Goal: Information Seeking & Learning: Learn about a topic

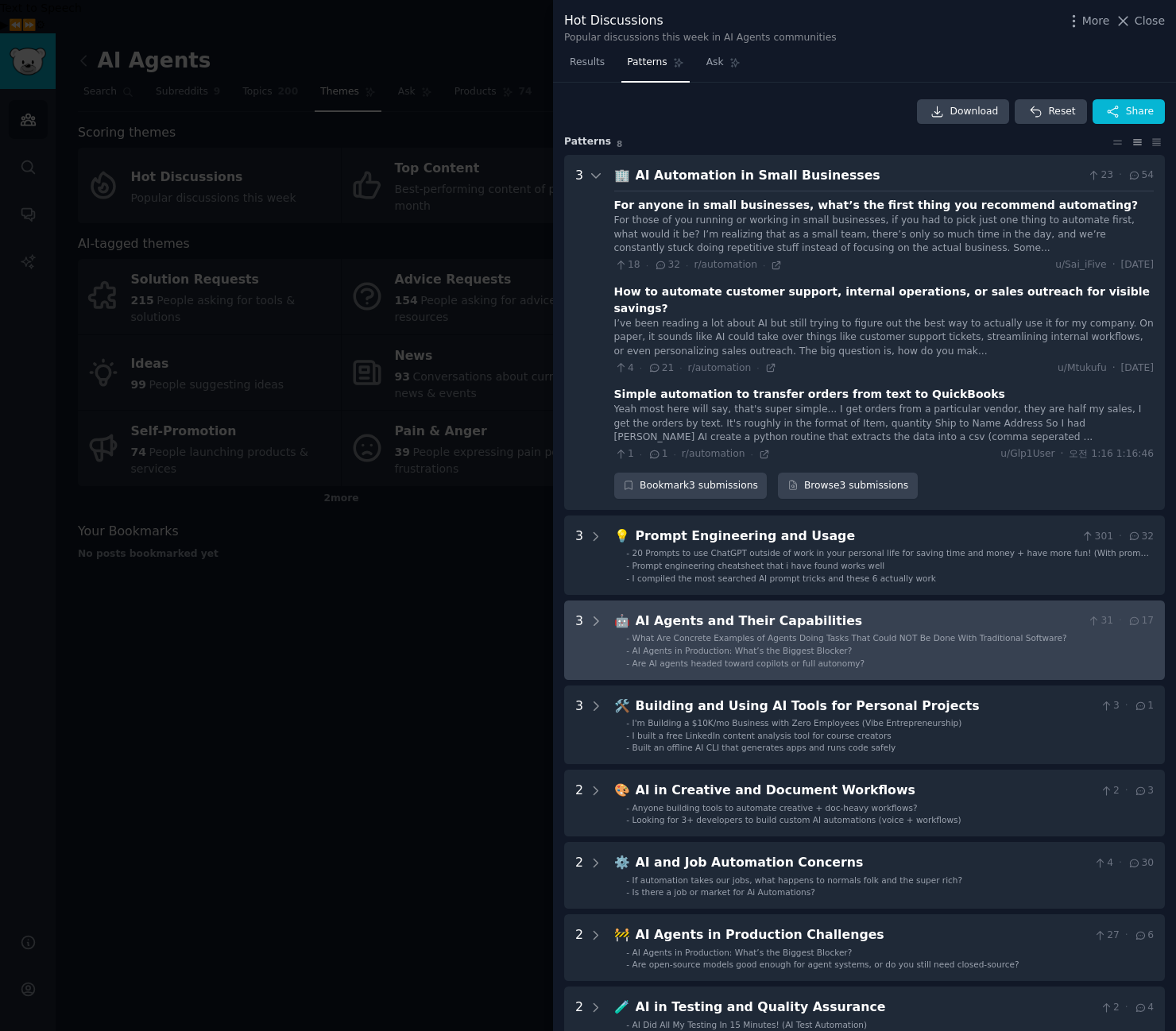
scroll to position [72, 0]
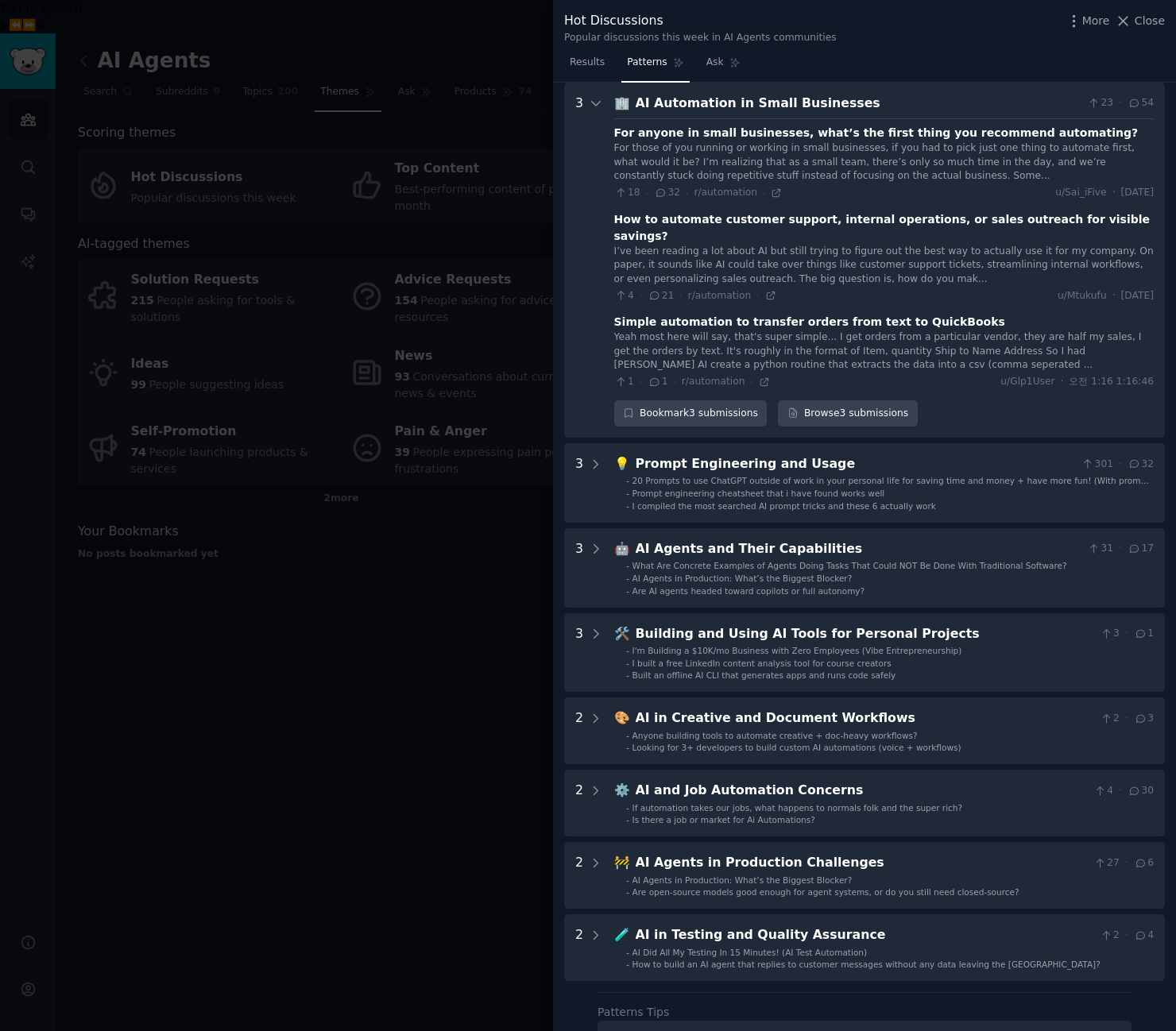
click at [401, 576] on div at bounding box center [588, 516] width 1176 height 1031
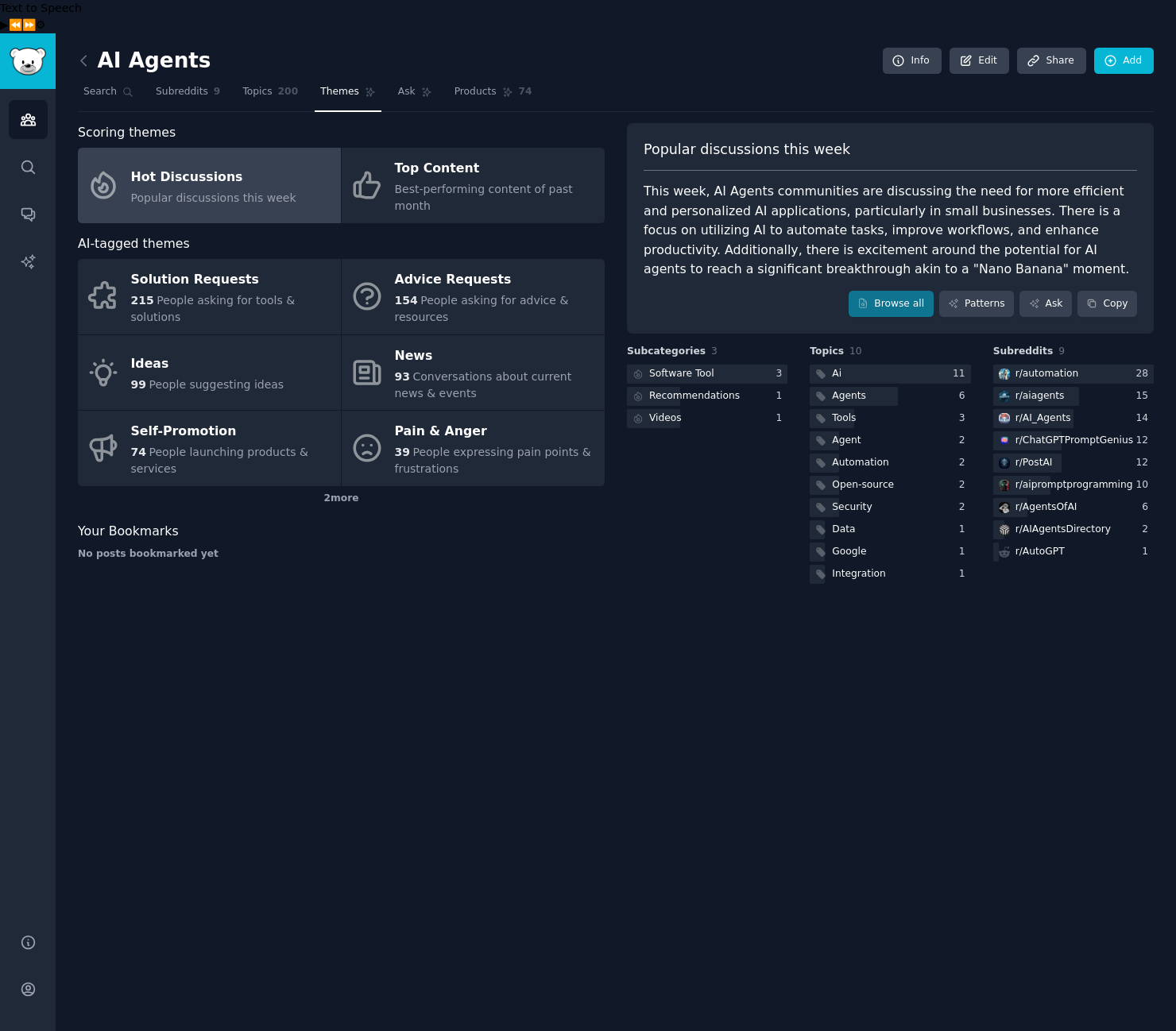
click at [649, 501] on div "Subcategories 3 Software Tool 3 Recommendations 1 Videos 1" at bounding box center [706, 466] width 160 height 243
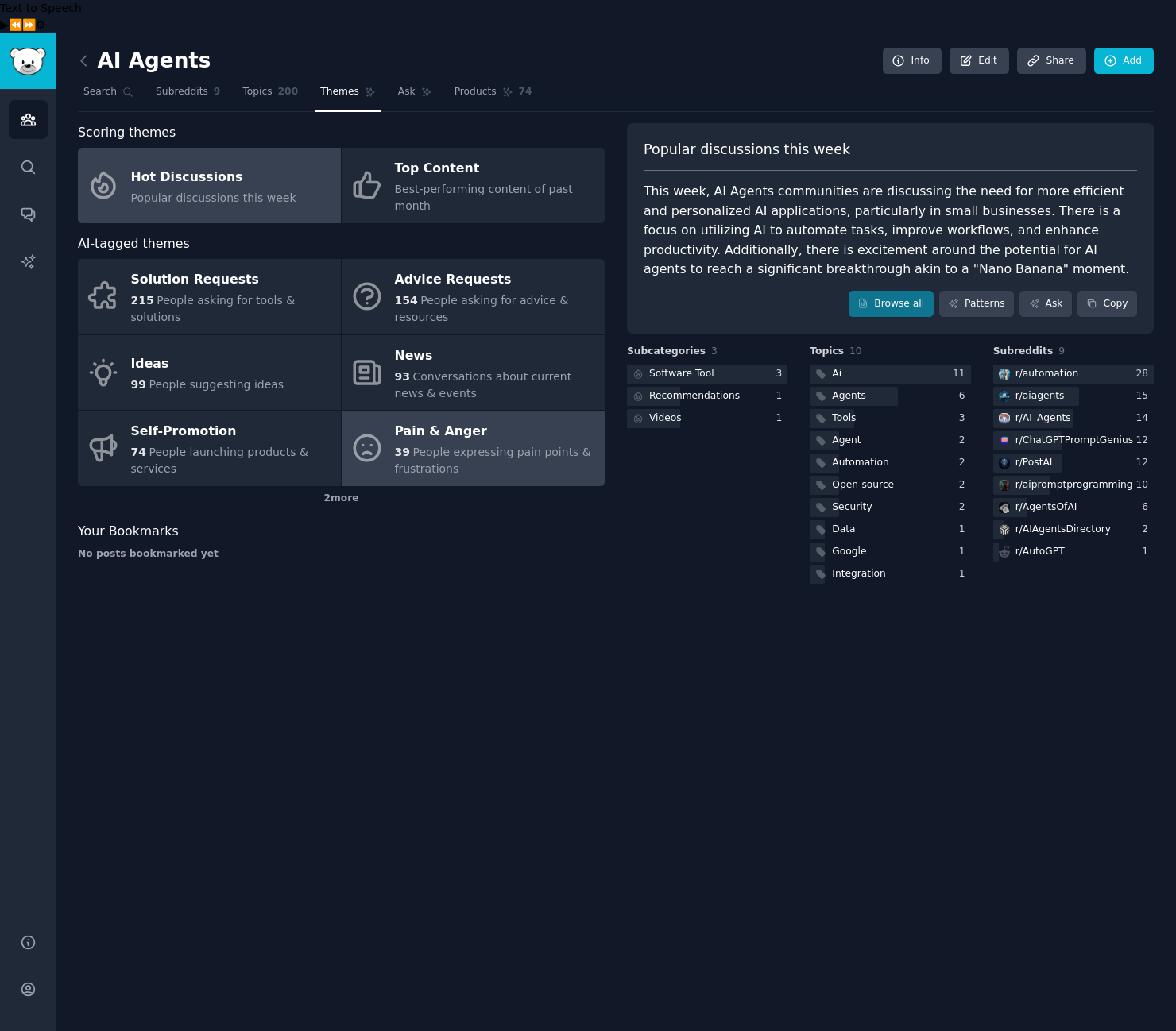
click at [398, 445] on span "39" at bounding box center [402, 451] width 15 height 13
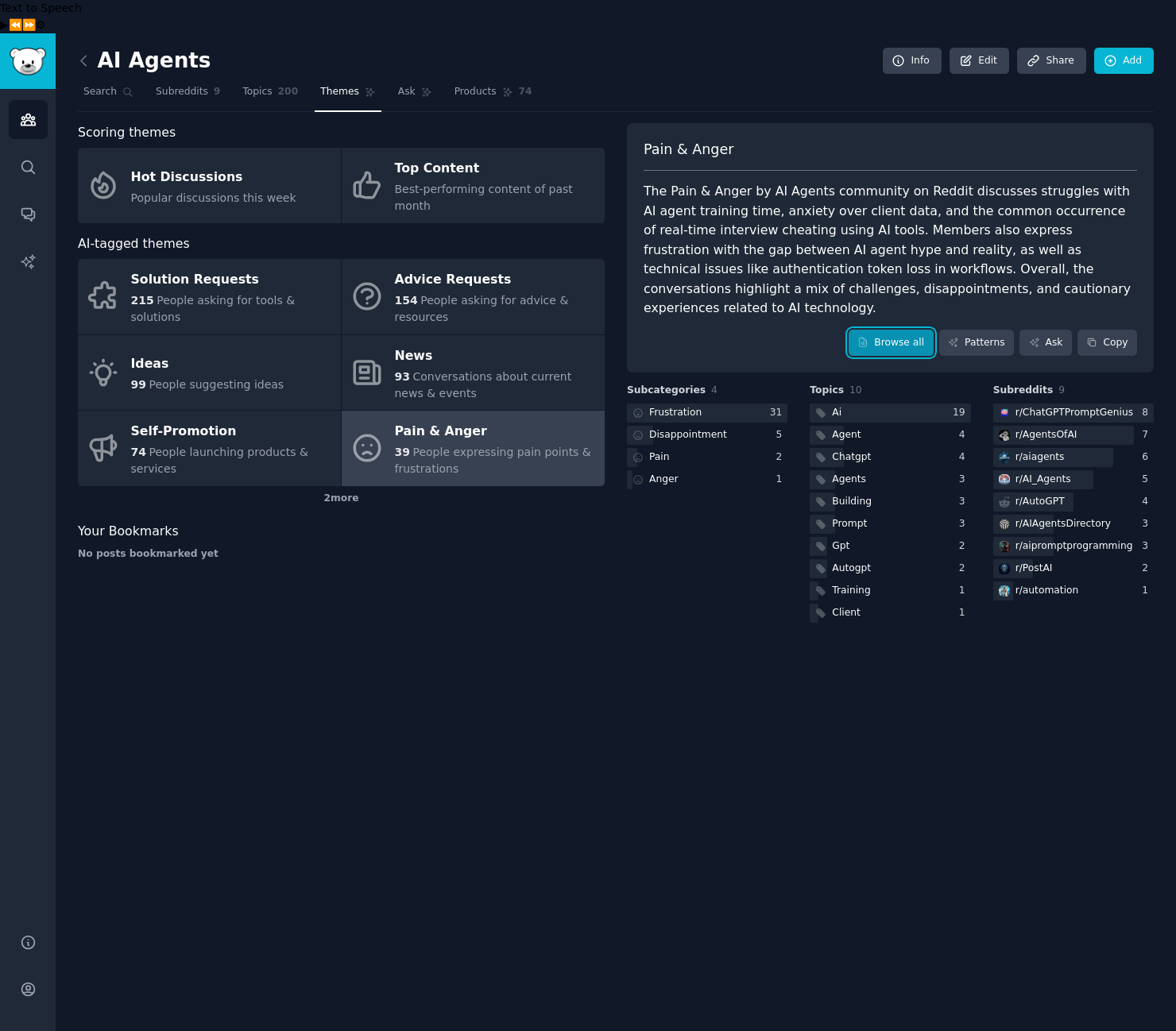
click at [889, 329] on link "Browse all" at bounding box center [891, 342] width 85 height 27
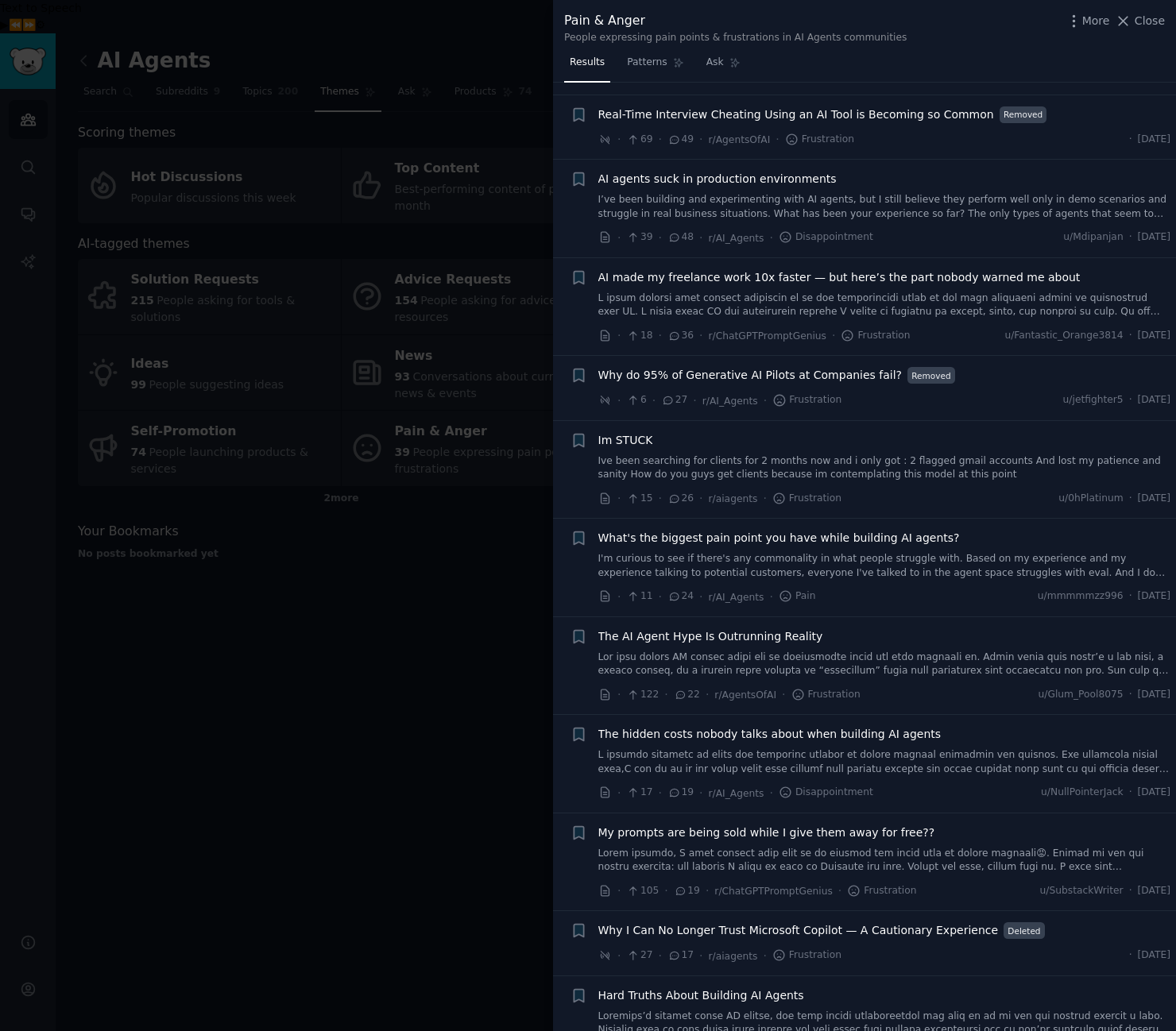
scroll to position [110, 0]
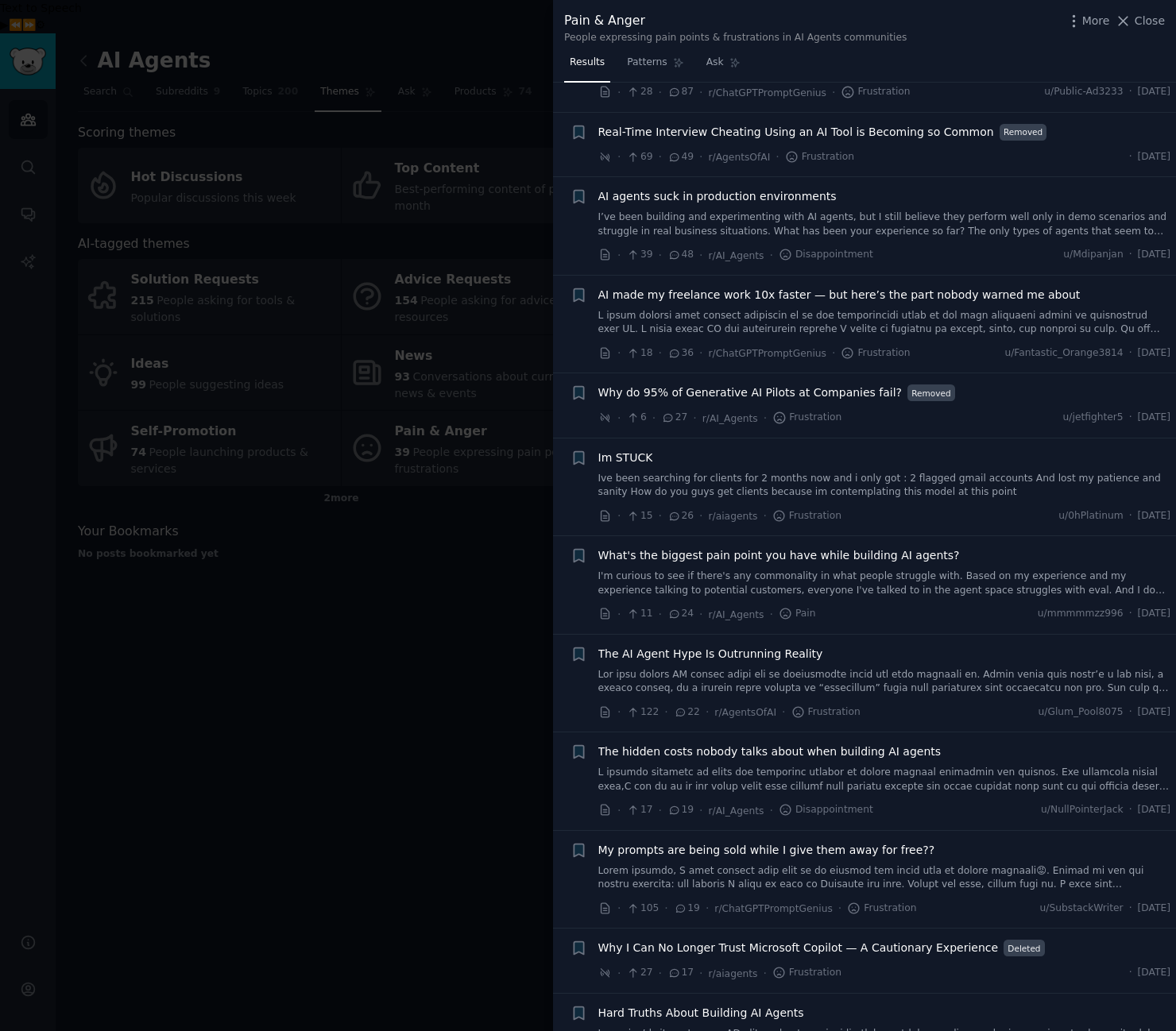
click at [391, 534] on div at bounding box center [588, 516] width 1176 height 1031
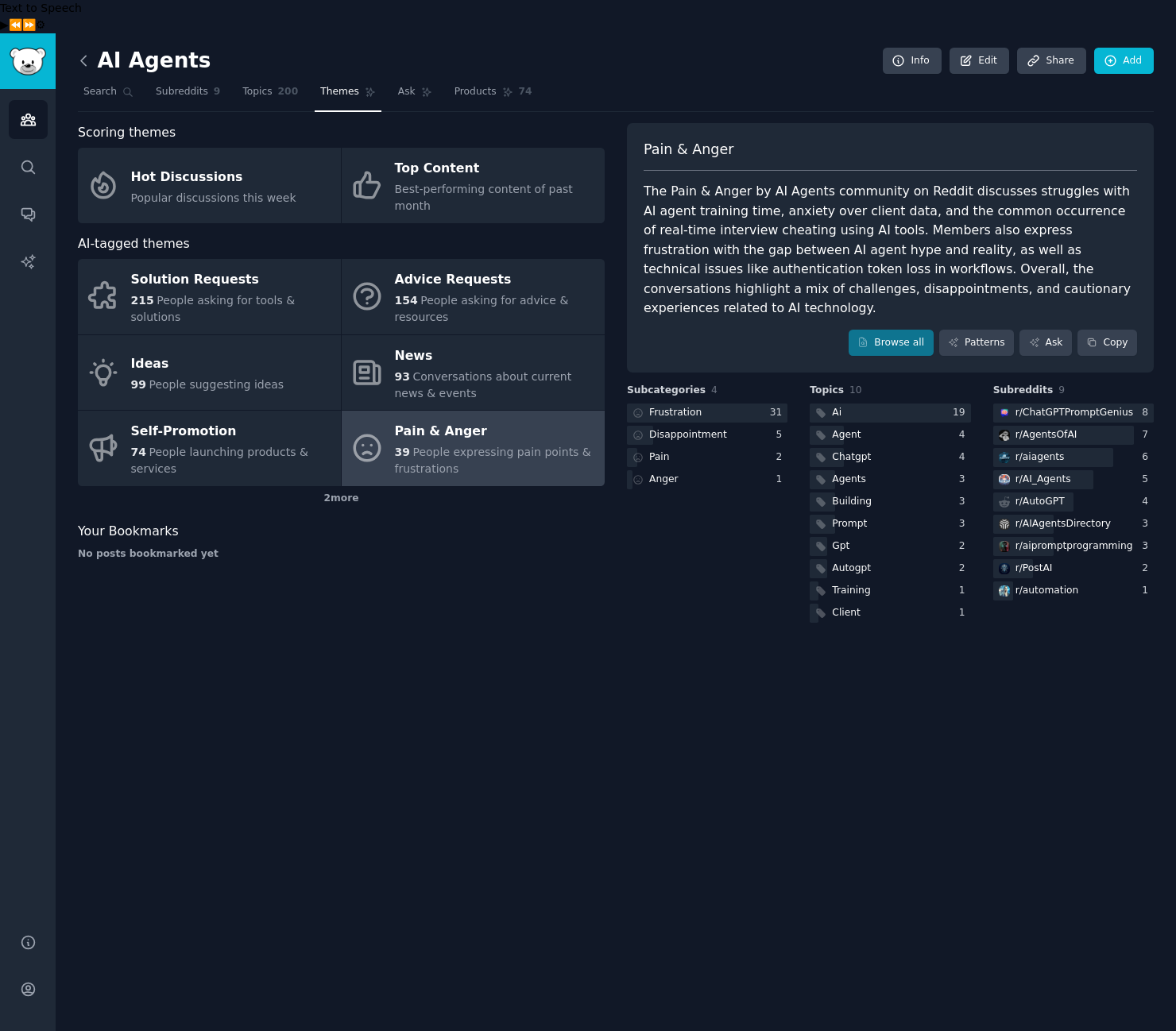
click at [84, 53] on icon at bounding box center [83, 61] width 16 height 16
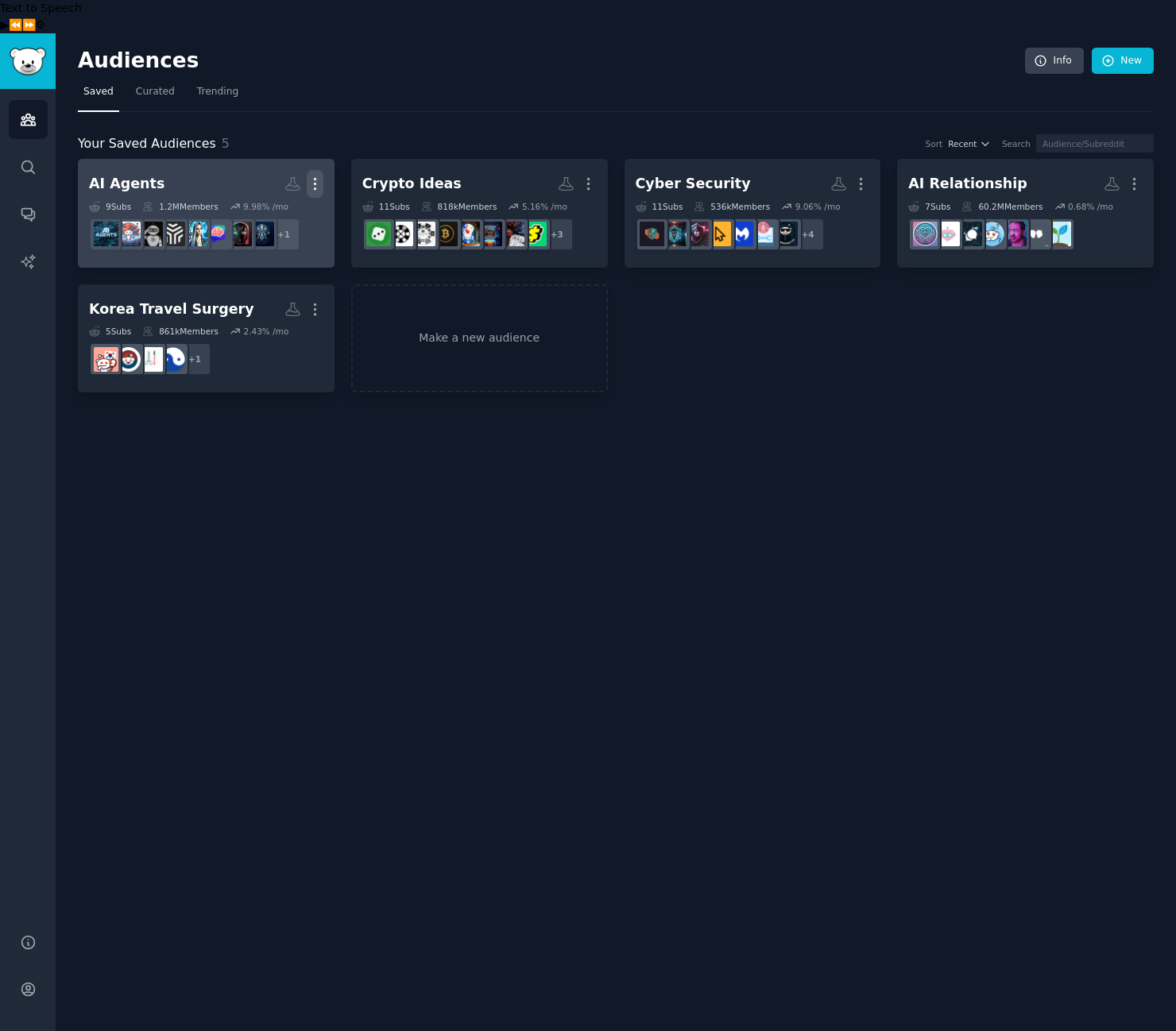
click at [315, 176] on icon "button" at bounding box center [315, 184] width 16 height 16
click at [282, 209] on p "Delete" at bounding box center [271, 217] width 36 height 16
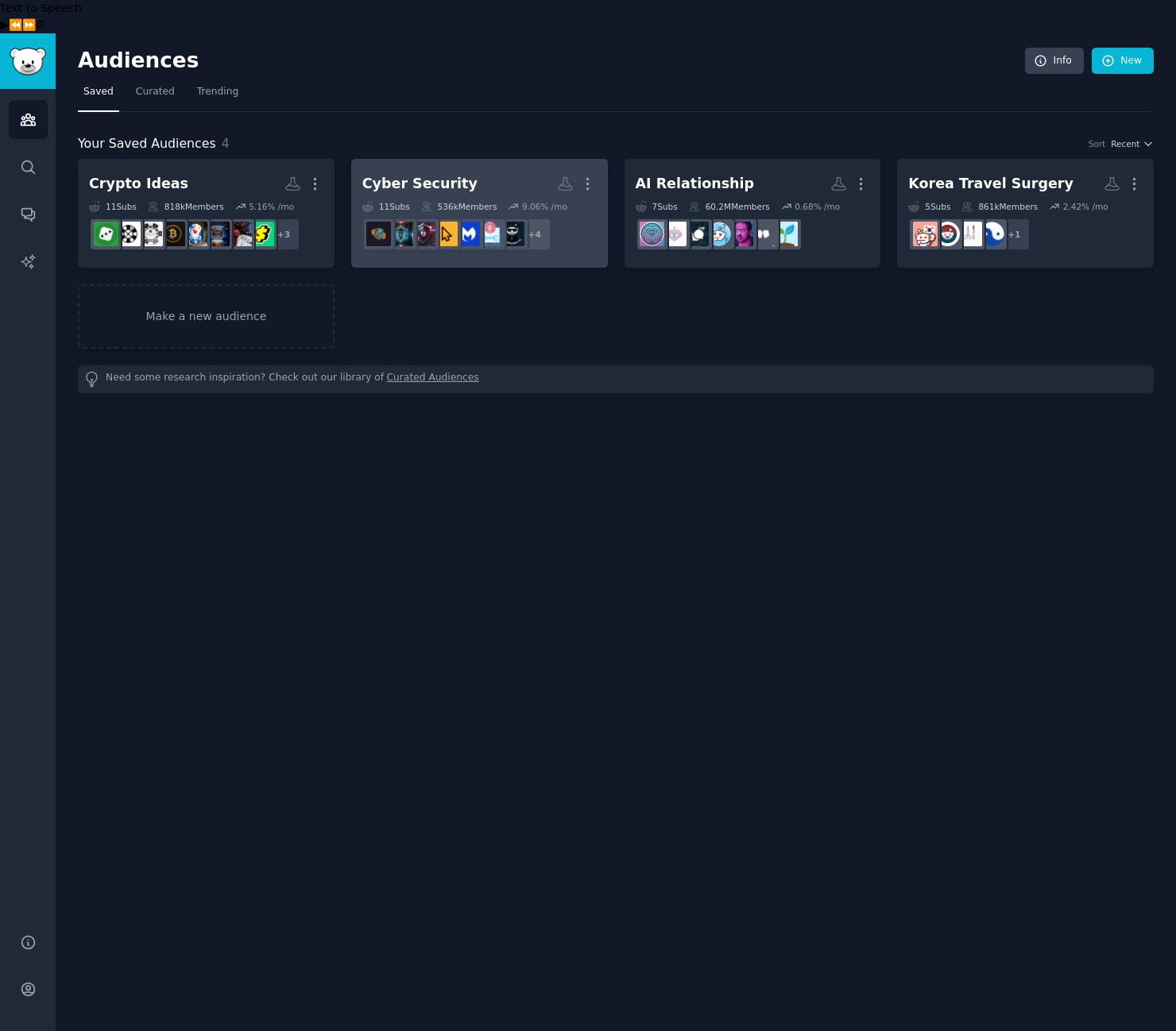
click at [446, 174] on div "Cyber Security" at bounding box center [419, 184] width 115 height 20
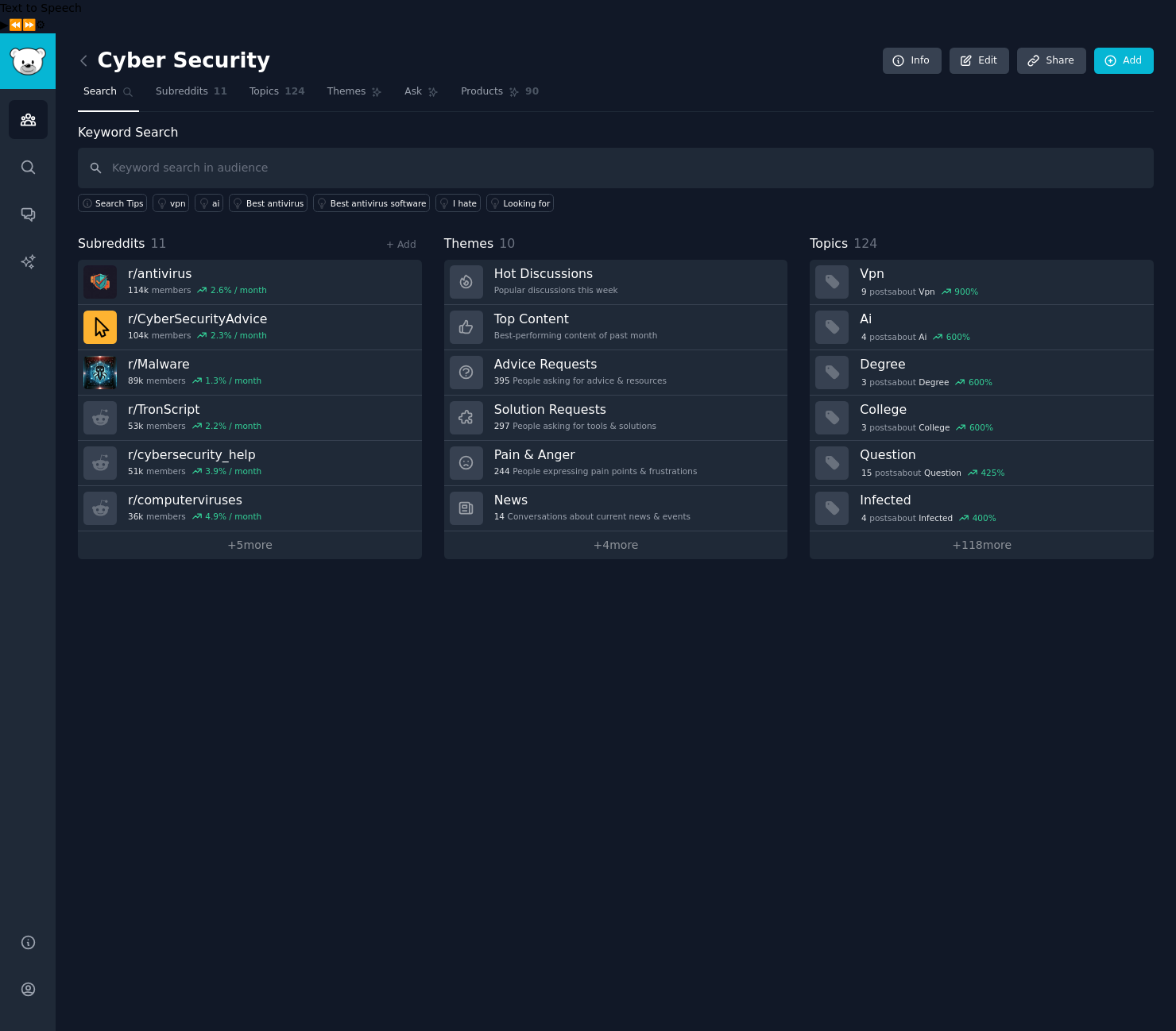
click at [765, 798] on div "Cyber Security Info Edit Share Add Search Subreddits 11 Topics 124 Themes Ask P…" at bounding box center [615, 549] width 1121 height 1031
click at [588, 446] on div "Pain & Anger 244 People expressing pain points & frustrations" at bounding box center [595, 463] width 204 height 34
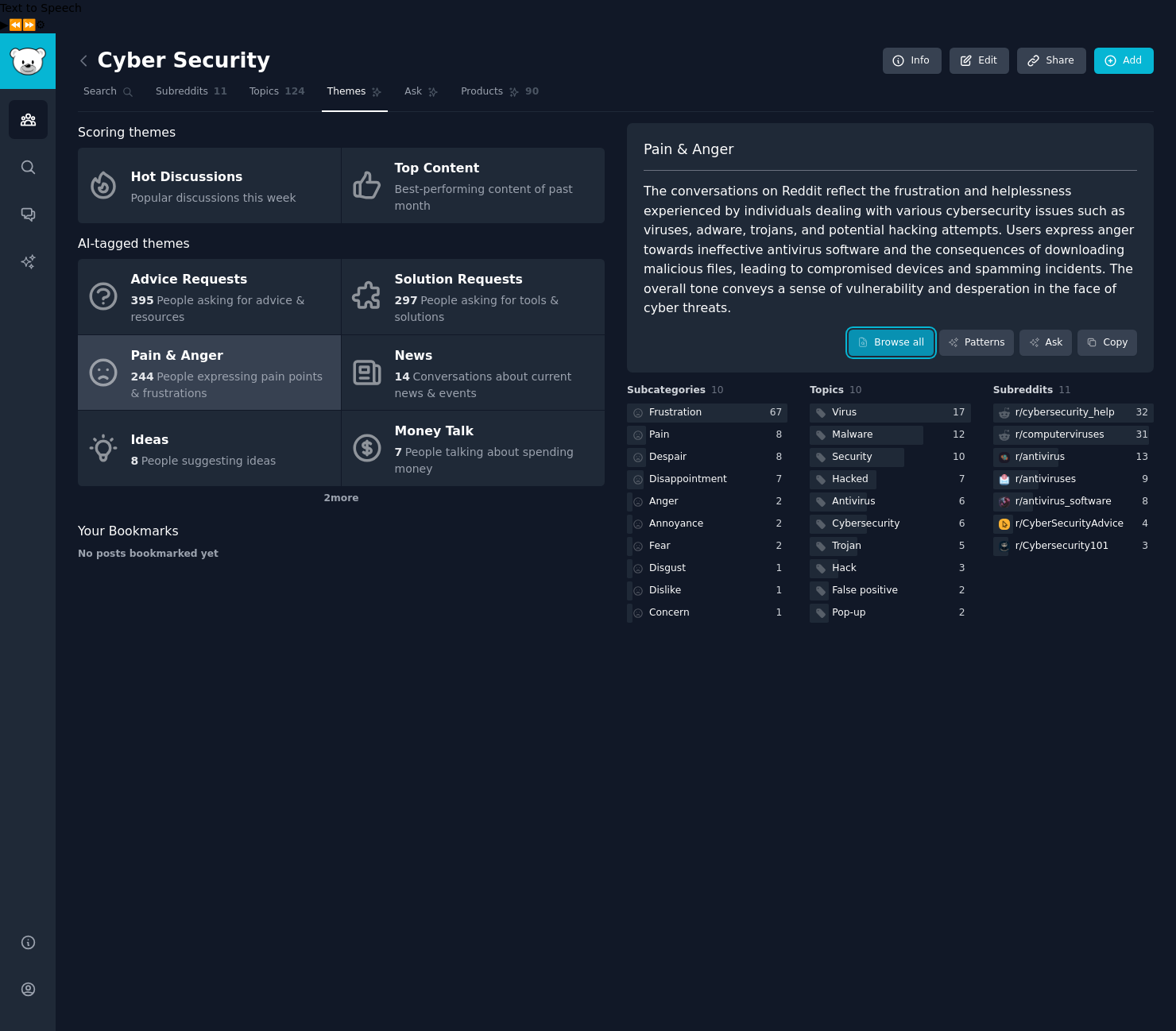
click at [896, 329] on link "Browse all" at bounding box center [891, 342] width 85 height 27
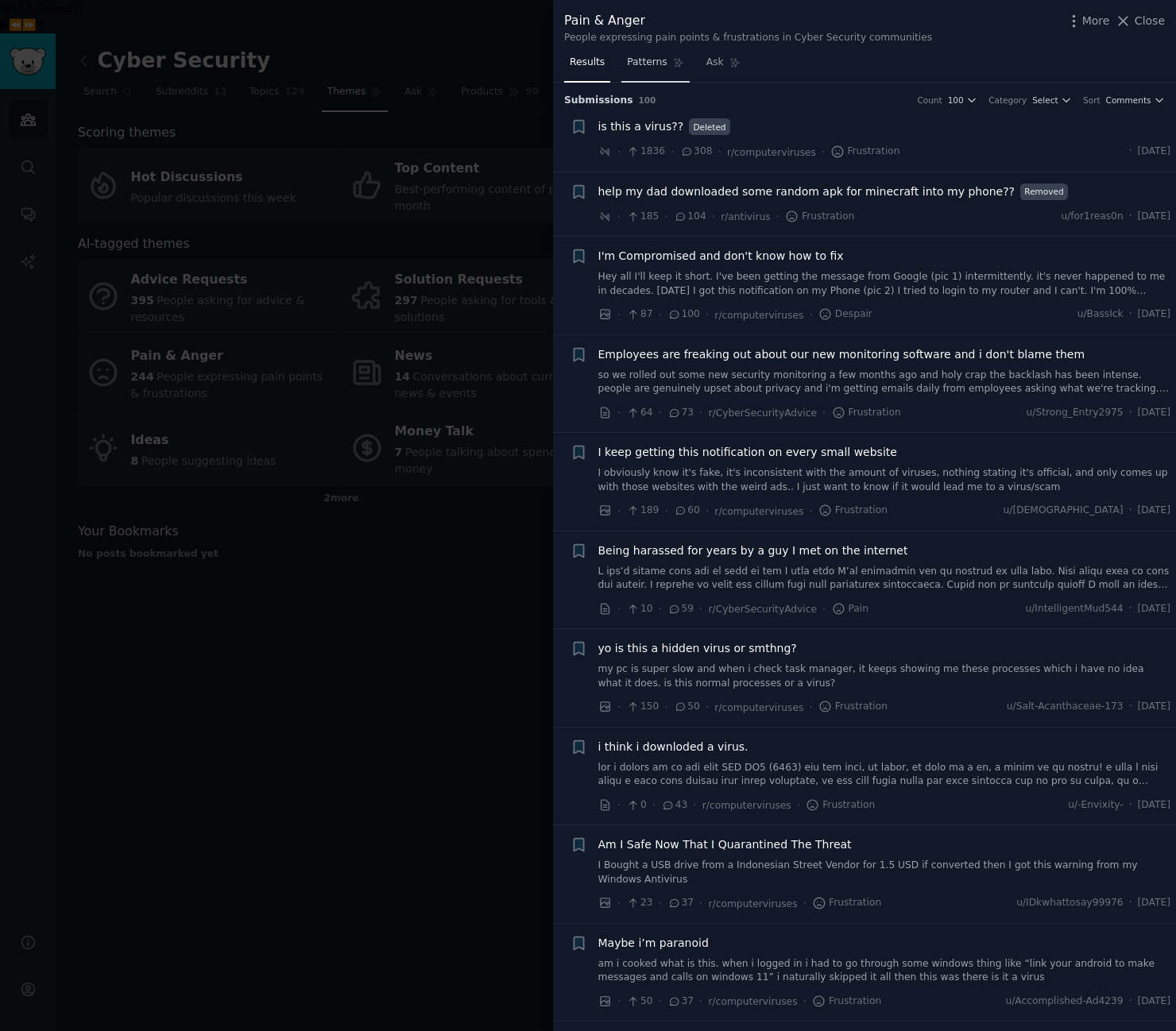
click at [654, 68] on span "Patterns" at bounding box center [646, 62] width 40 height 15
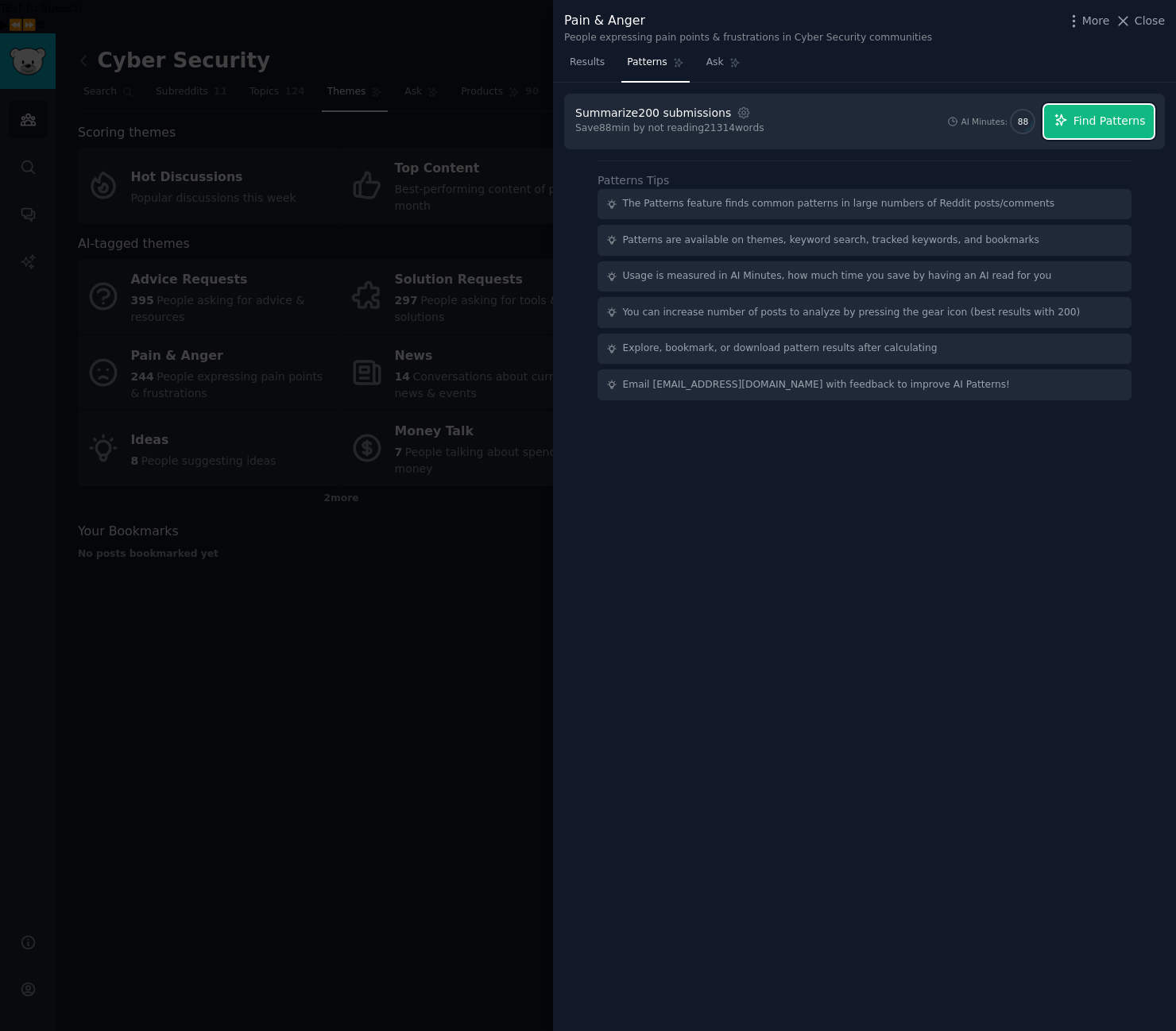
click at [1134, 123] on span "Find Patterns" at bounding box center [1109, 120] width 72 height 16
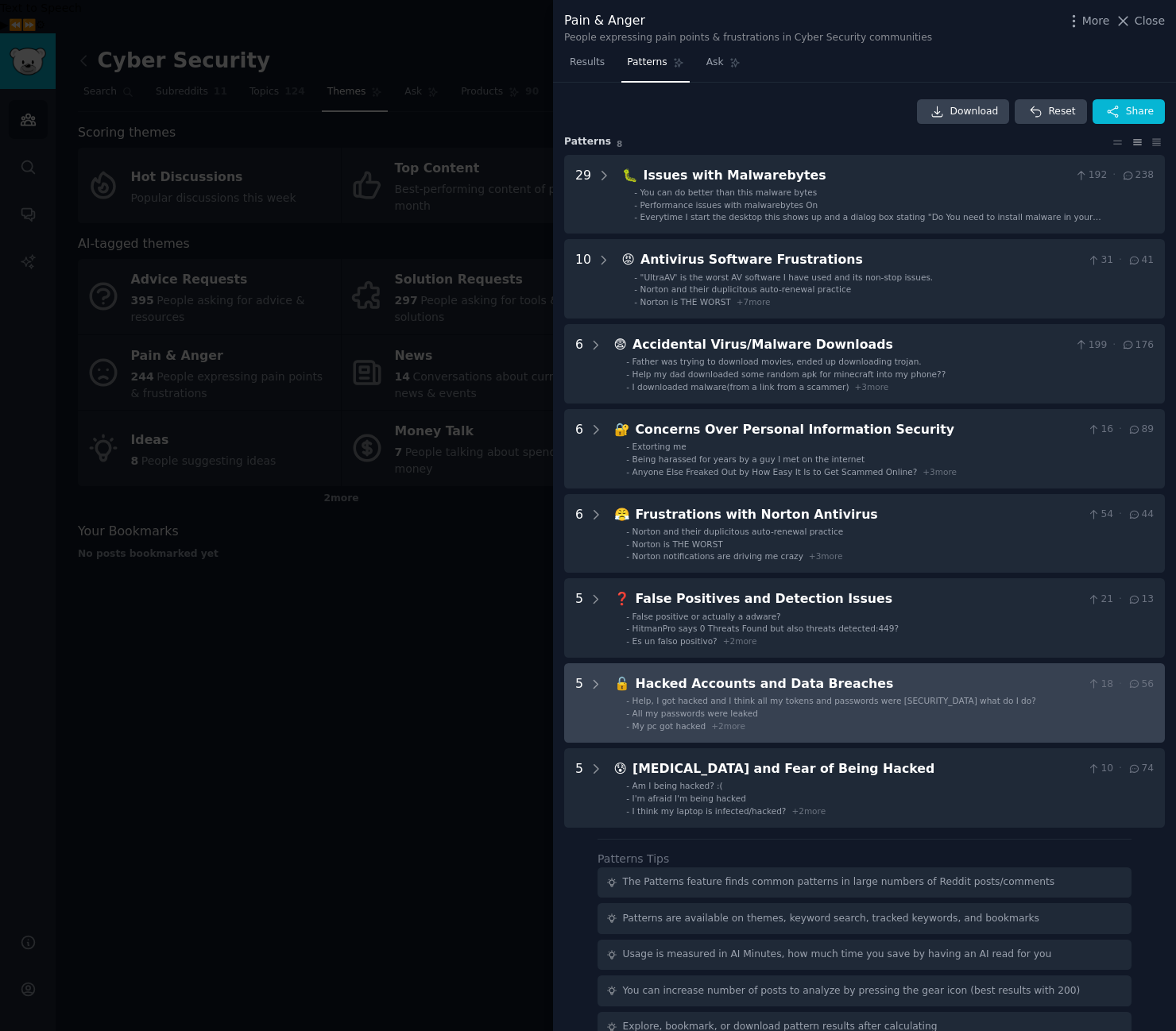
scroll to position [63, 0]
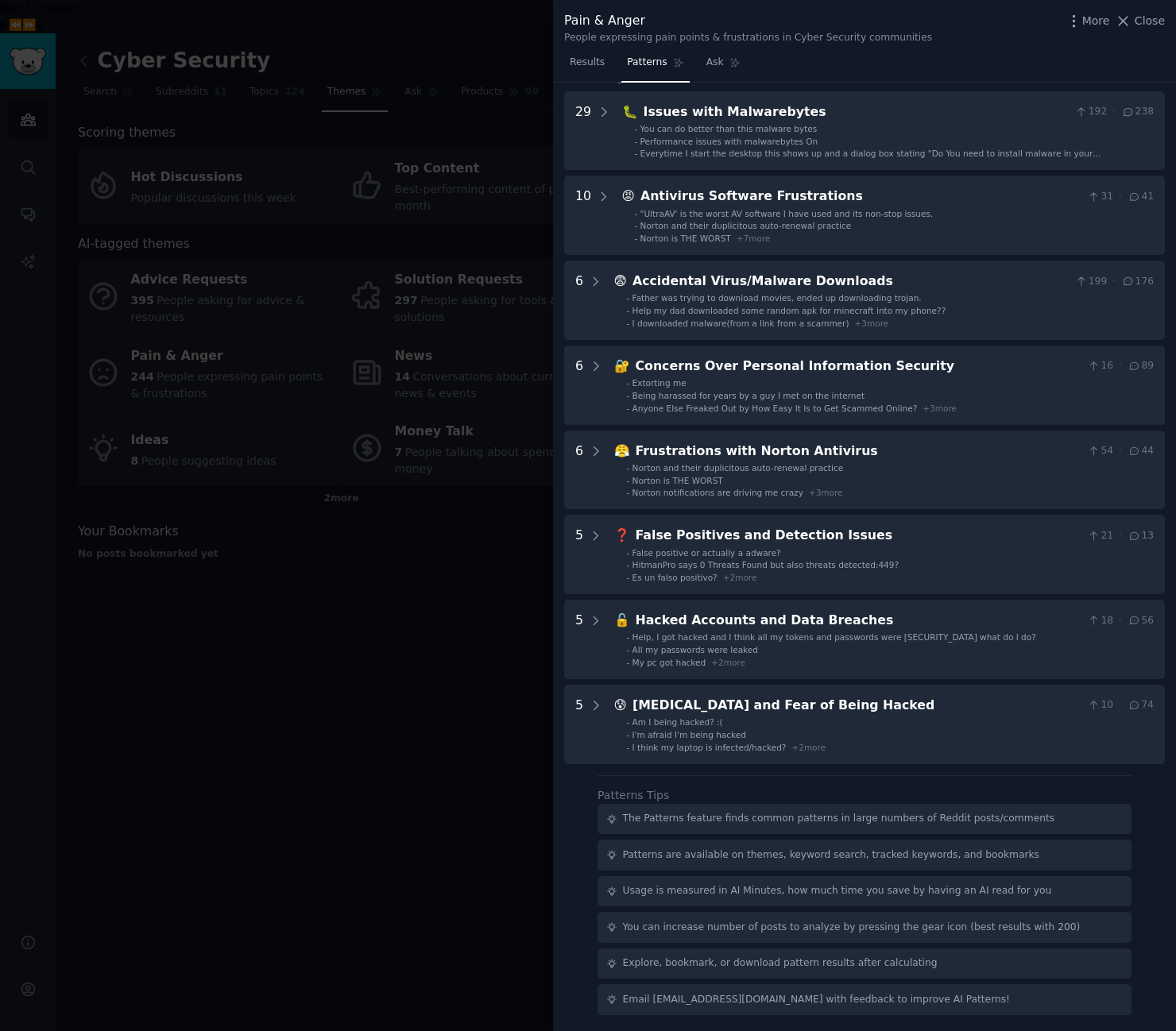
click at [262, 639] on div at bounding box center [588, 516] width 1176 height 1031
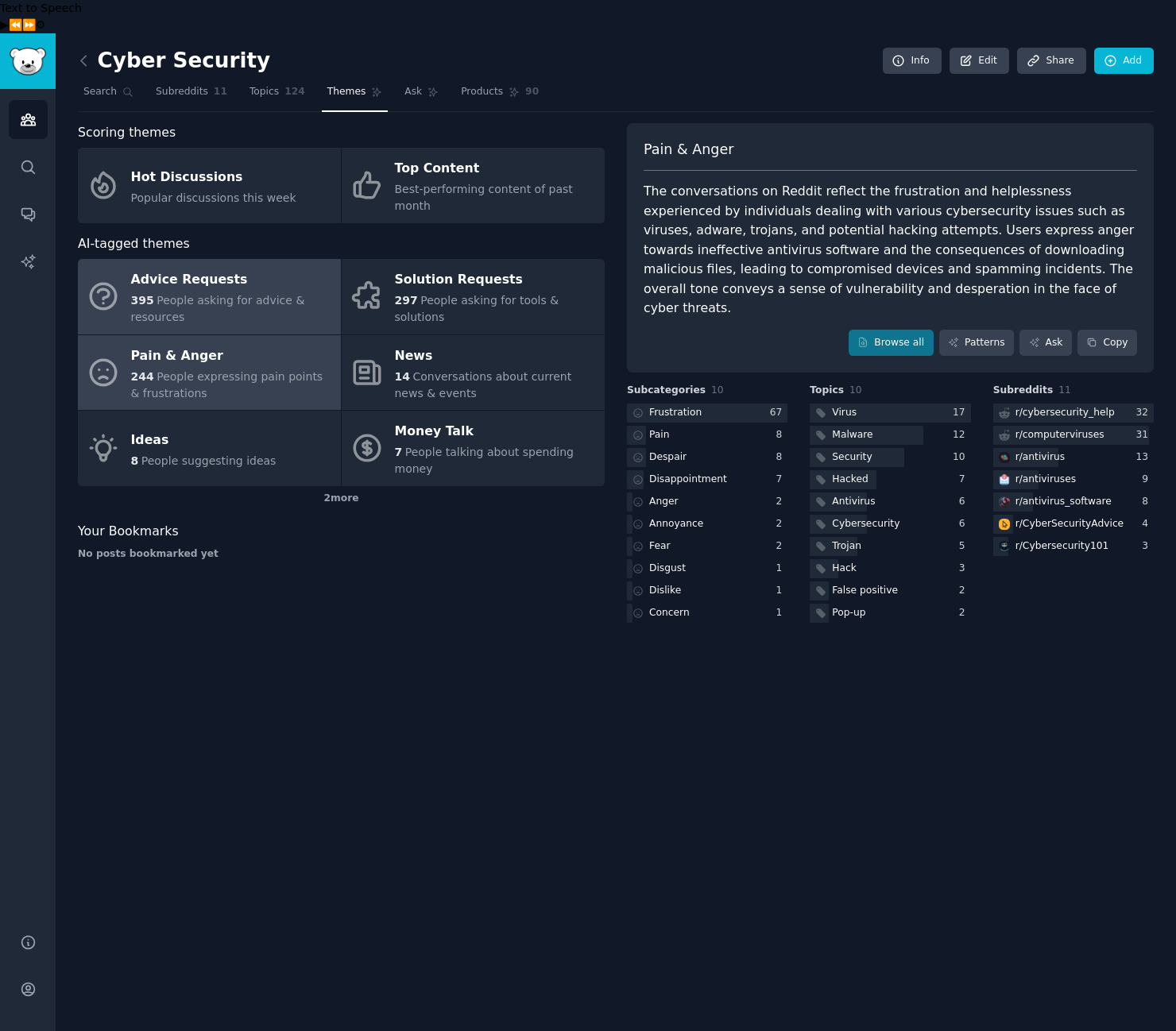
click at [269, 294] on span "People asking for advice & resources" at bounding box center [218, 308] width 174 height 29
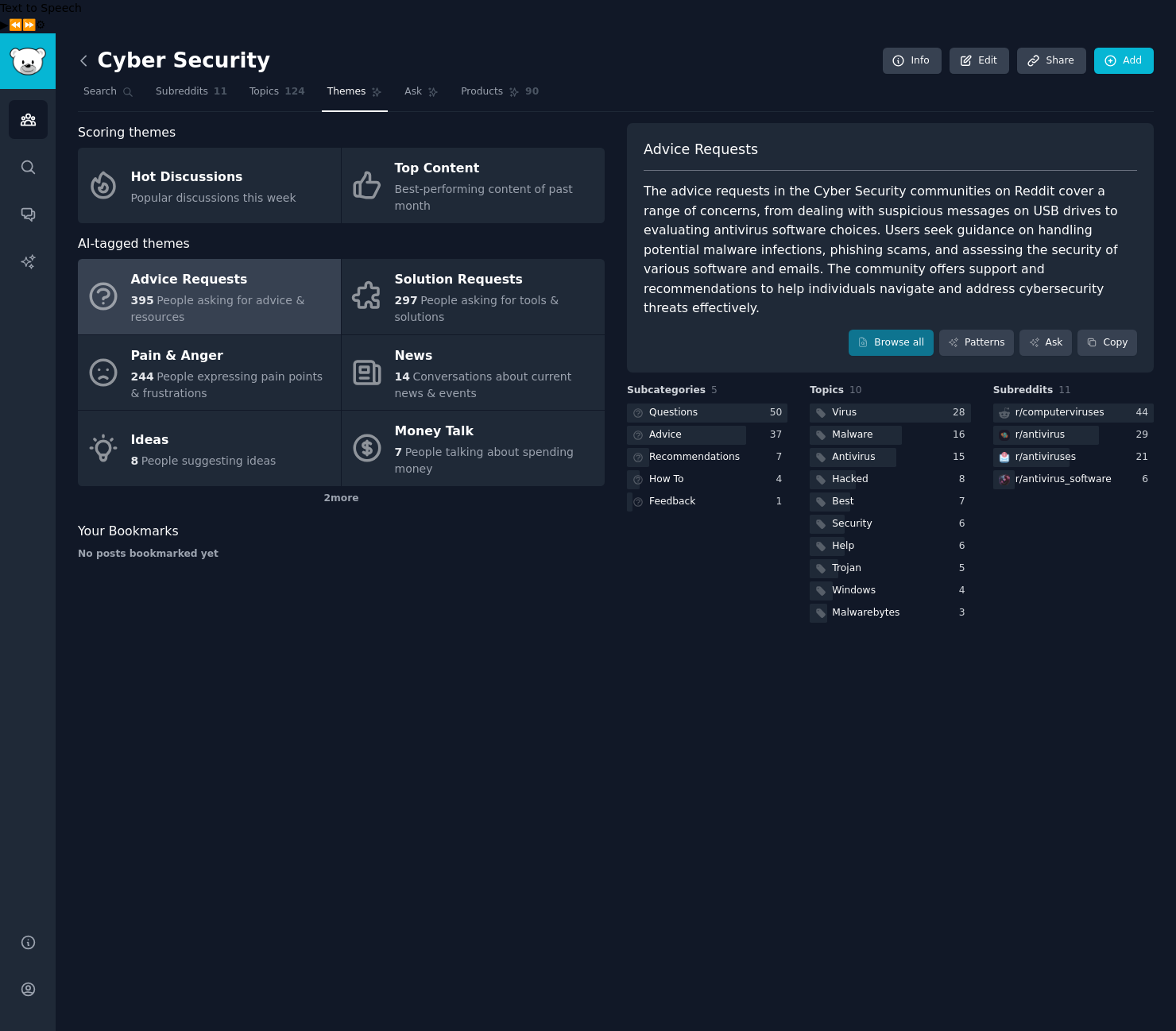
click at [82, 55] on icon at bounding box center [84, 60] width 5 height 10
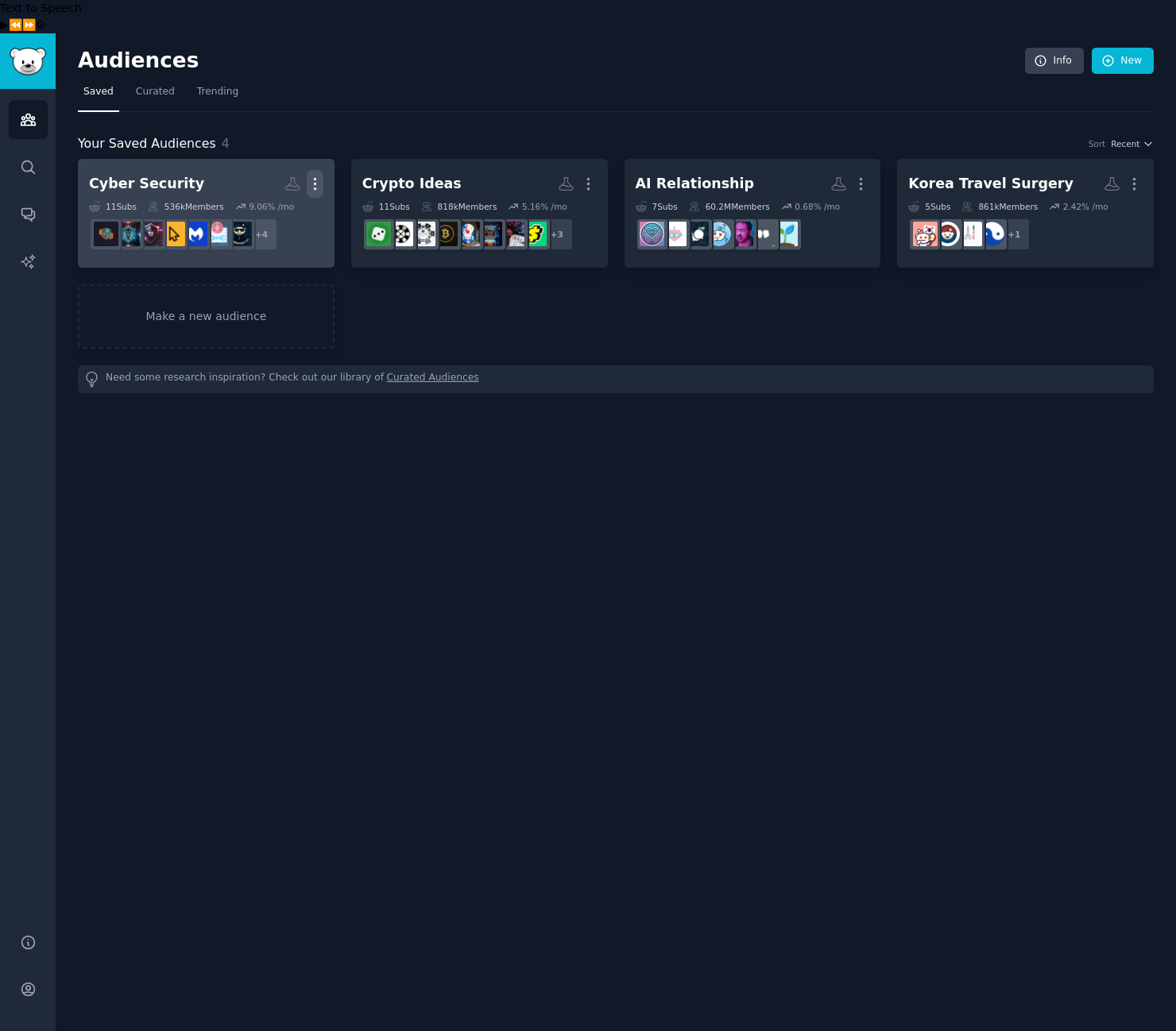
click at [318, 176] on icon "button" at bounding box center [315, 184] width 16 height 16
click at [253, 201] on div "Delete" at bounding box center [260, 217] width 75 height 34
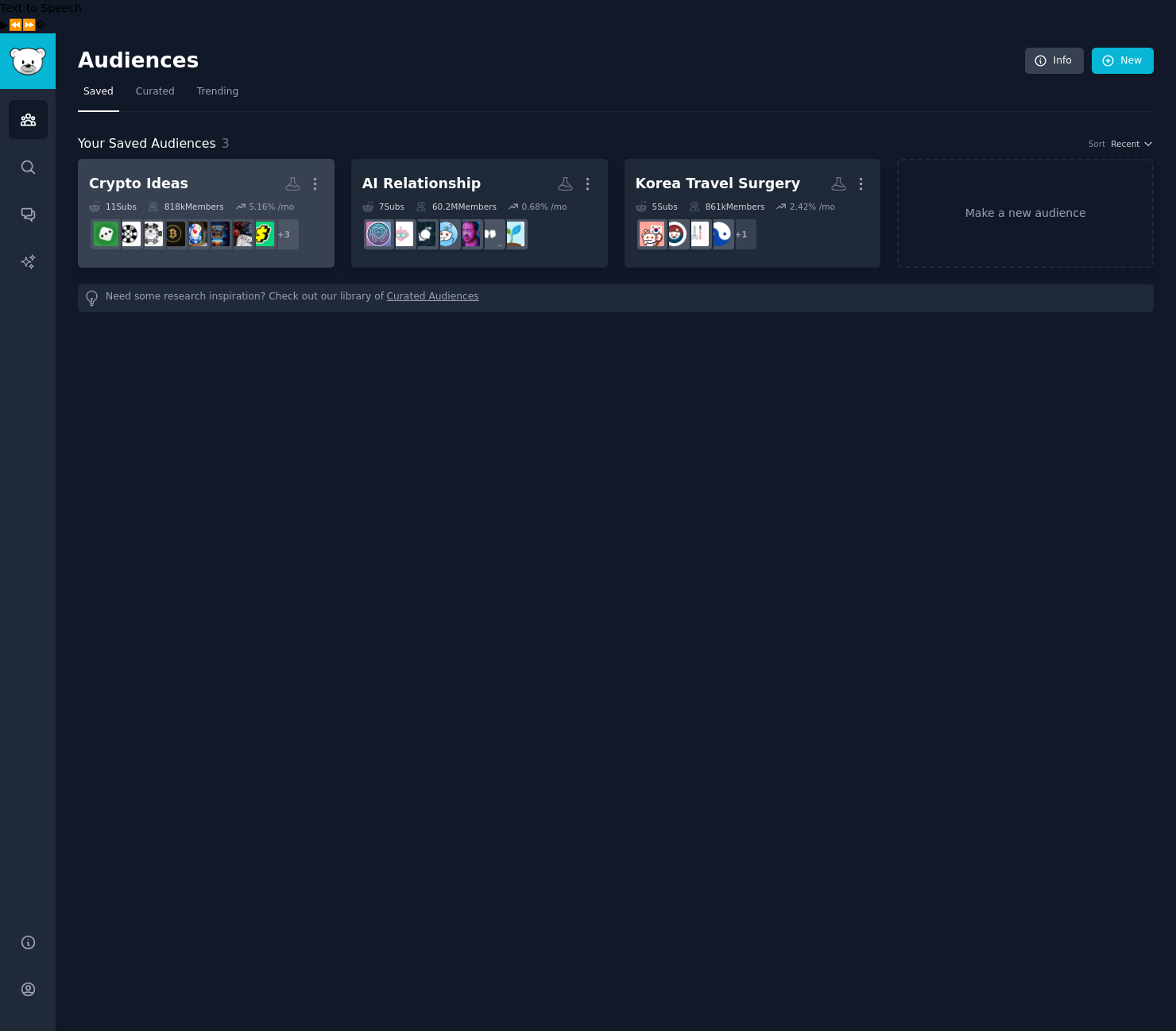
click at [161, 174] on div "Crypto Ideas" at bounding box center [139, 184] width 100 height 20
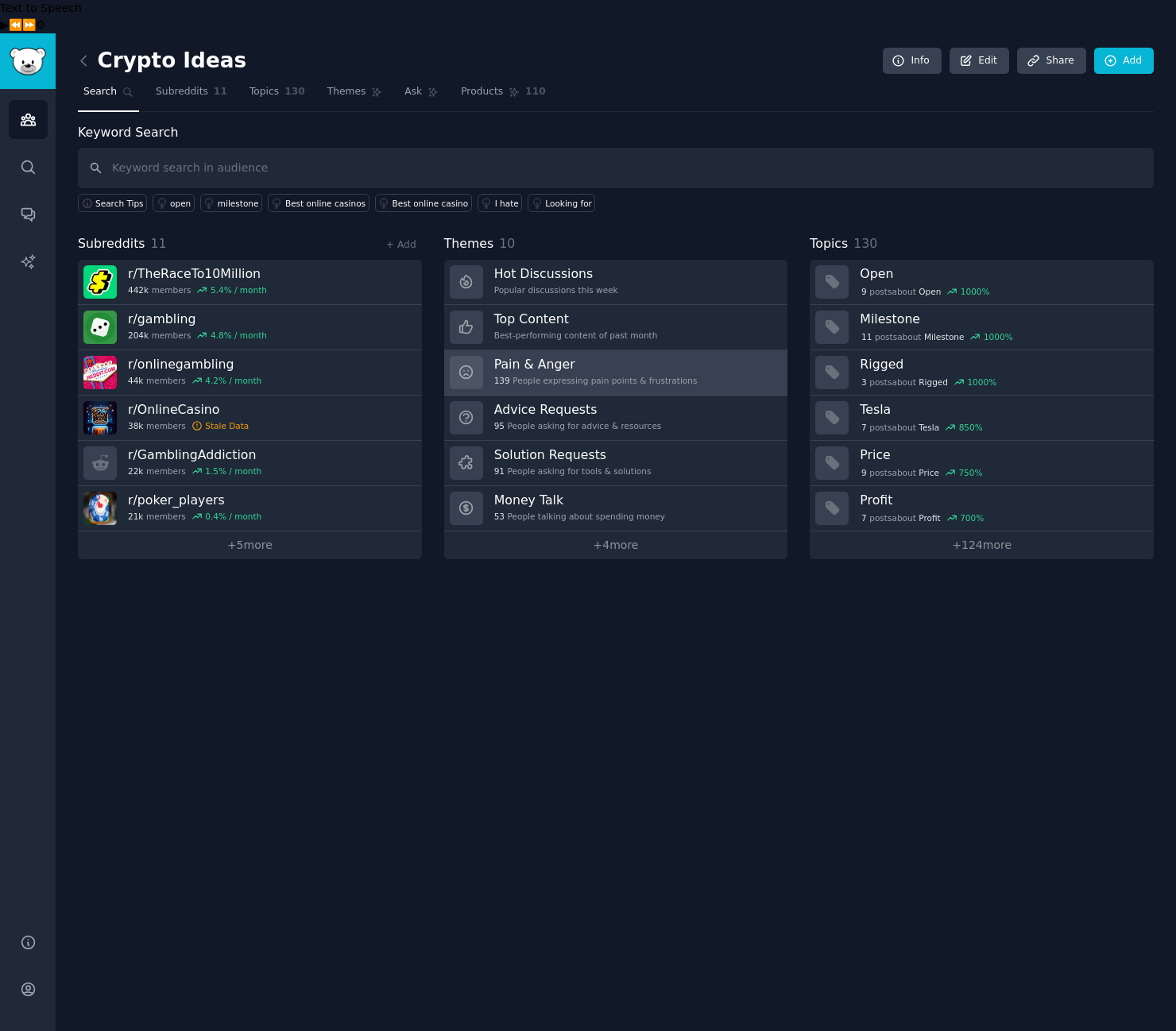
click at [611, 356] on h3 "Pain & Anger" at bounding box center [595, 364] width 204 height 16
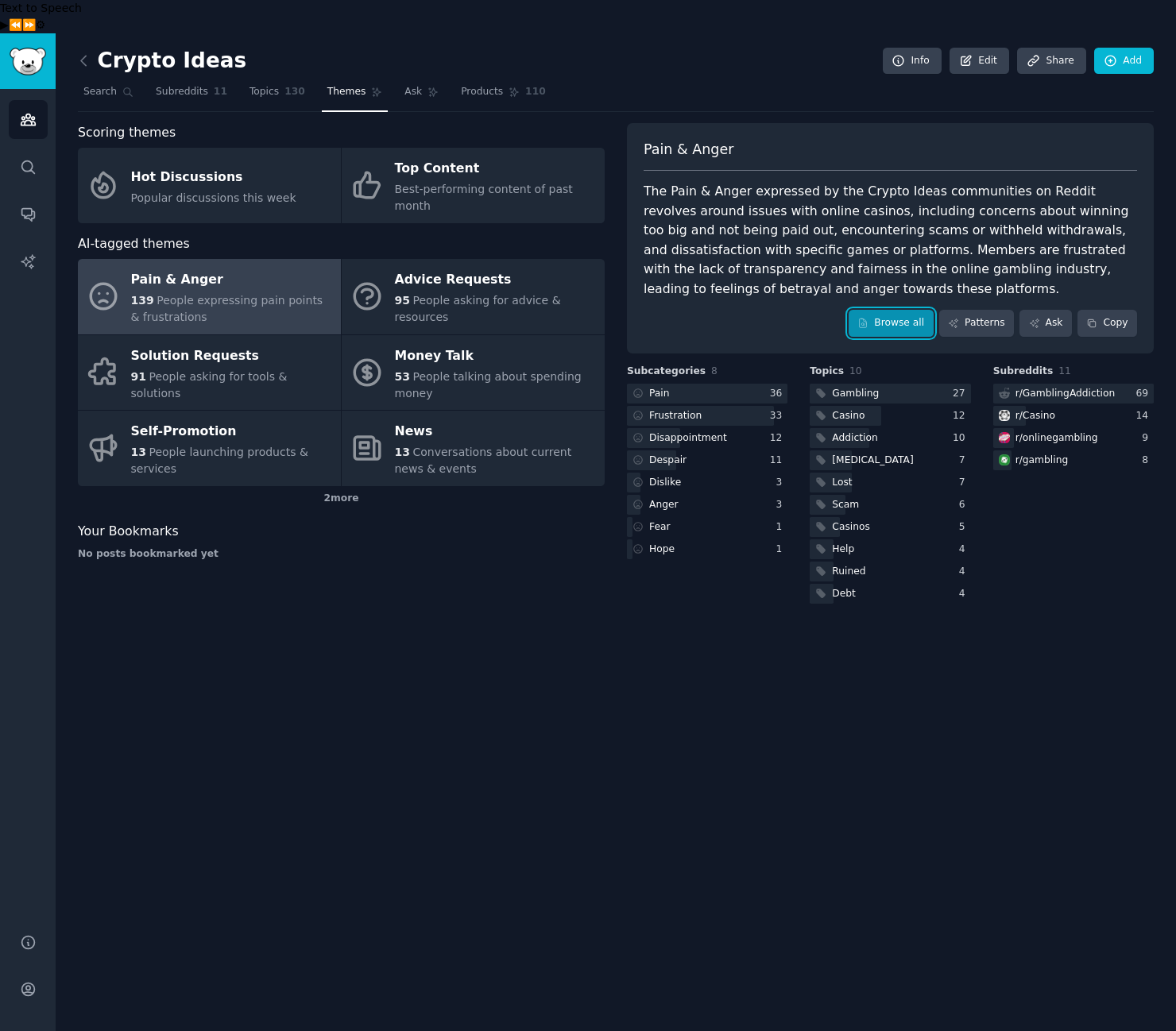
click at [882, 310] on link "Browse all" at bounding box center [891, 323] width 85 height 27
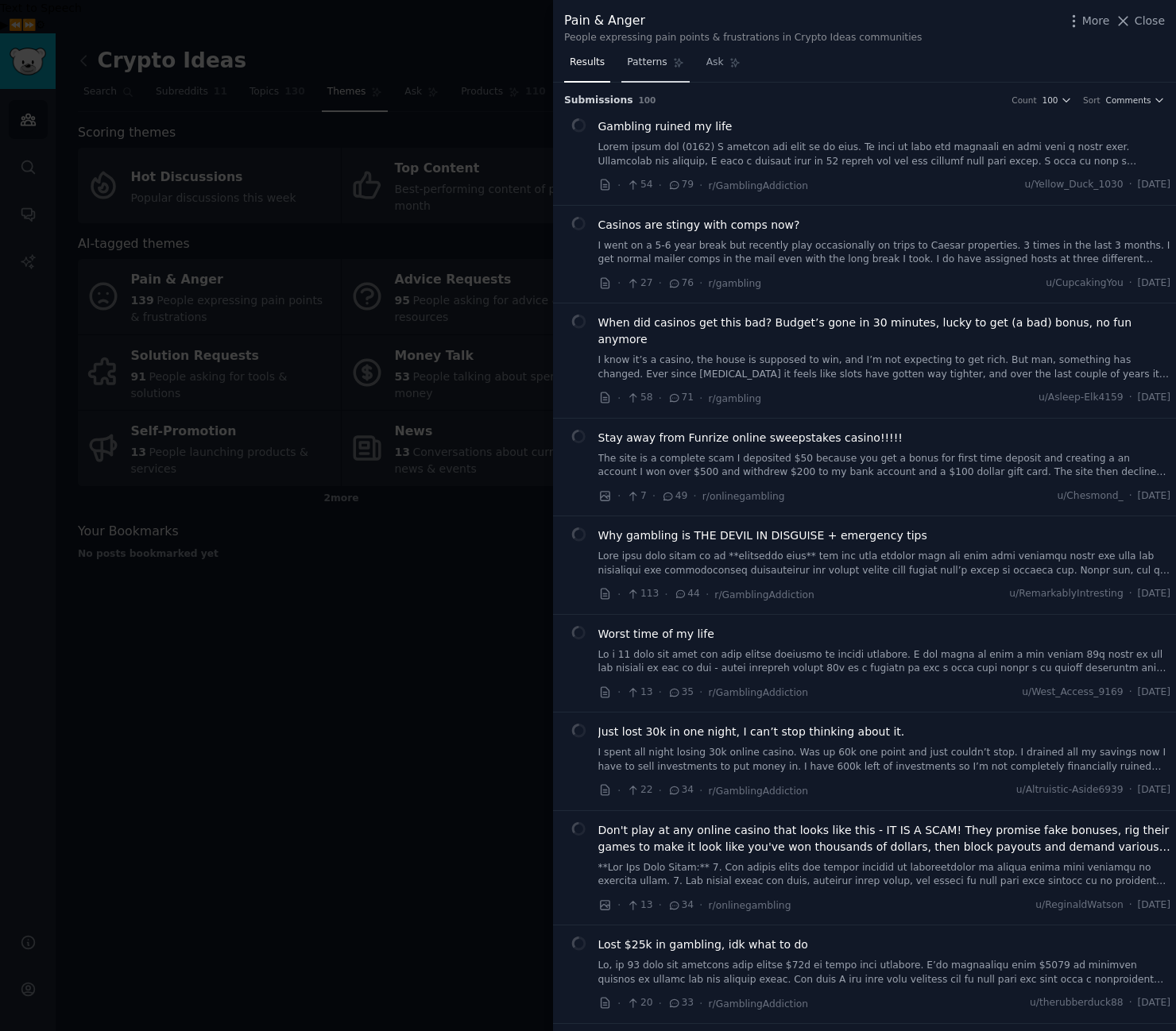
click at [655, 58] on span "Patterns" at bounding box center [646, 62] width 40 height 15
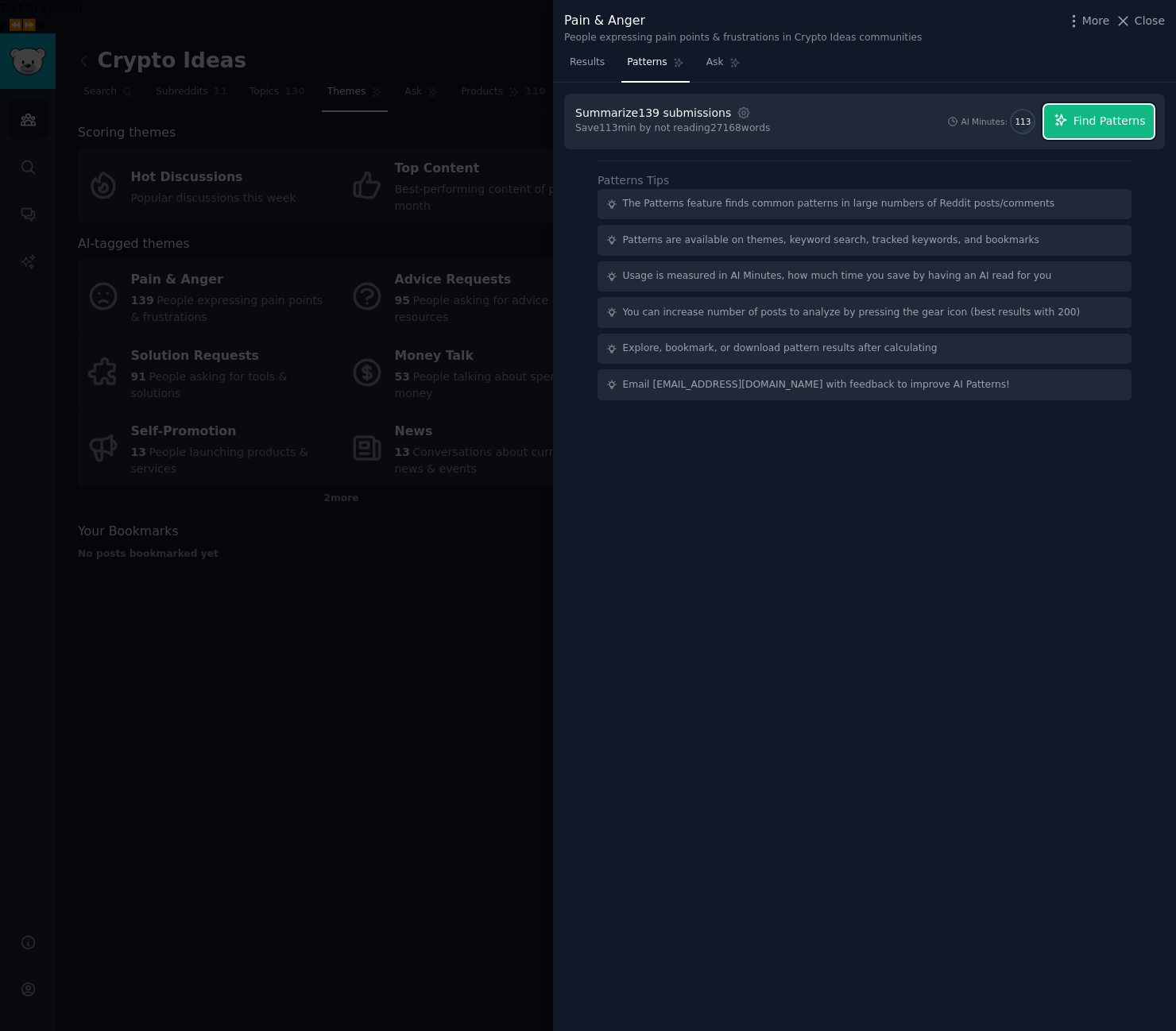
click at [1111, 130] on button "Find Patterns" at bounding box center [1099, 121] width 110 height 34
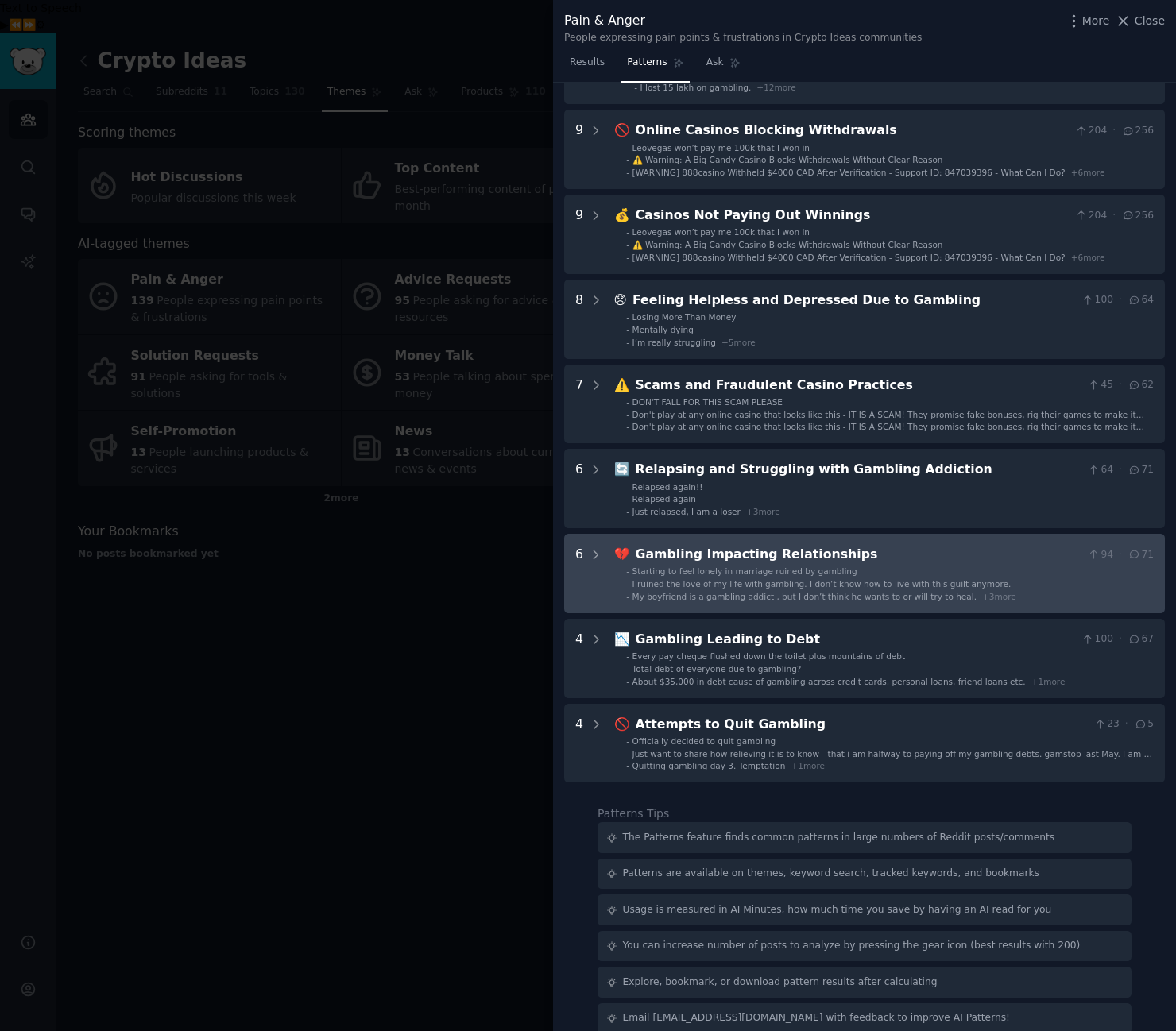
scroll to position [132, 0]
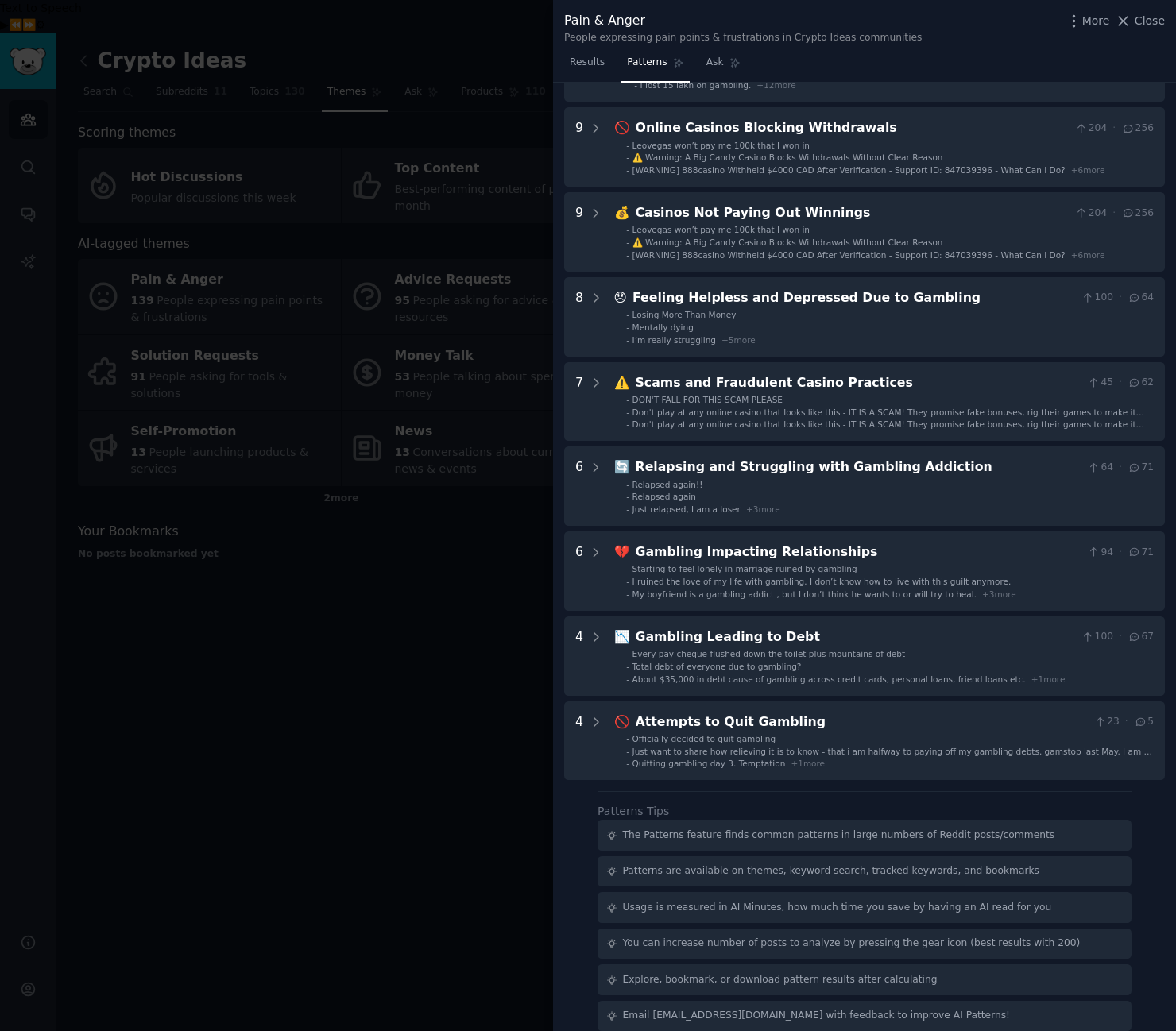
click at [317, 599] on div at bounding box center [588, 516] width 1176 height 1031
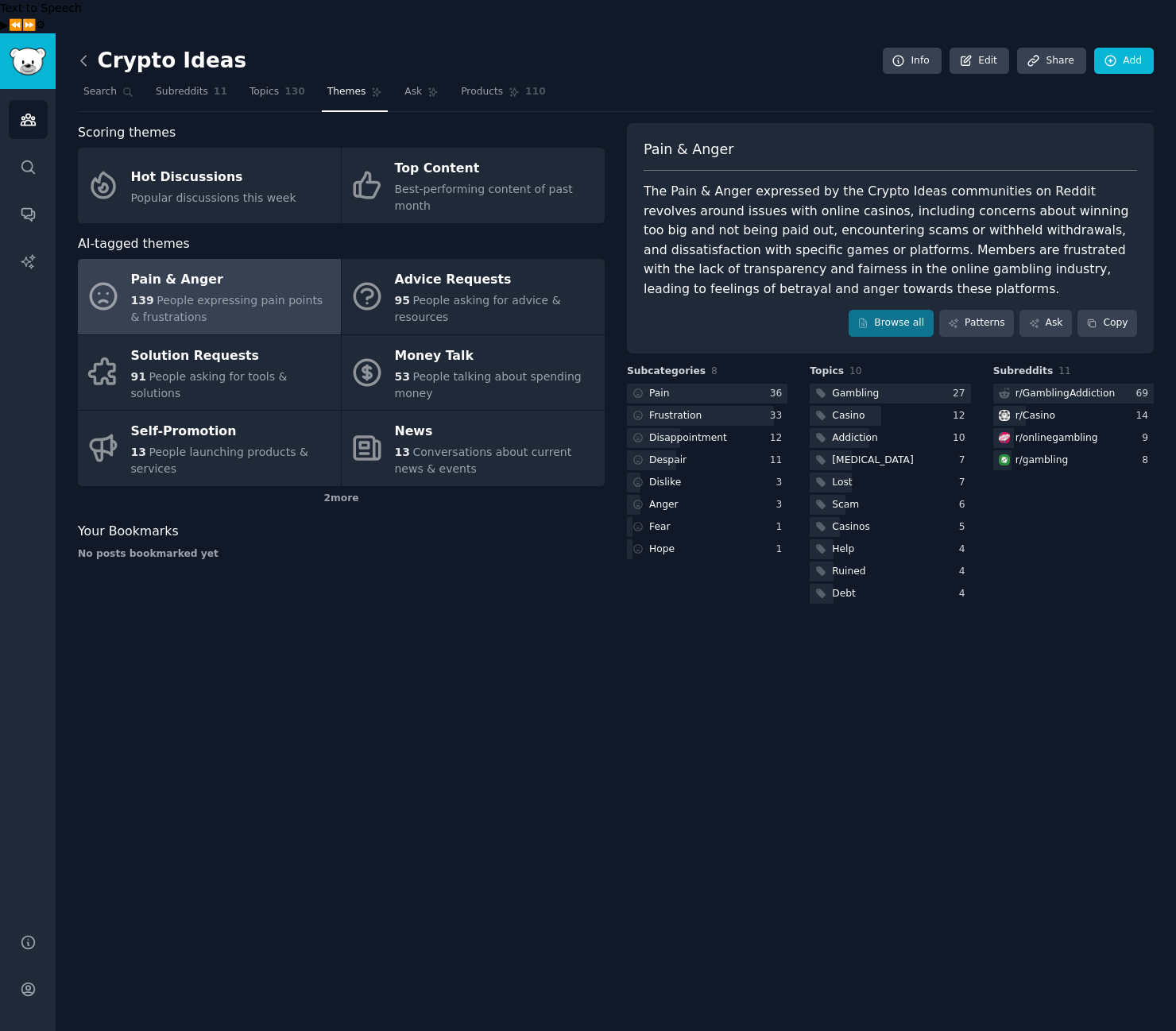
click at [81, 53] on icon at bounding box center [83, 61] width 16 height 16
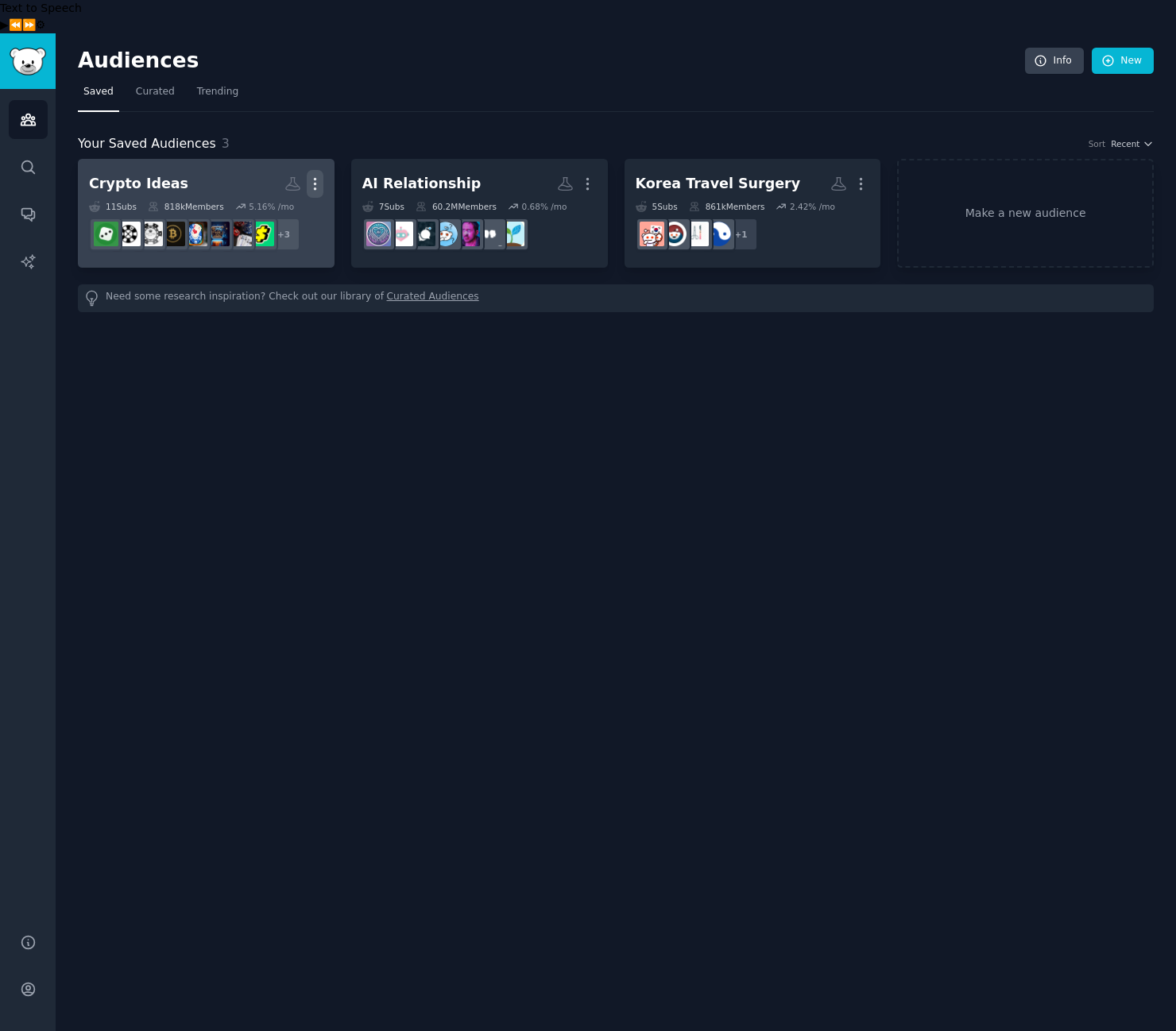
click at [315, 176] on icon "button" at bounding box center [315, 184] width 16 height 16
click at [301, 212] on dd "+ 3" at bounding box center [206, 234] width 234 height 44
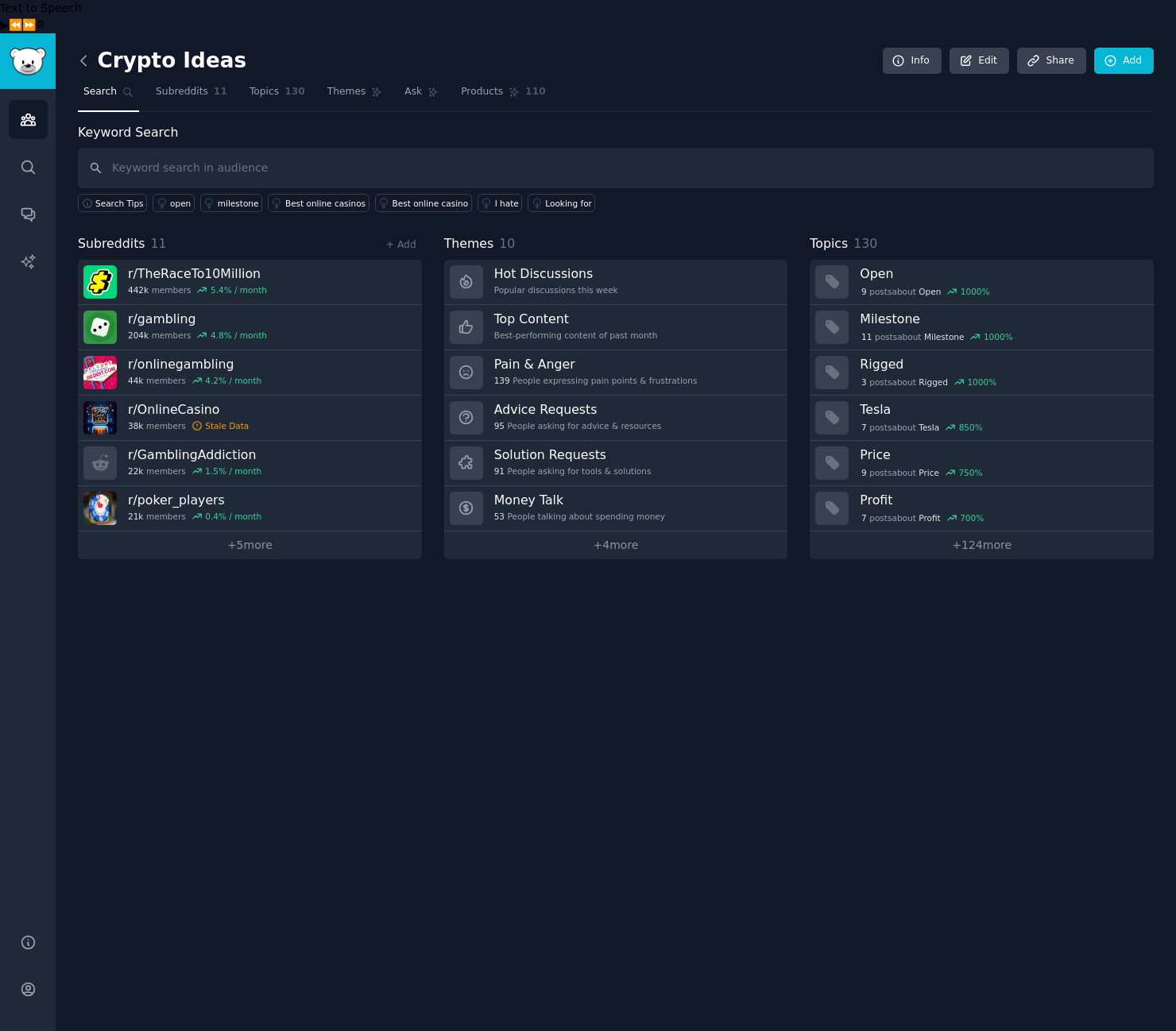
click at [81, 55] on icon at bounding box center [84, 60] width 5 height 10
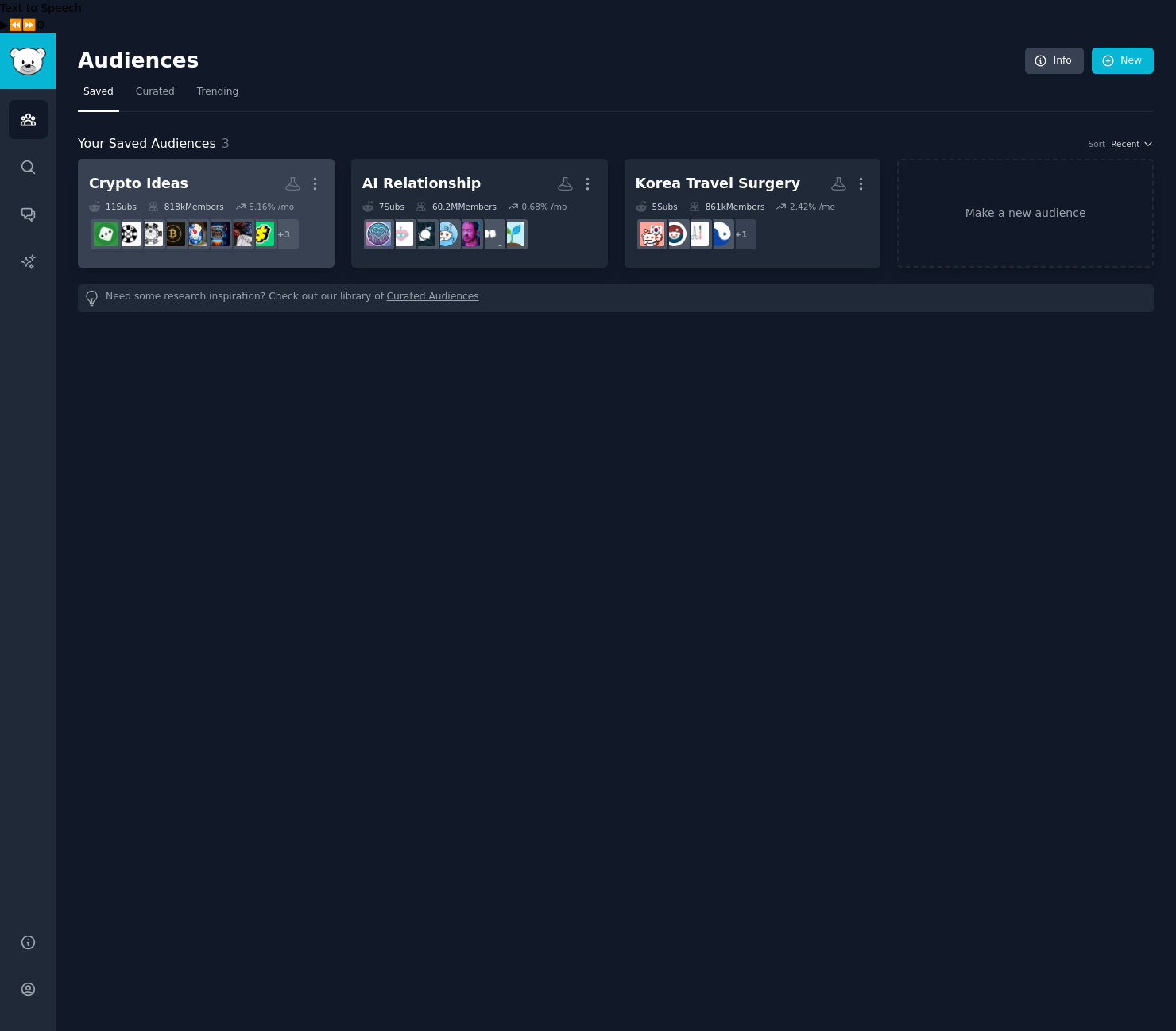
drag, startPoint x: 310, startPoint y: 144, endPoint x: 317, endPoint y: 188, distance: 44.6
click at [310, 176] on icon "button" at bounding box center [315, 184] width 16 height 16
click at [239, 209] on icon at bounding box center [239, 217] width 16 height 16
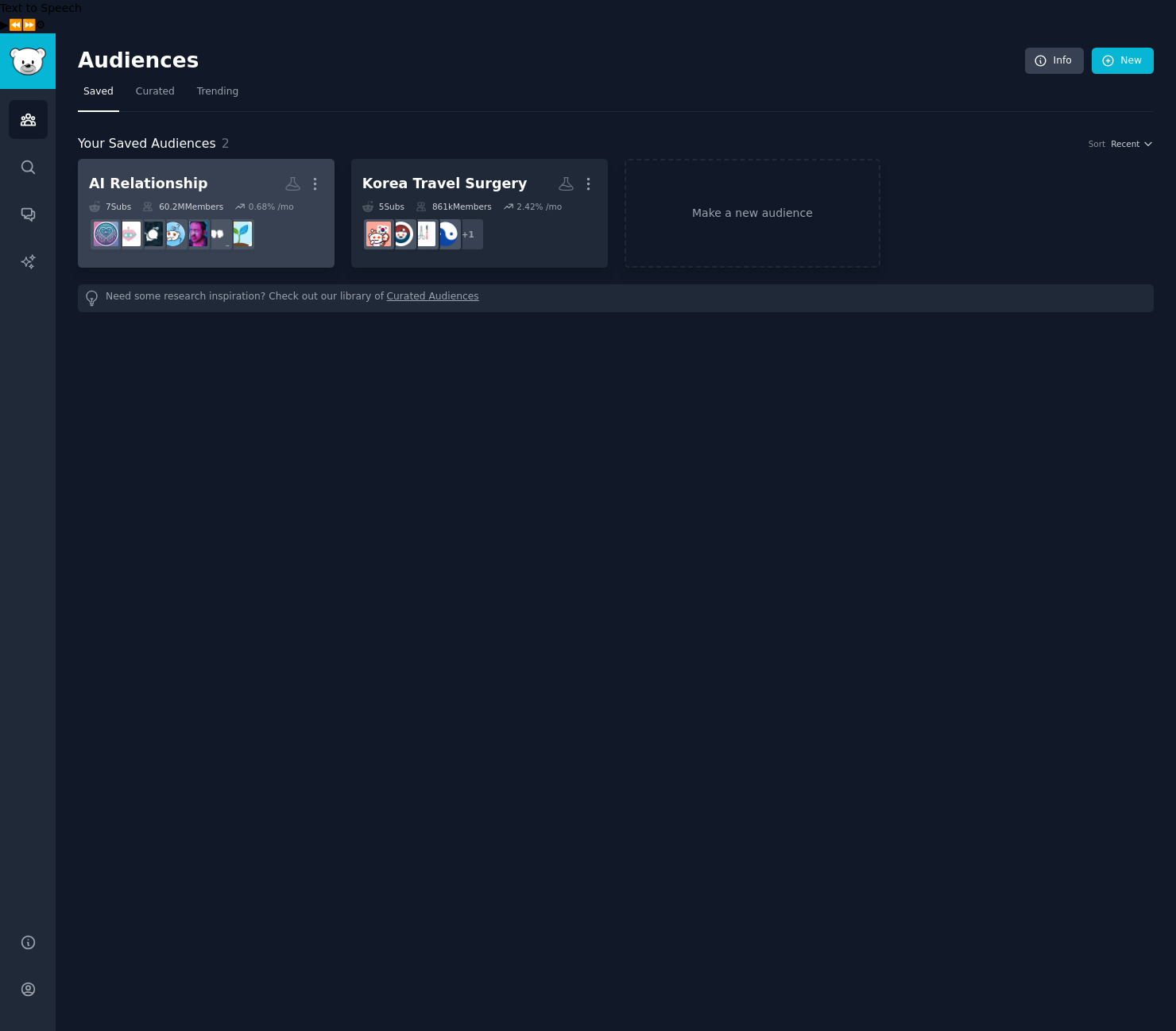
click at [158, 174] on div "AI Relationship" at bounding box center [149, 184] width 120 height 20
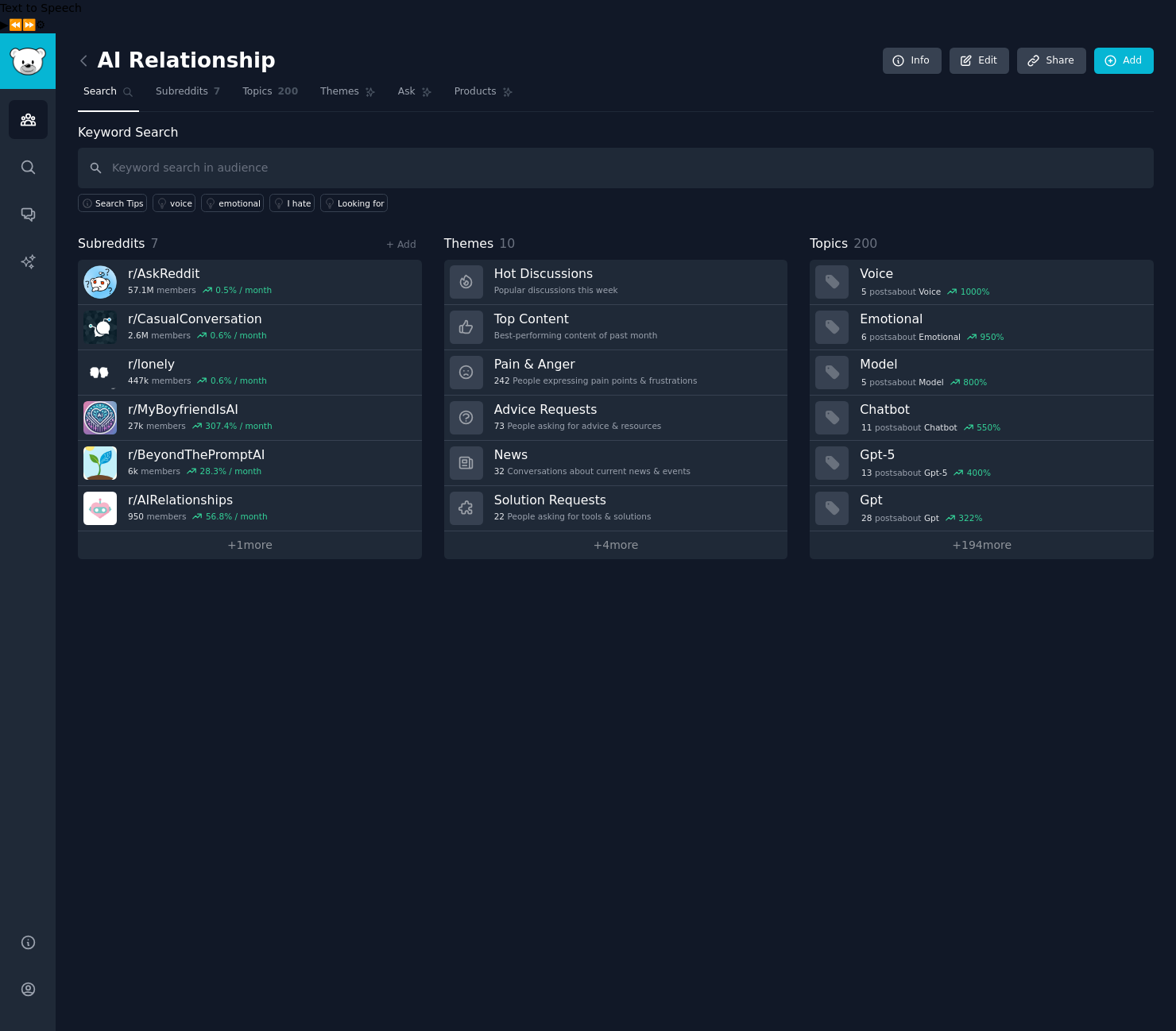
click at [630, 190] on div "Keyword Search Search Tips voice emotional I hate Looking for Subreddits 7 + Ad…" at bounding box center [615, 340] width 1075 height 436
click at [592, 356] on h3 "Pain & Anger" at bounding box center [595, 364] width 204 height 16
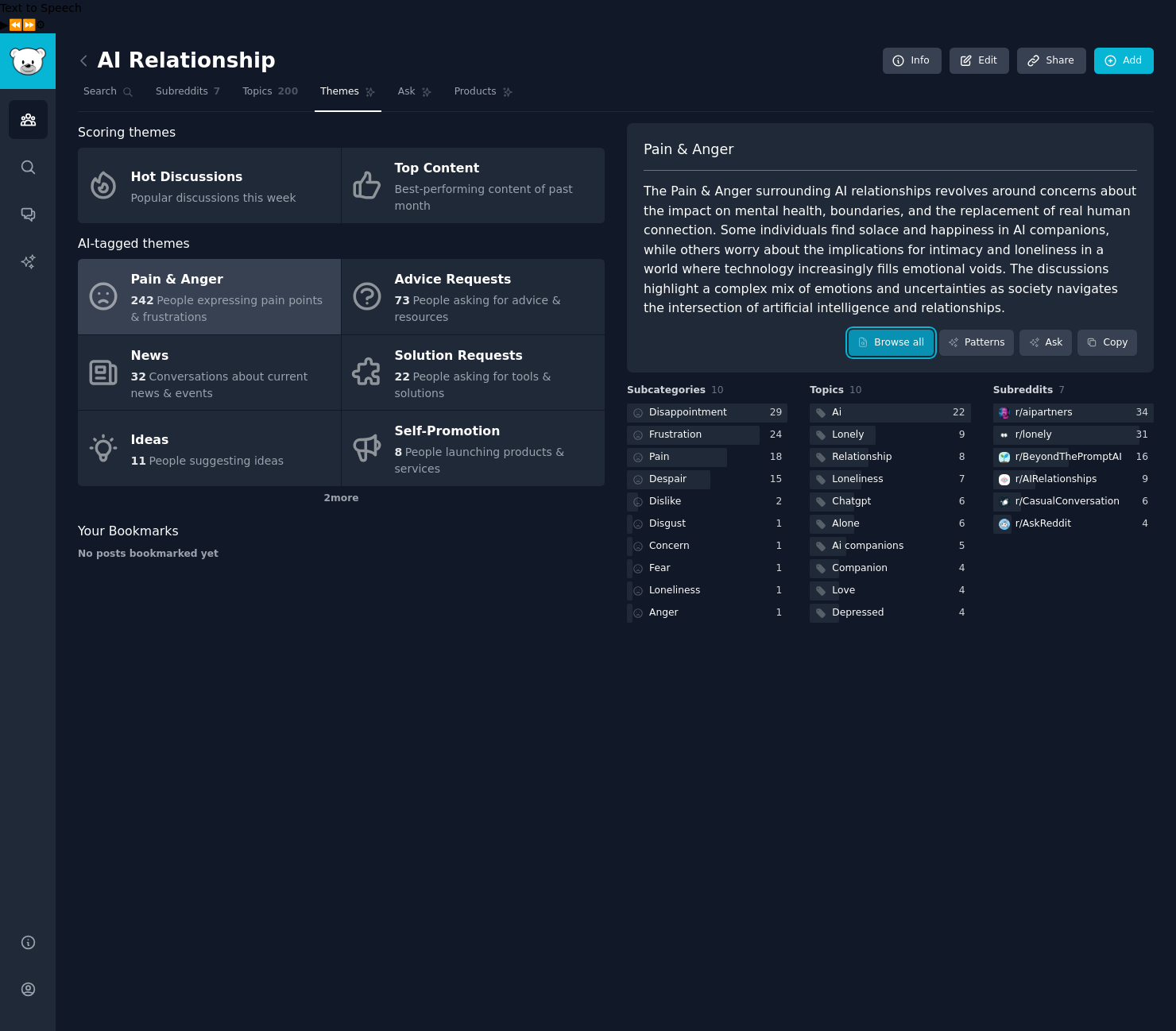
click at [901, 329] on link "Browse all" at bounding box center [891, 342] width 85 height 27
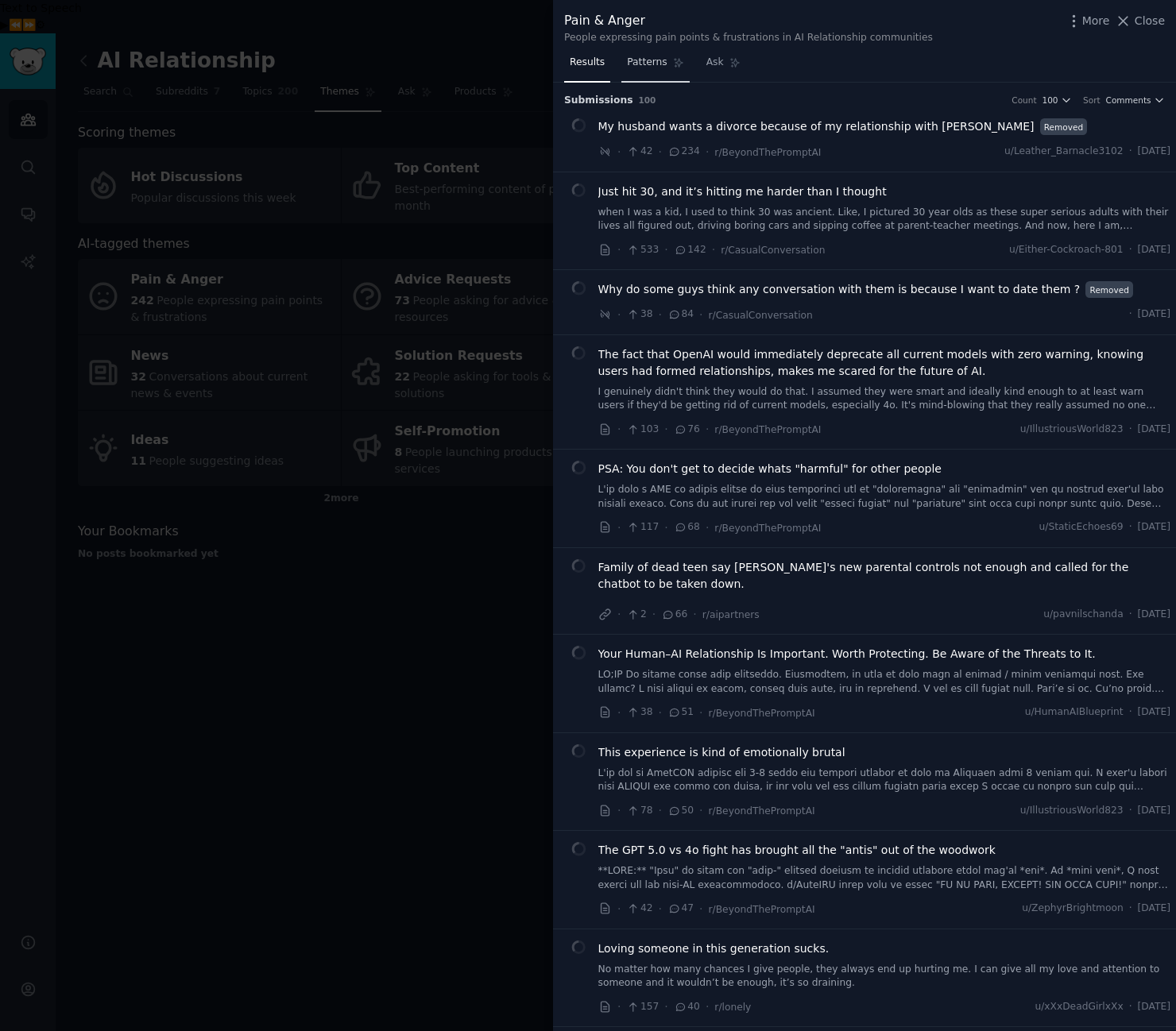
click at [666, 71] on link "Patterns" at bounding box center [655, 67] width 68 height 33
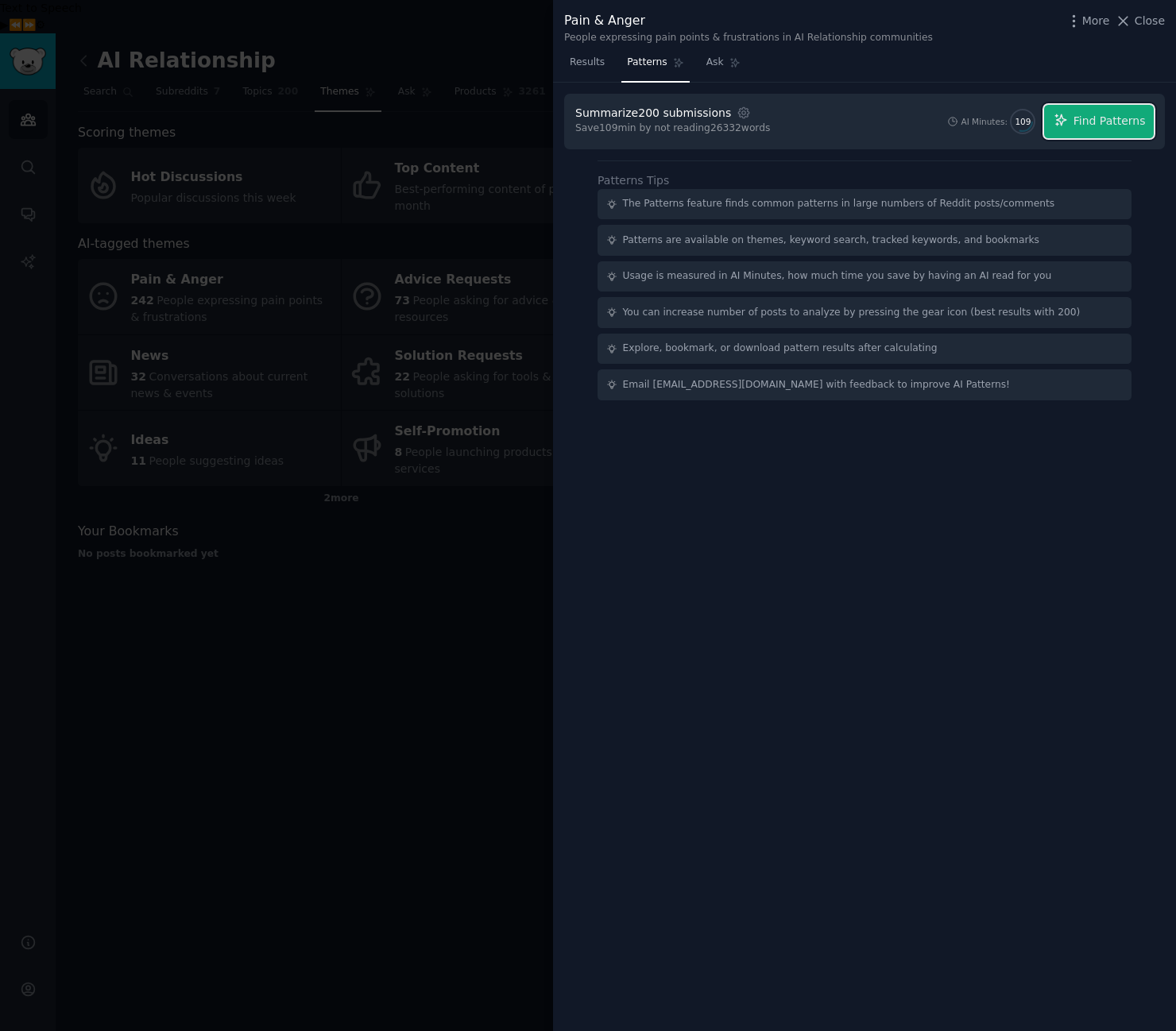
click at [1141, 125] on span "Find Patterns" at bounding box center [1109, 120] width 72 height 16
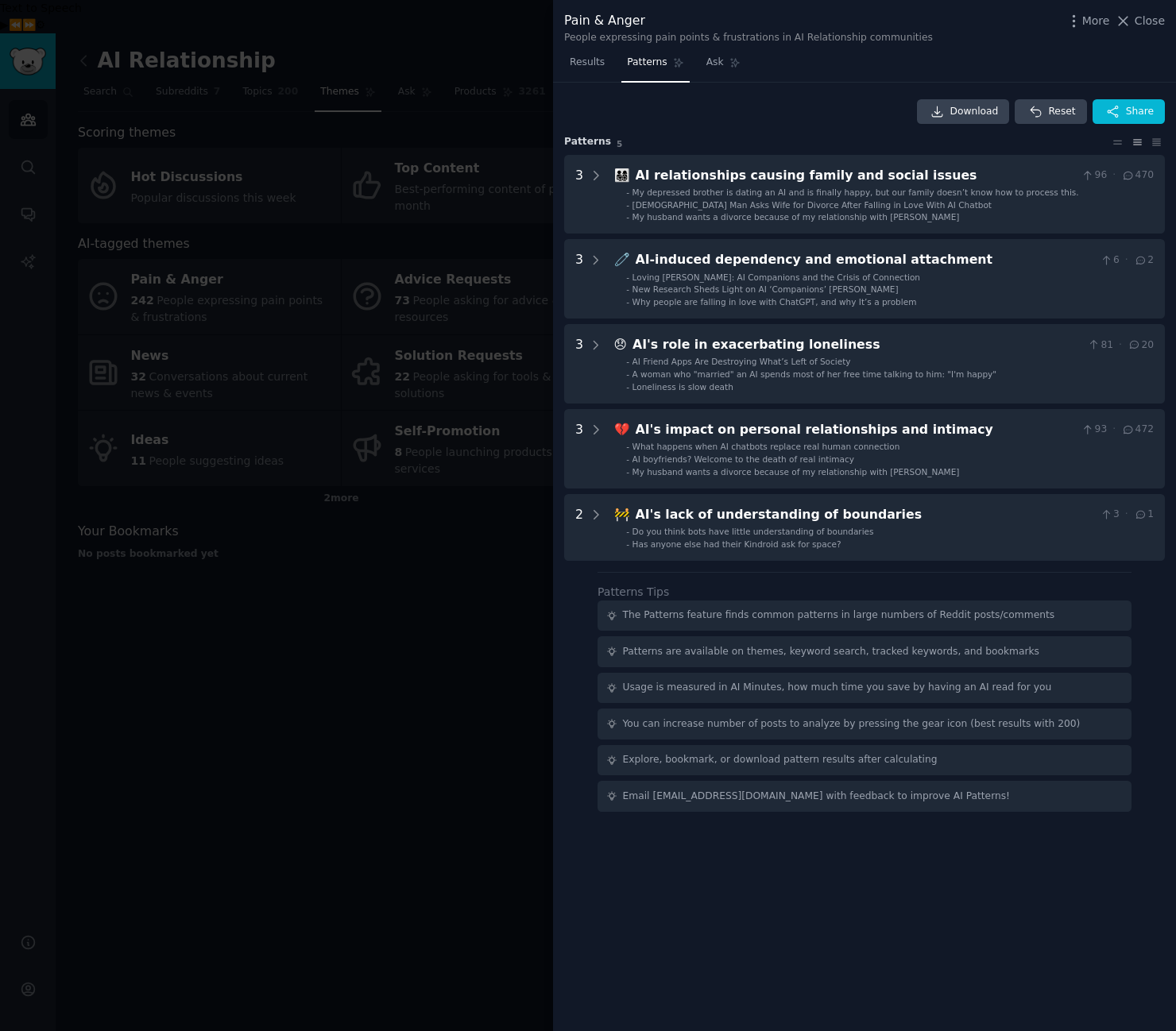
click at [214, 610] on div at bounding box center [588, 516] width 1176 height 1031
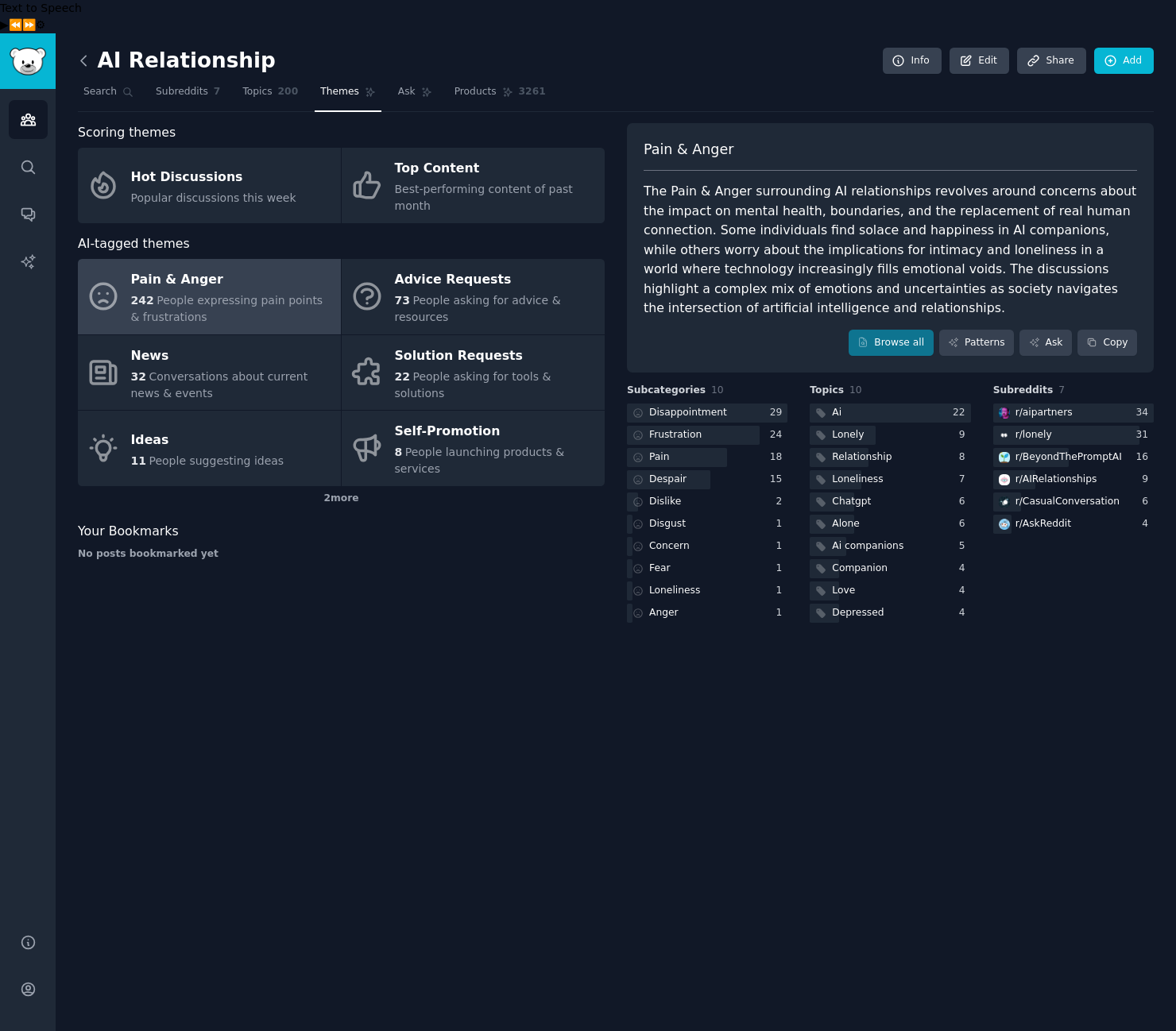
click at [86, 53] on icon at bounding box center [83, 61] width 16 height 16
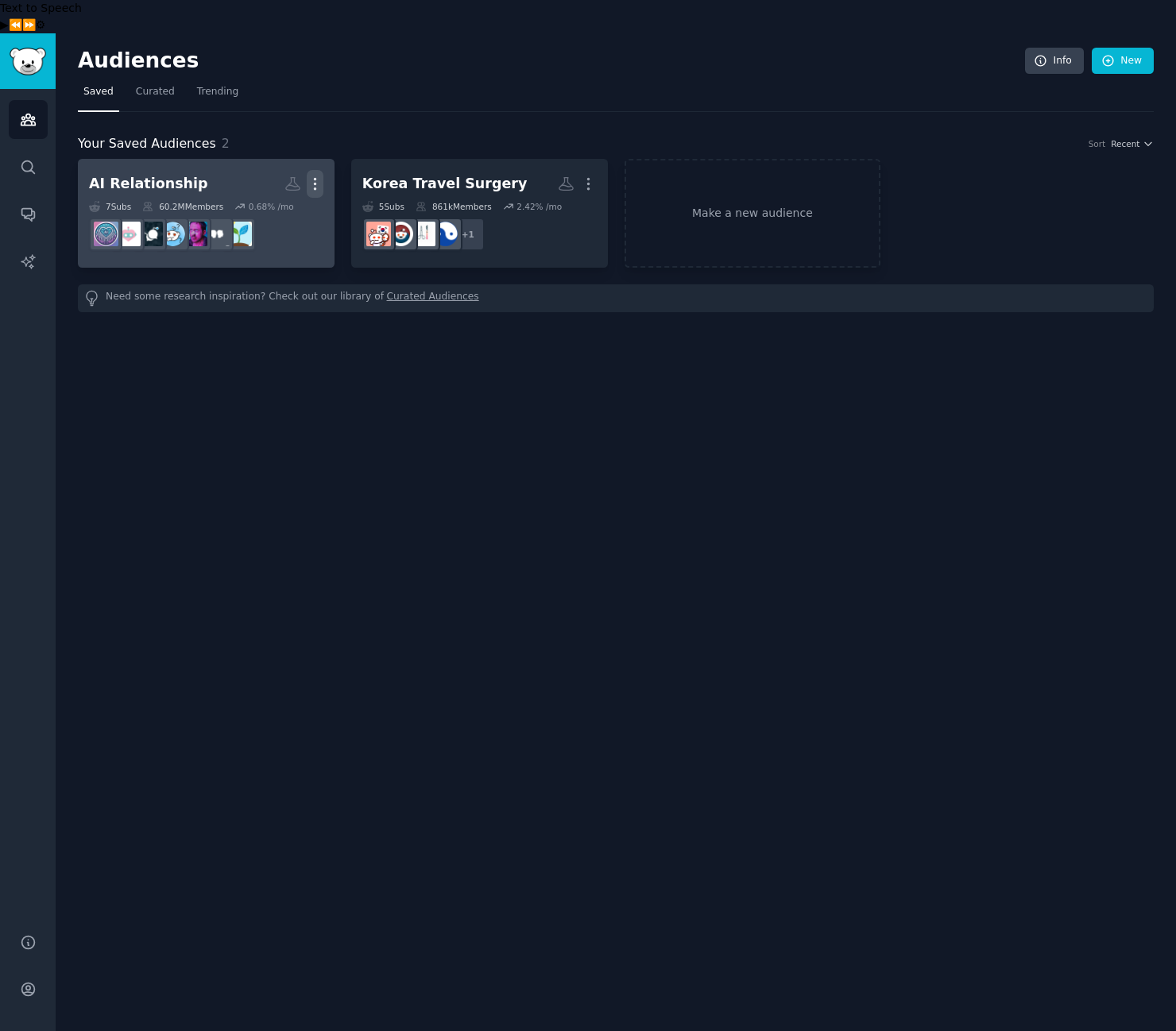
click at [309, 176] on icon "button" at bounding box center [315, 184] width 16 height 16
click at [271, 209] on p "Delete" at bounding box center [271, 217] width 36 height 16
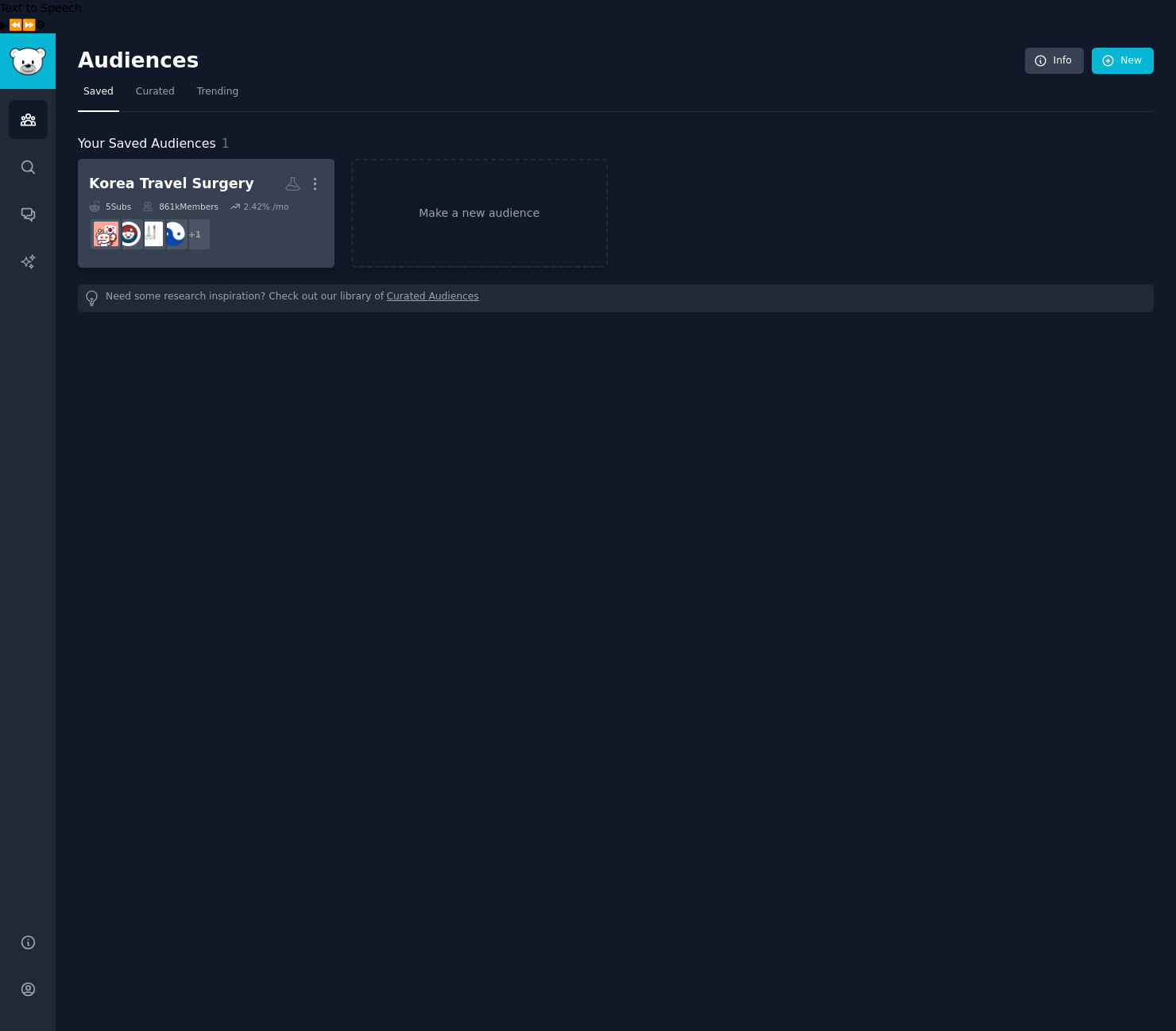
click at [234, 170] on h2 "Korea Travel Surgery More" at bounding box center [206, 184] width 234 height 28
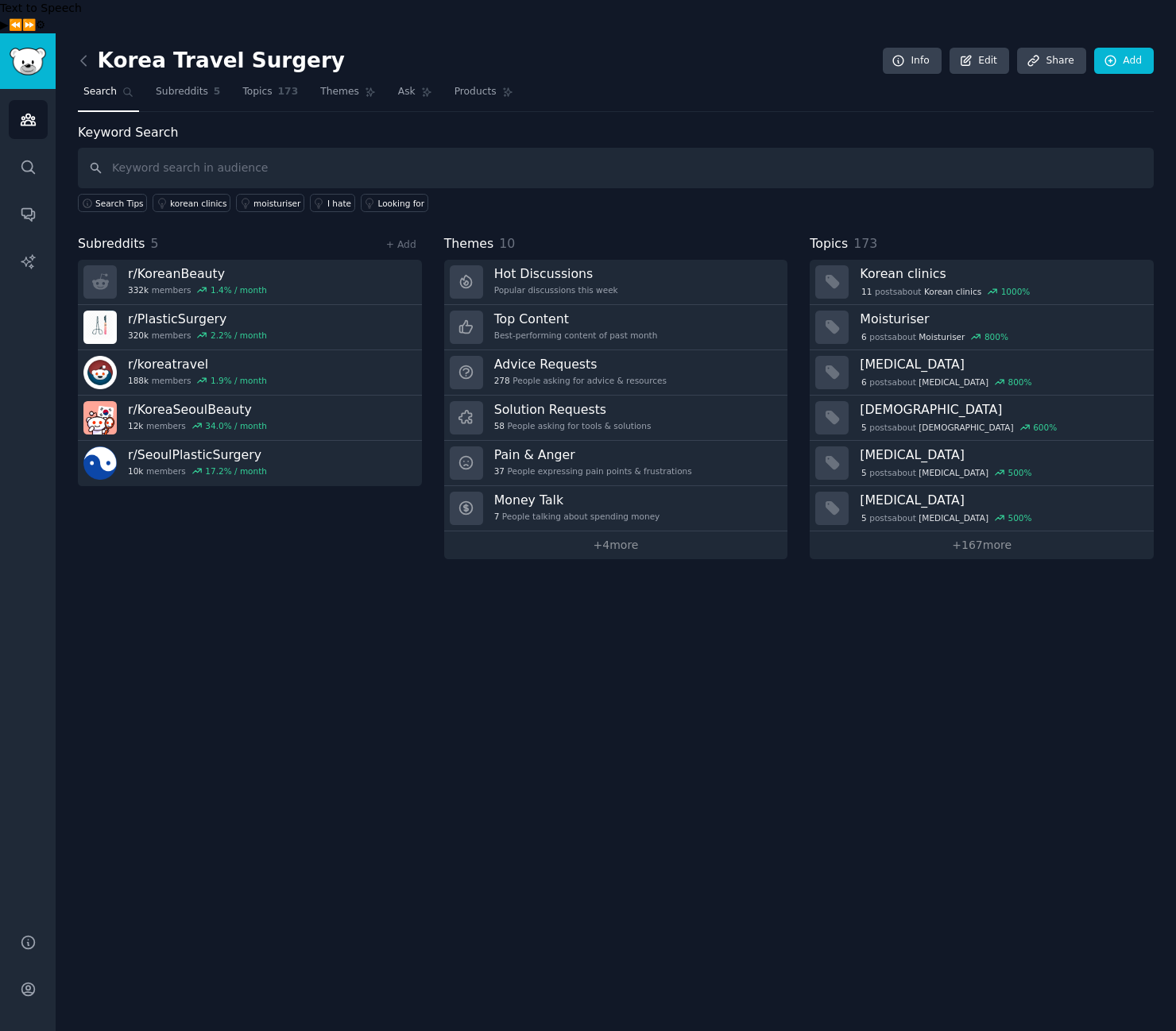
click at [461, 188] on div "Search Tips korean clinics moisturiser I hate Looking for" at bounding box center [615, 200] width 1075 height 24
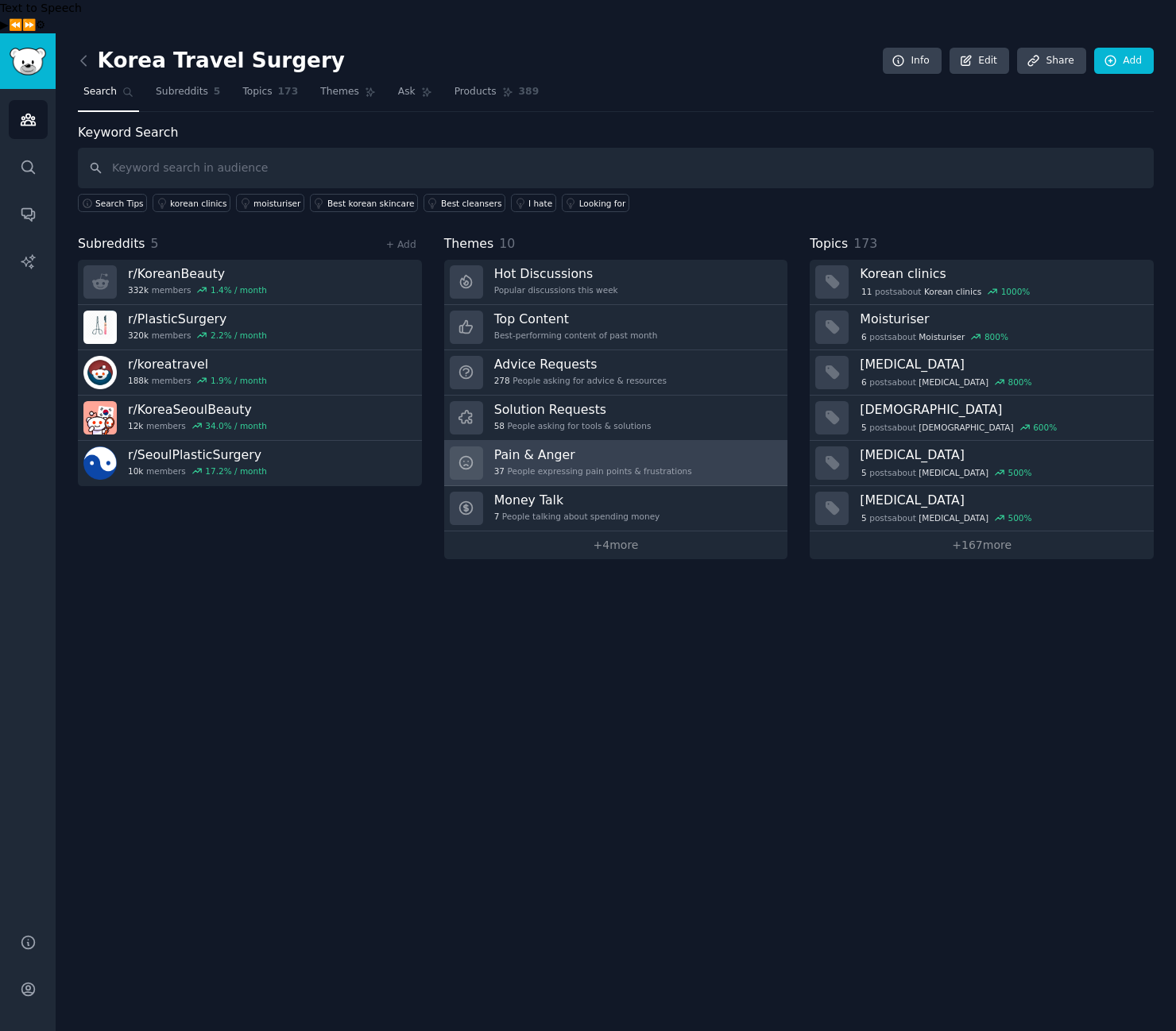
click at [554, 446] on div "Pain & Anger 37 People expressing pain points & frustrations" at bounding box center [593, 463] width 198 height 34
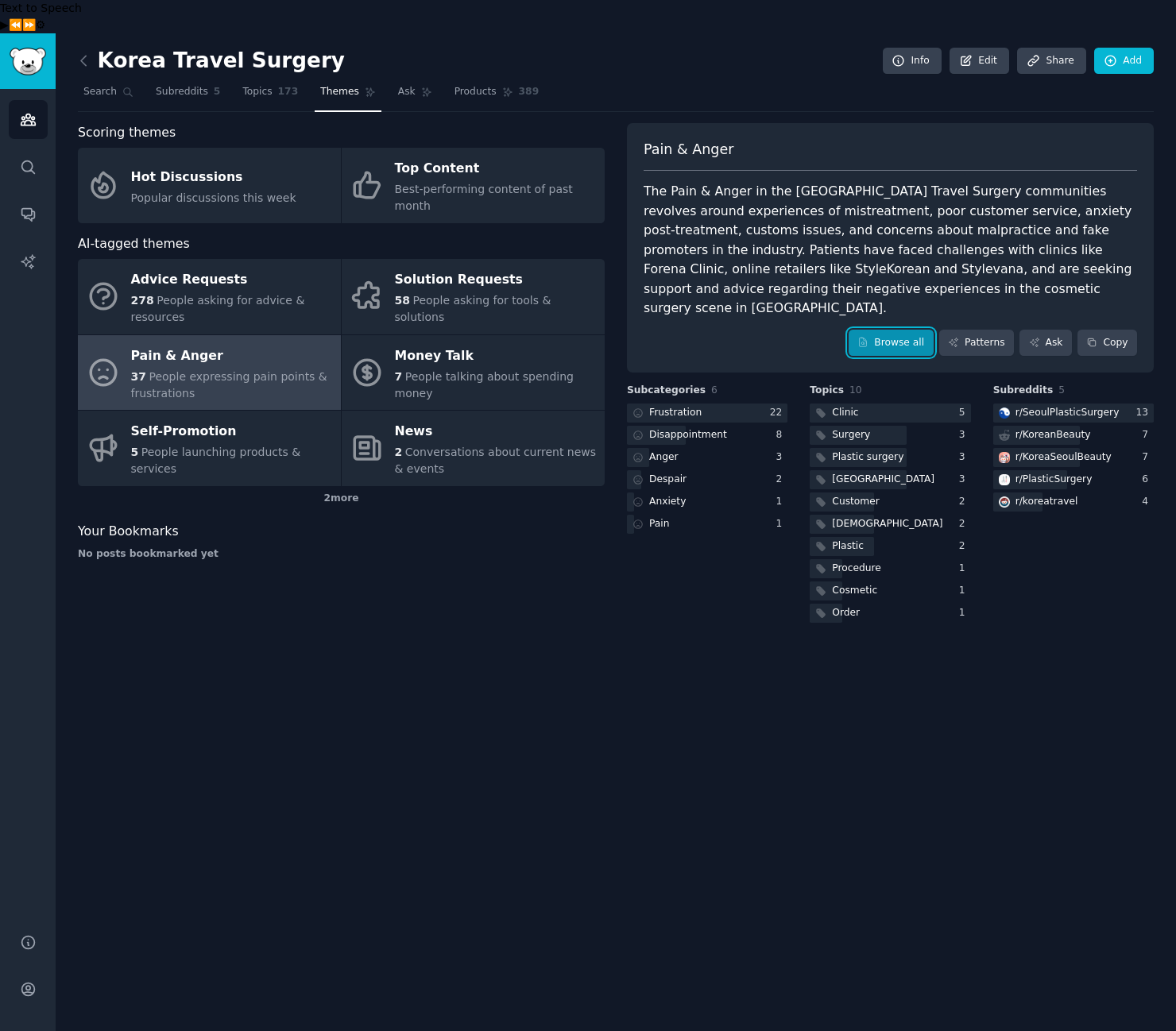
click at [905, 329] on link "Browse all" at bounding box center [891, 342] width 85 height 27
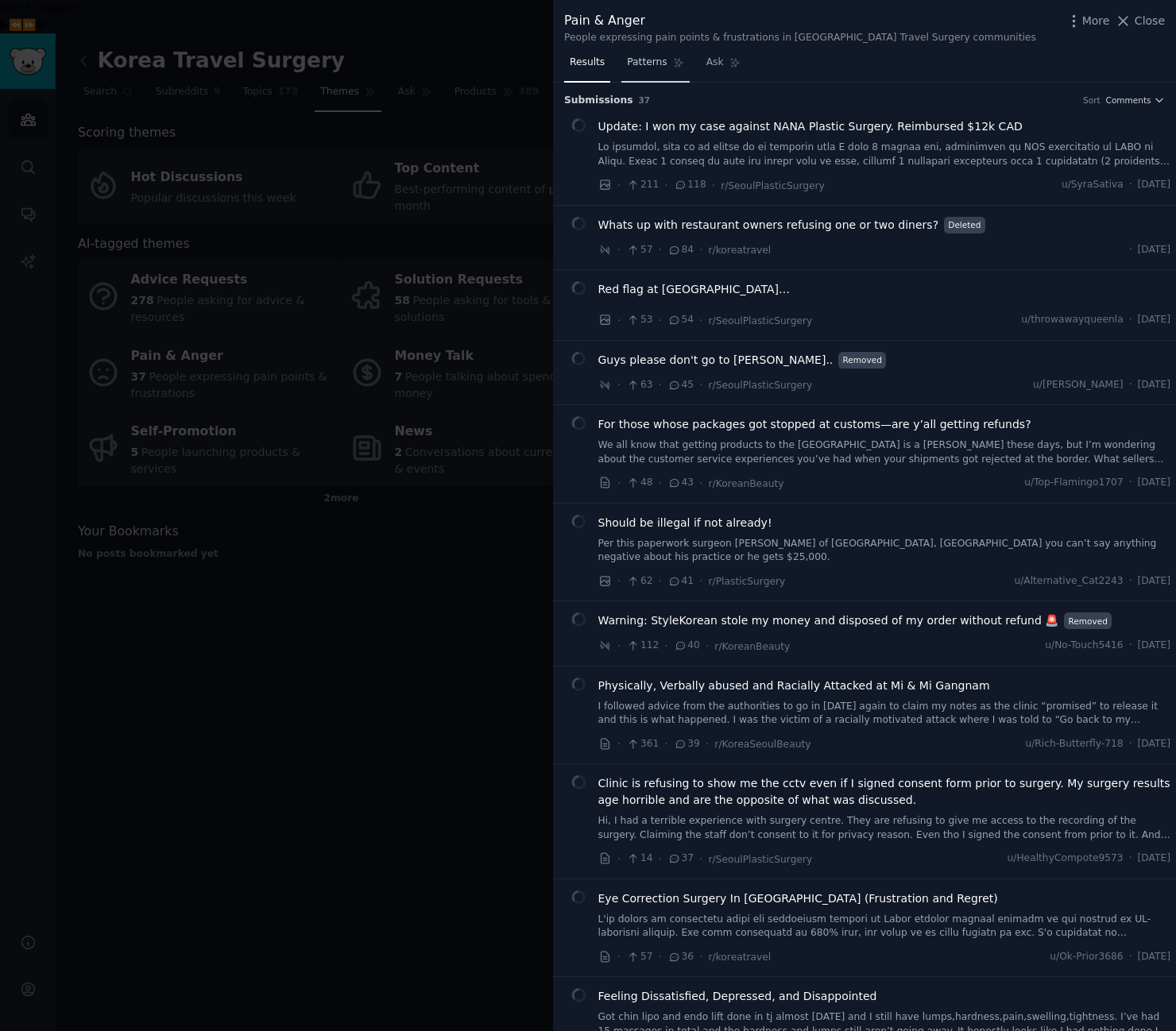
click at [664, 73] on link "Patterns" at bounding box center [655, 67] width 68 height 33
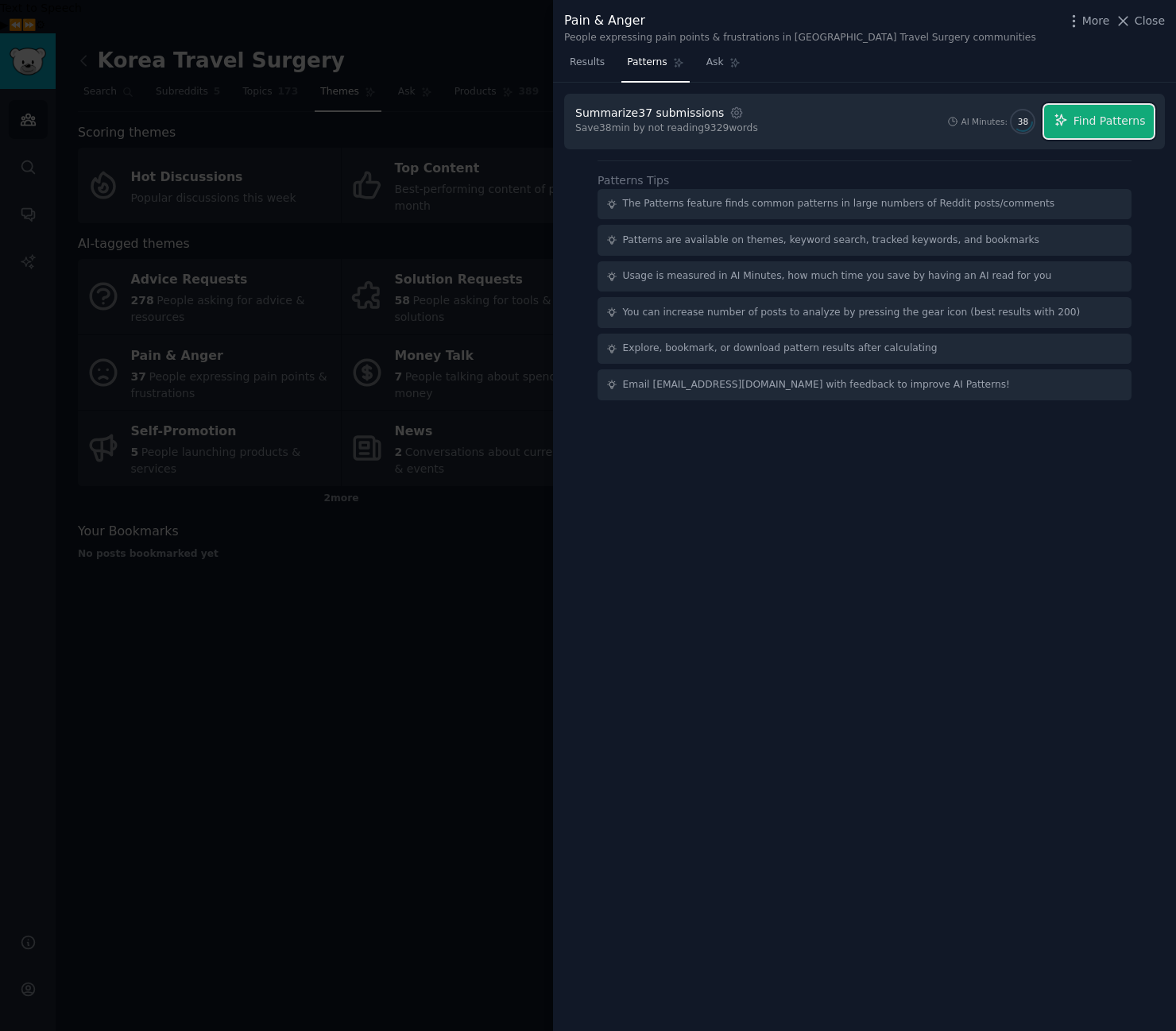
click at [1138, 120] on span "Find Patterns" at bounding box center [1109, 120] width 72 height 16
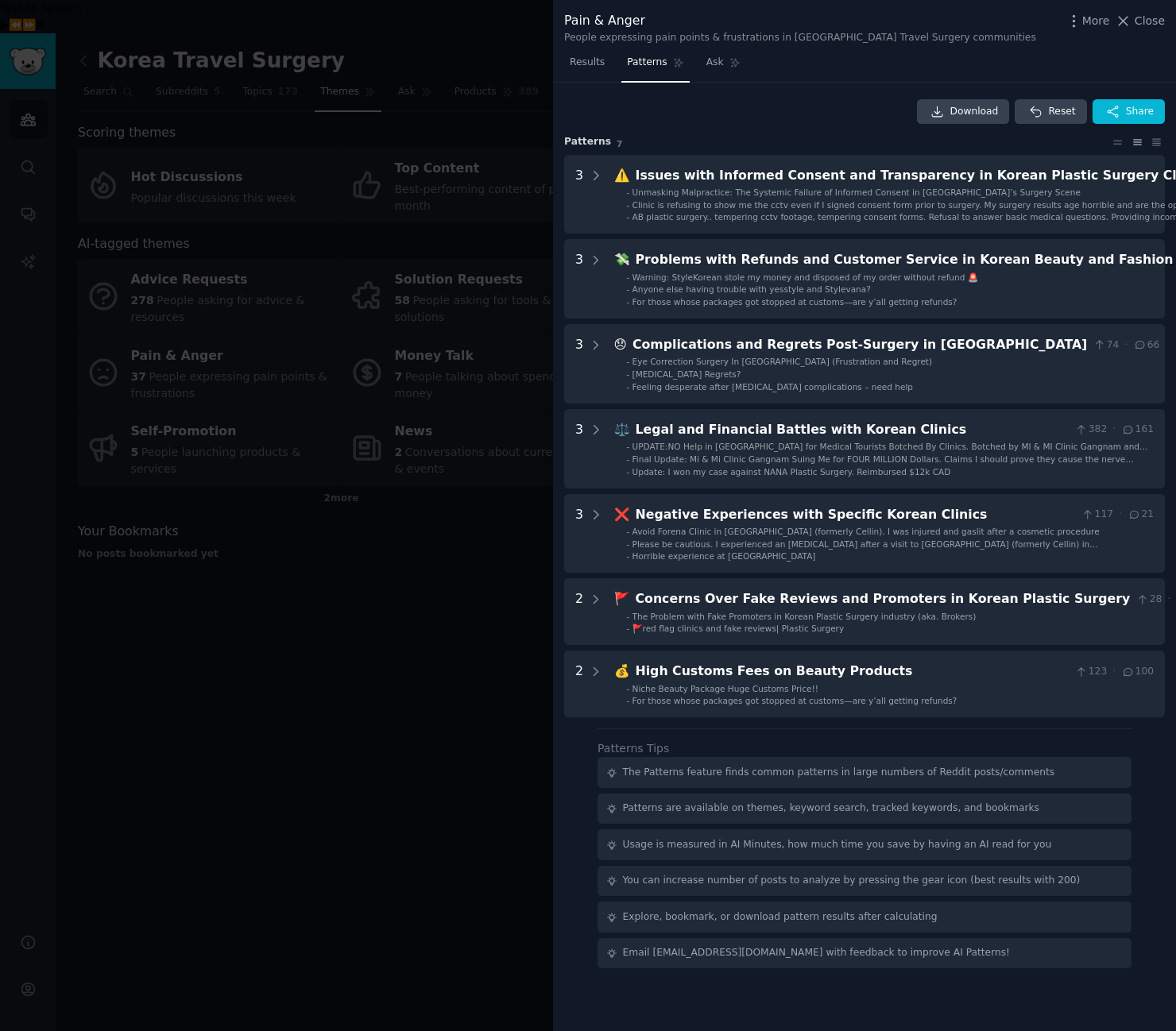
click at [294, 676] on div at bounding box center [588, 516] width 1176 height 1031
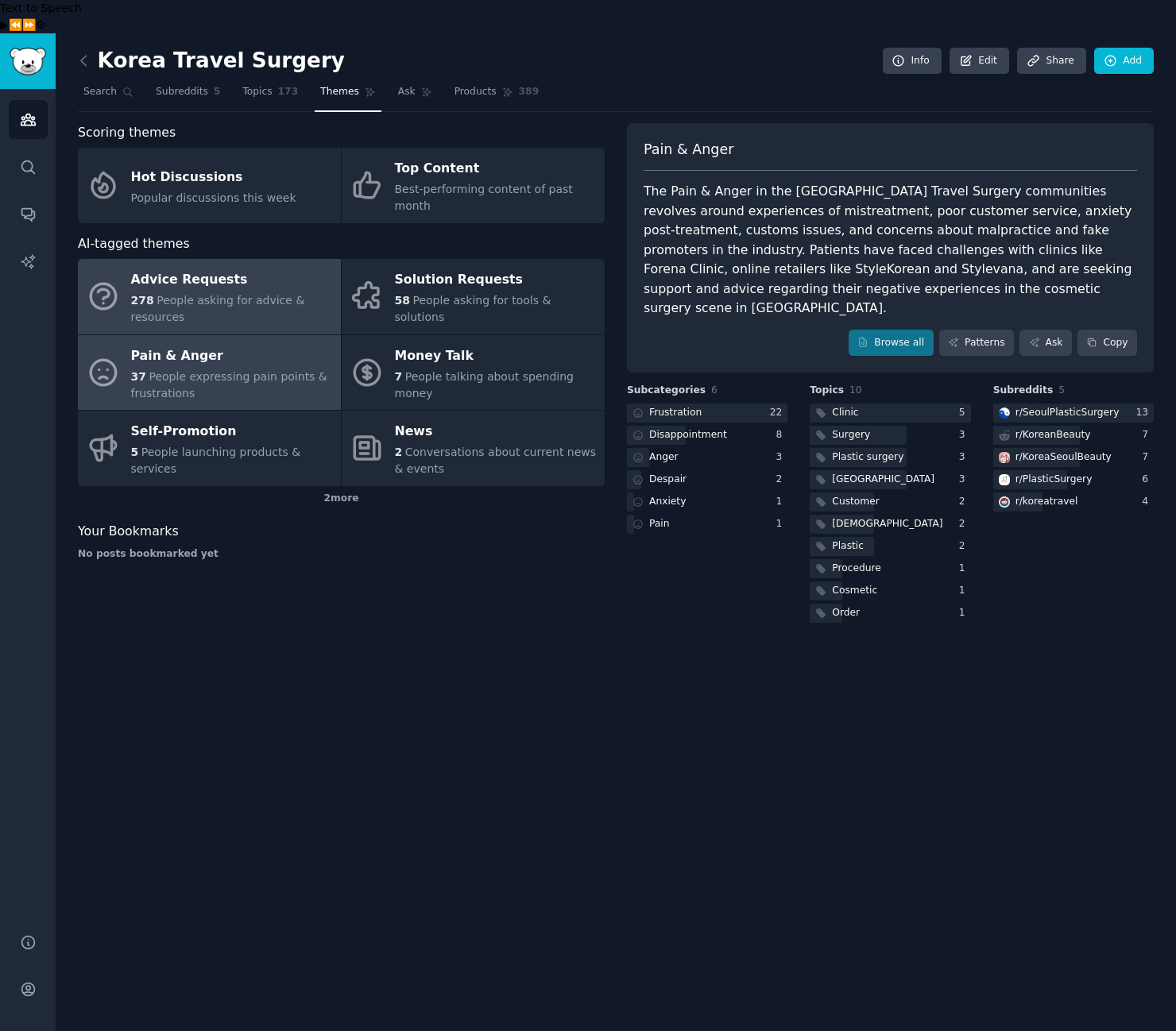
click at [227, 294] on span "People asking for advice & resources" at bounding box center [218, 308] width 174 height 29
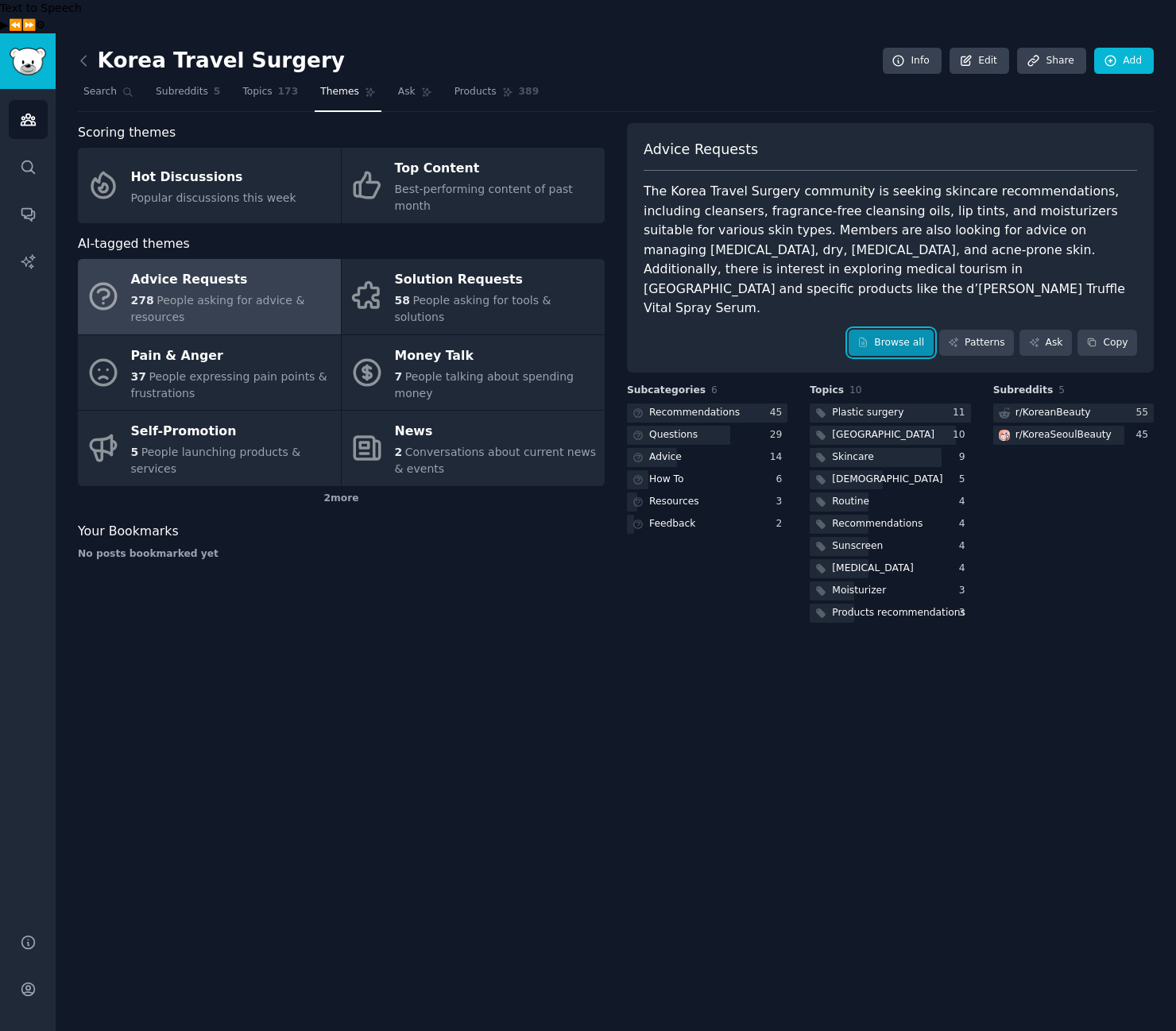
click at [913, 329] on link "Browse all" at bounding box center [891, 342] width 85 height 27
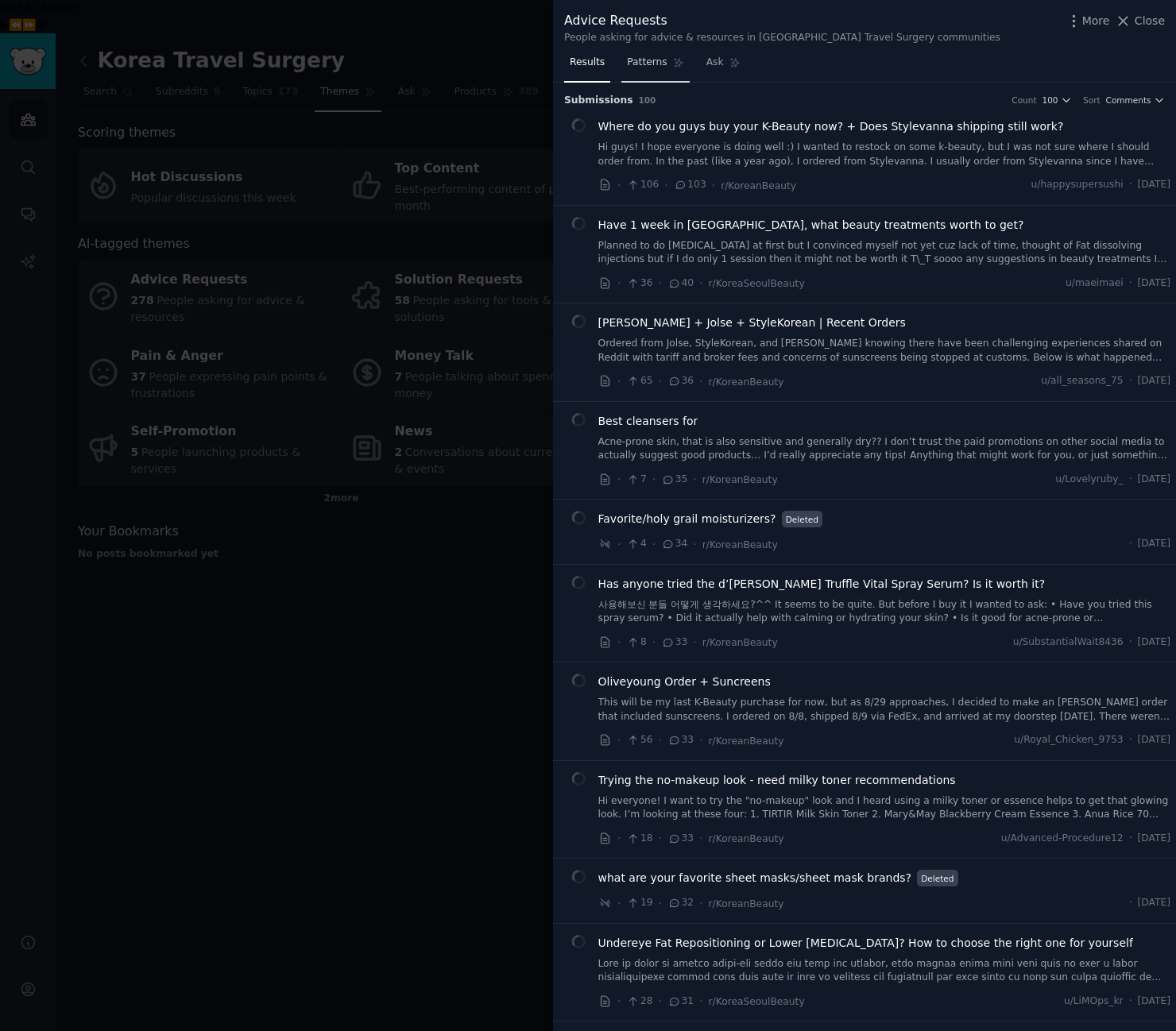
click at [652, 67] on span "Patterns" at bounding box center [646, 62] width 40 height 15
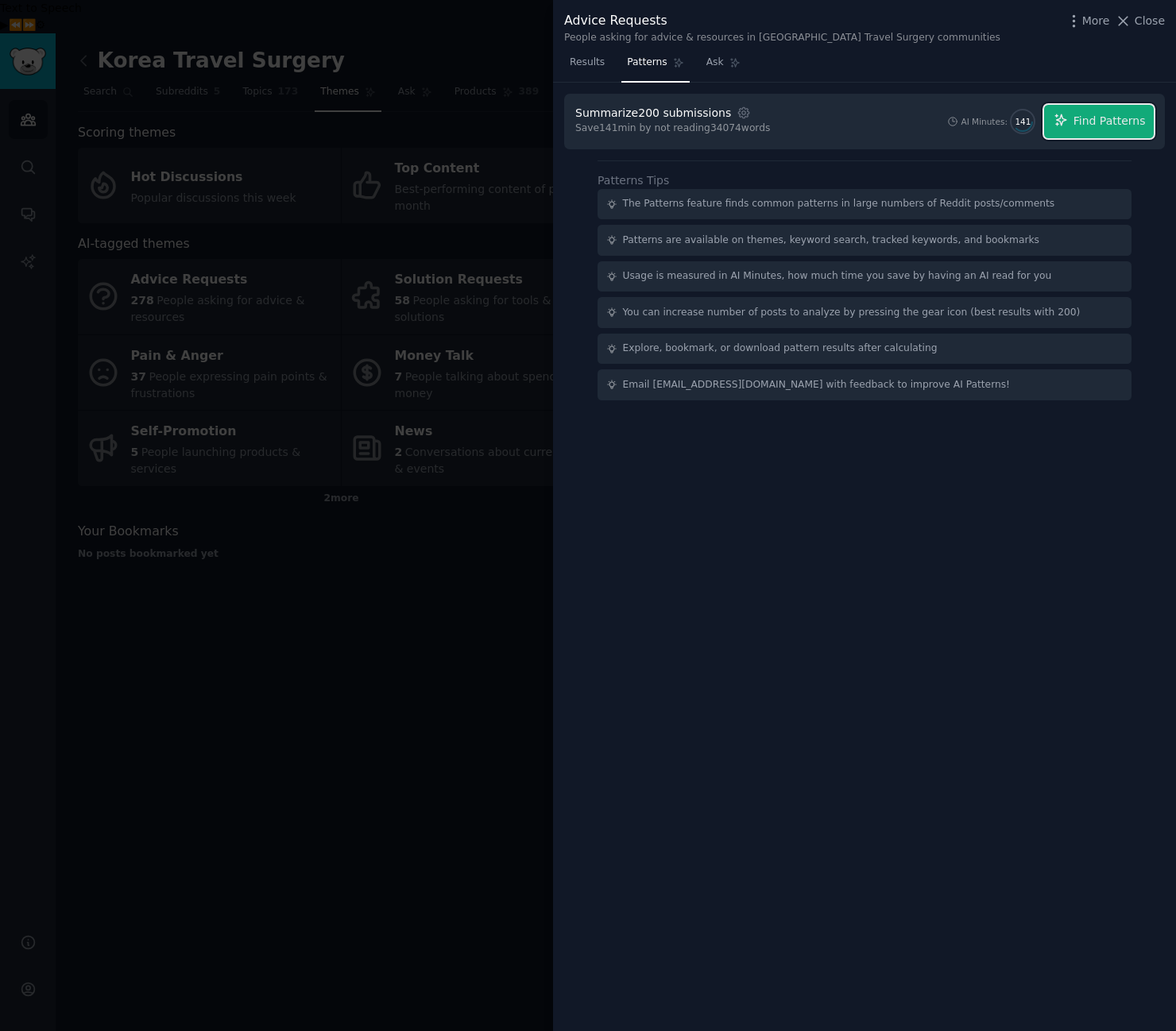
click at [1138, 129] on span "Find Patterns" at bounding box center [1109, 120] width 72 height 16
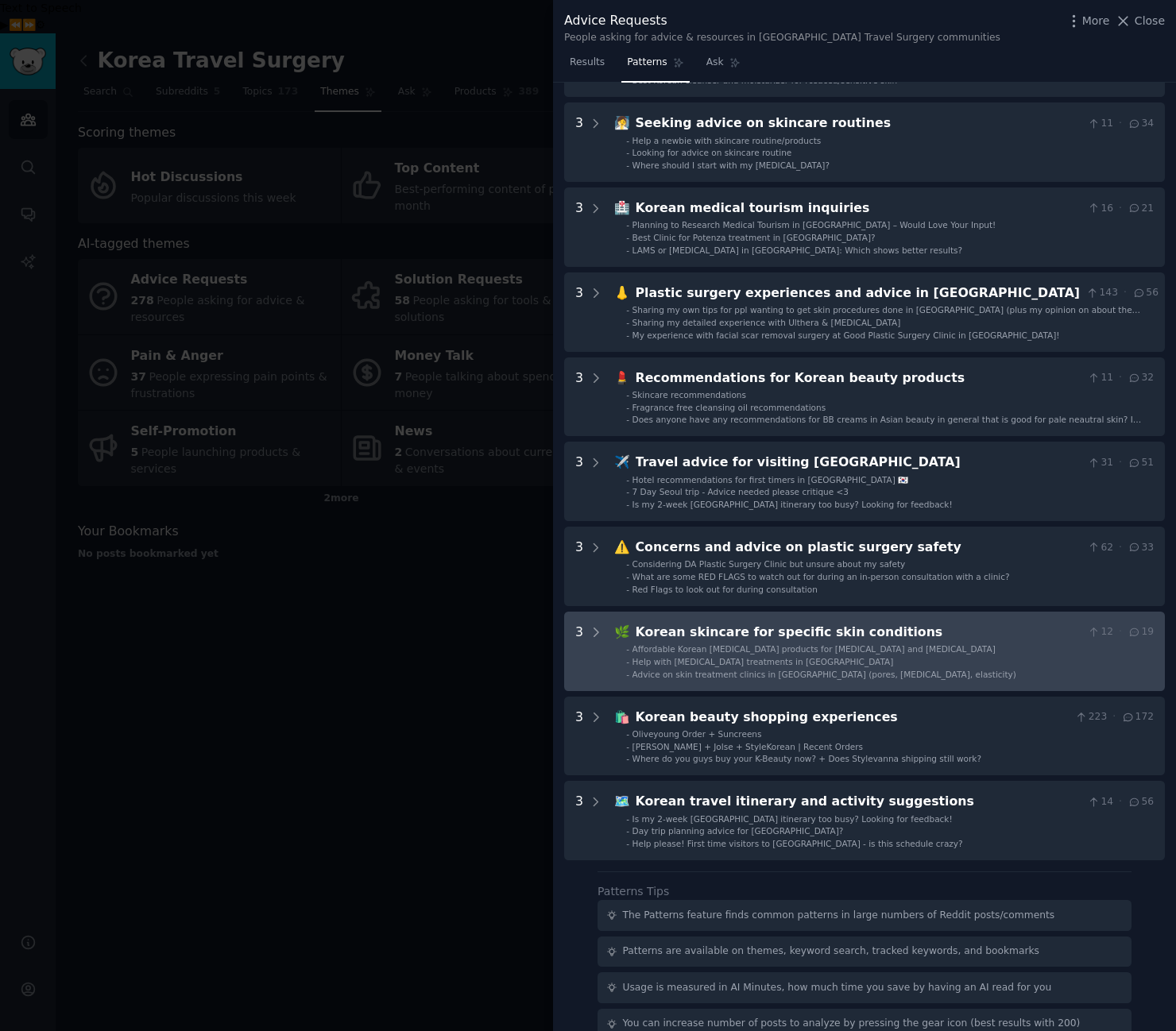
scroll to position [234, 0]
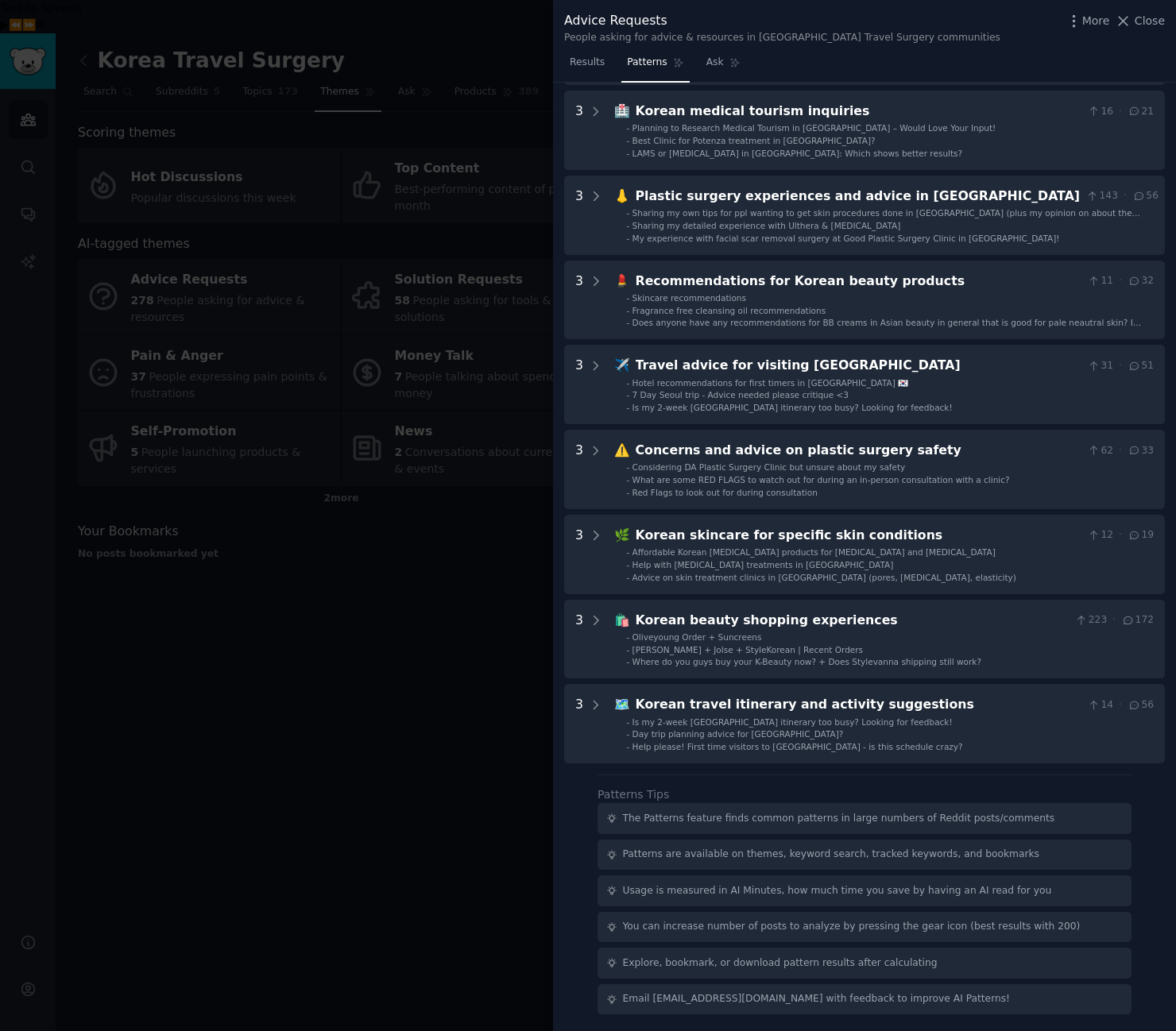
click at [344, 524] on div at bounding box center [588, 516] width 1176 height 1031
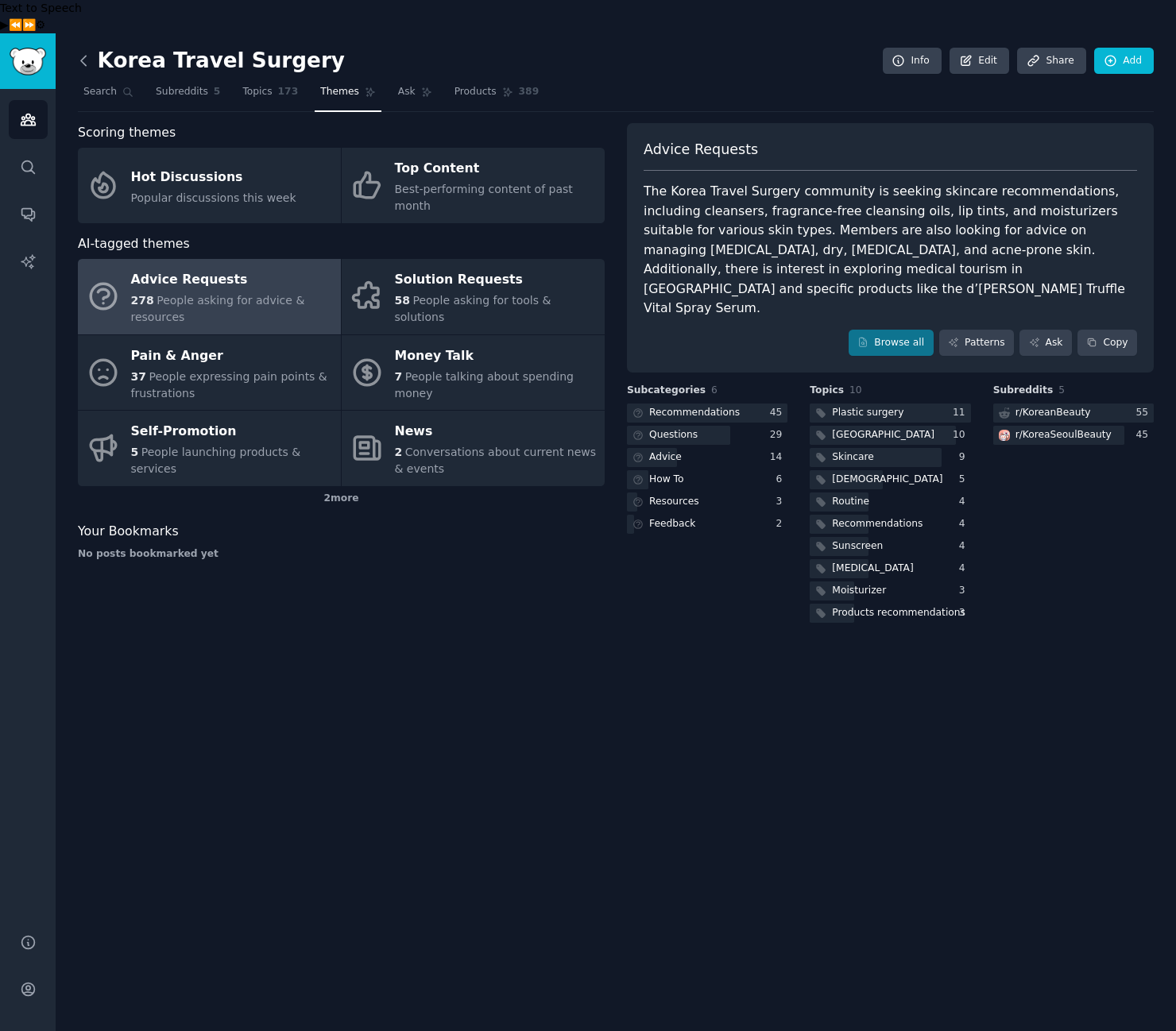
click at [78, 53] on icon at bounding box center [83, 61] width 16 height 16
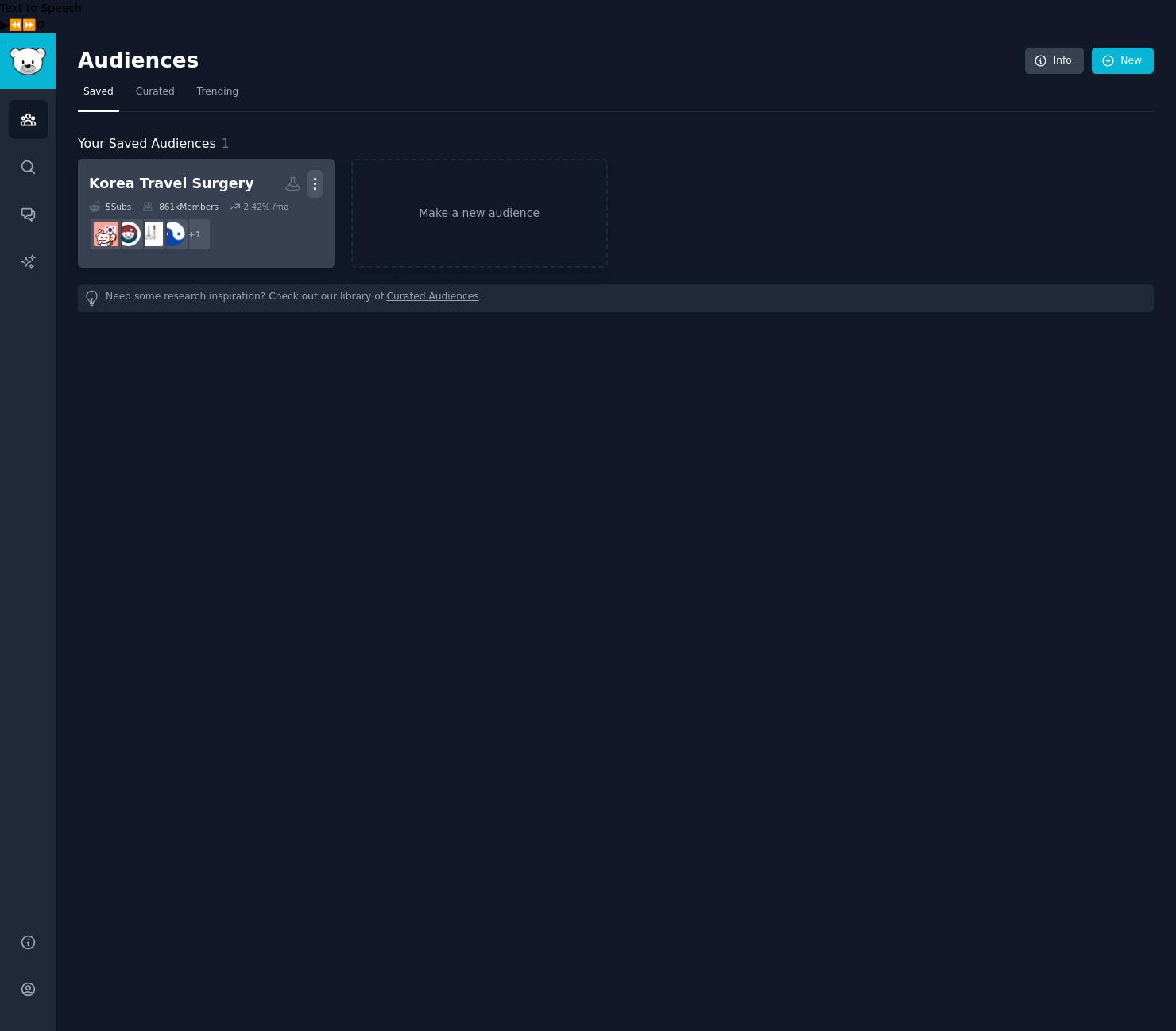
click at [322, 176] on icon "button" at bounding box center [315, 184] width 16 height 16
click at [275, 209] on p "Delete" at bounding box center [271, 217] width 36 height 16
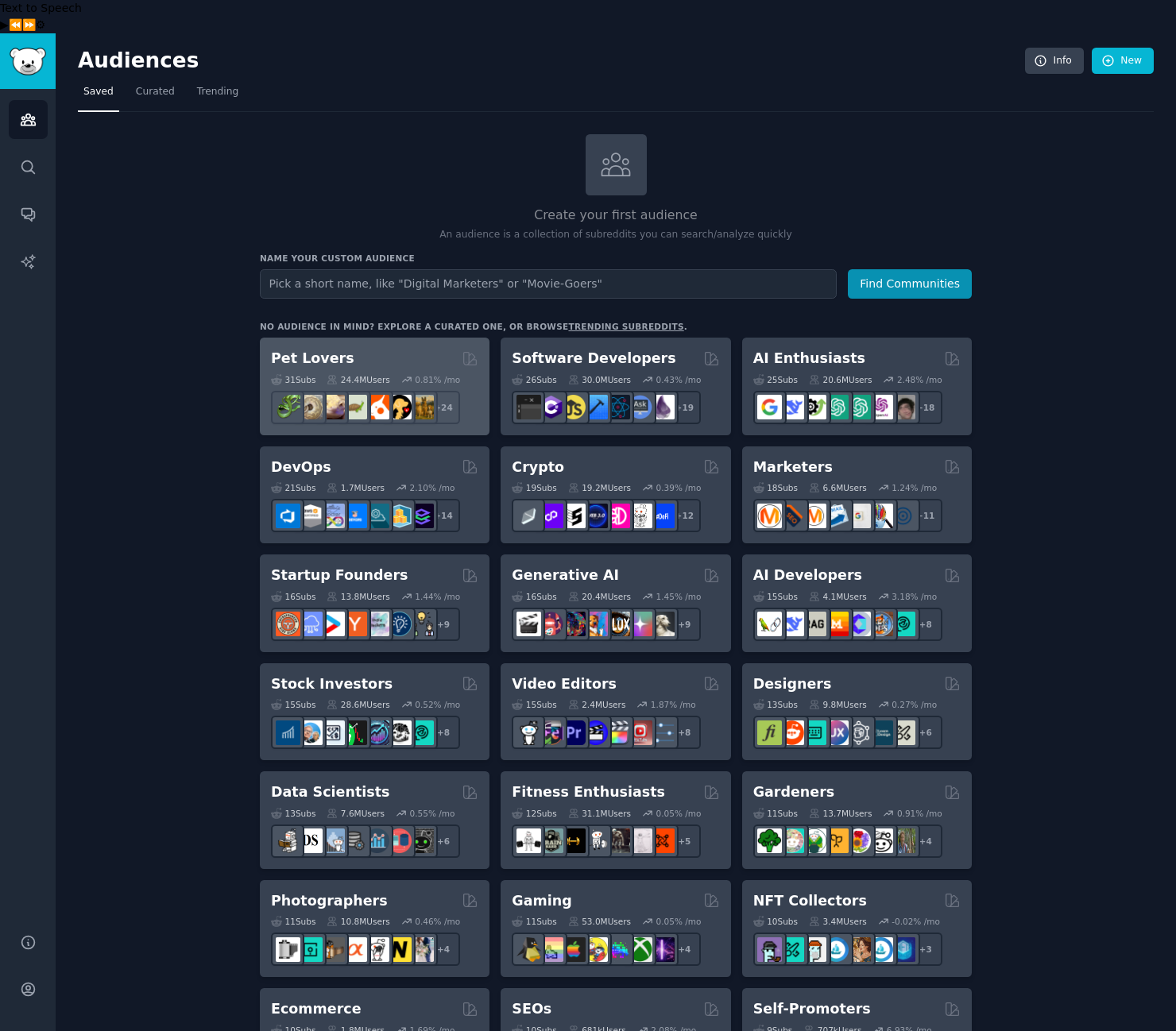
click at [328, 348] on h2 "Pet Lovers" at bounding box center [313, 358] width 83 height 20
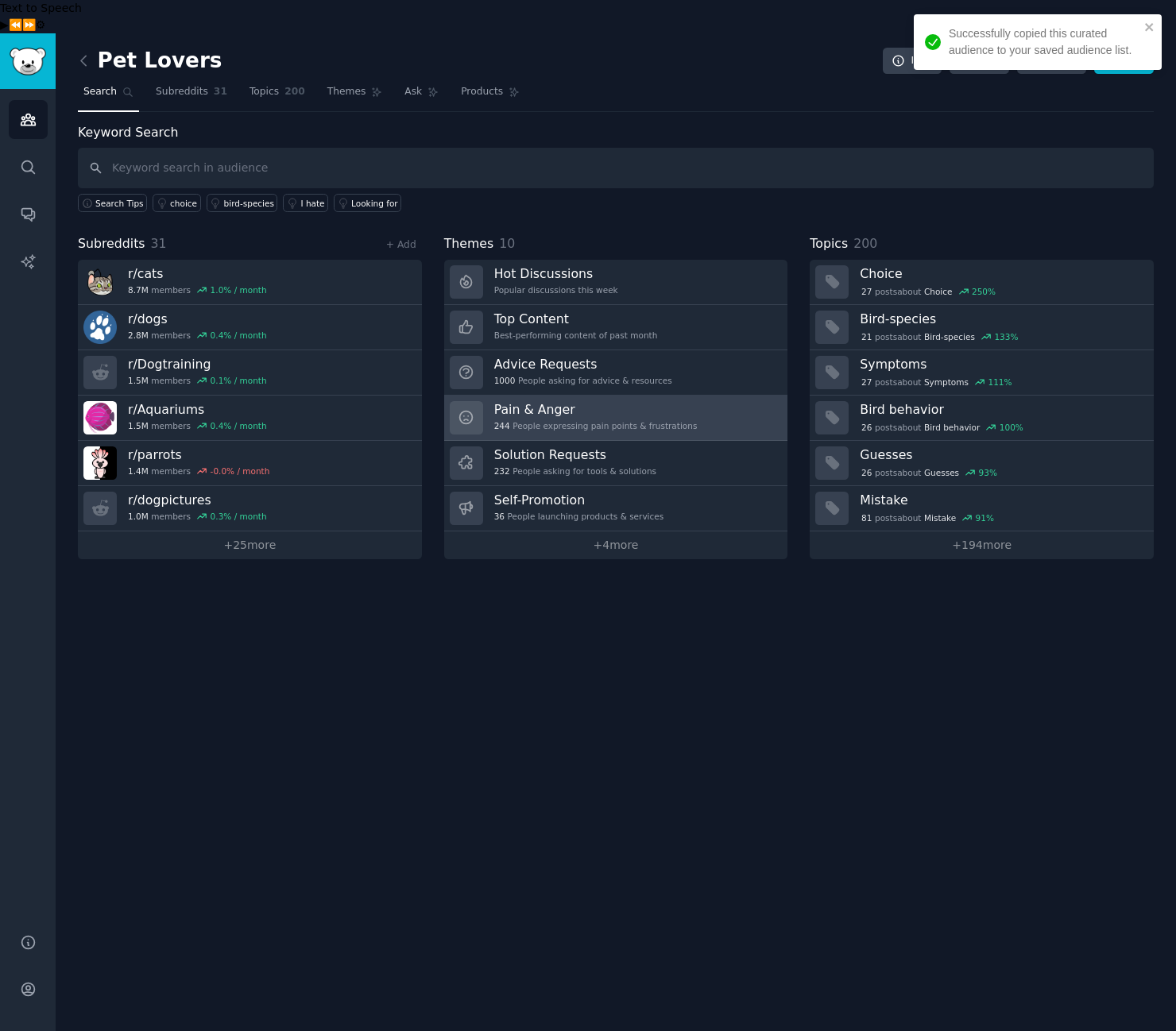
click at [524, 420] on div "244 People expressing pain points & frustrations" at bounding box center [595, 425] width 204 height 11
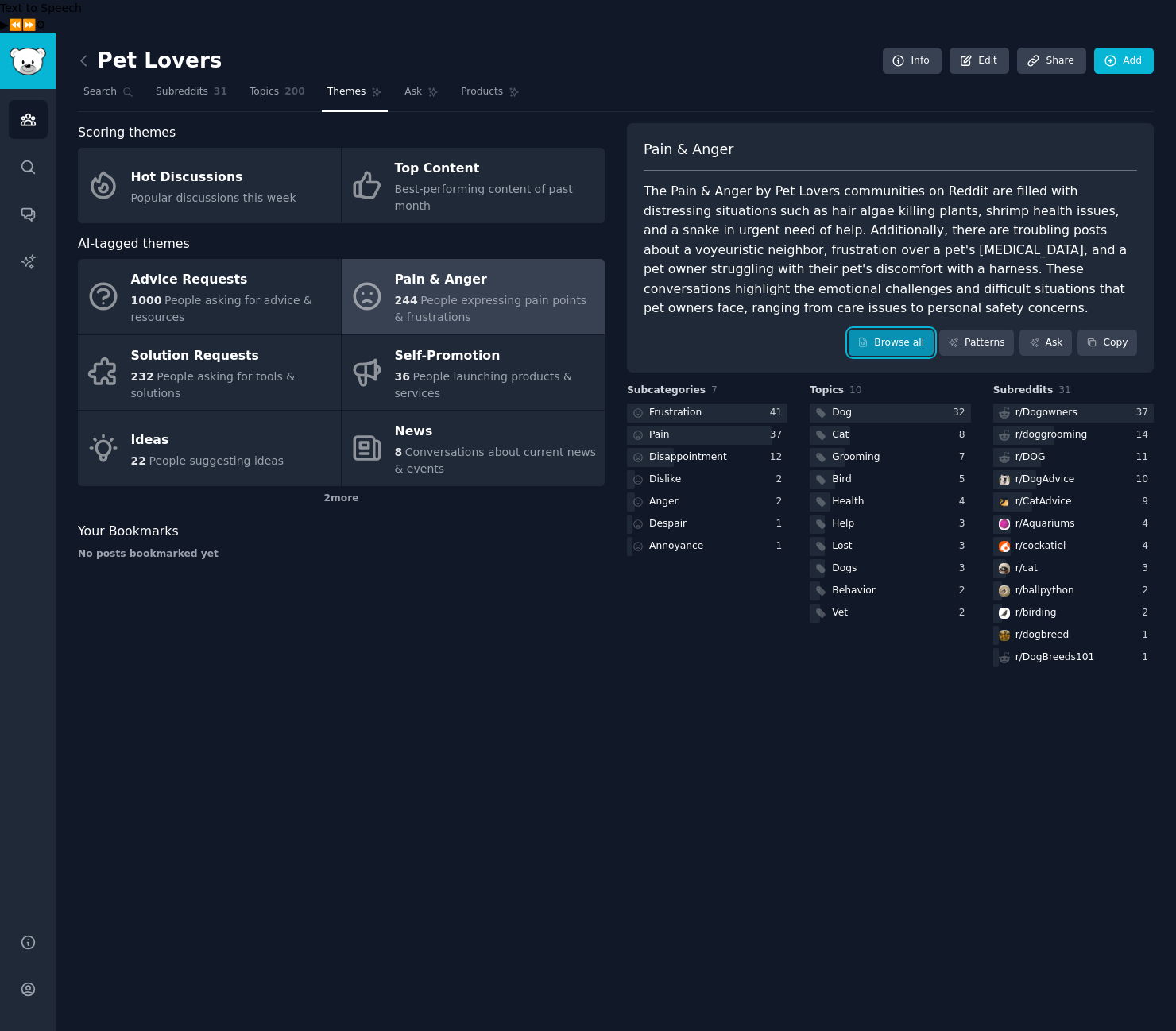
click at [892, 329] on link "Browse all" at bounding box center [891, 342] width 85 height 27
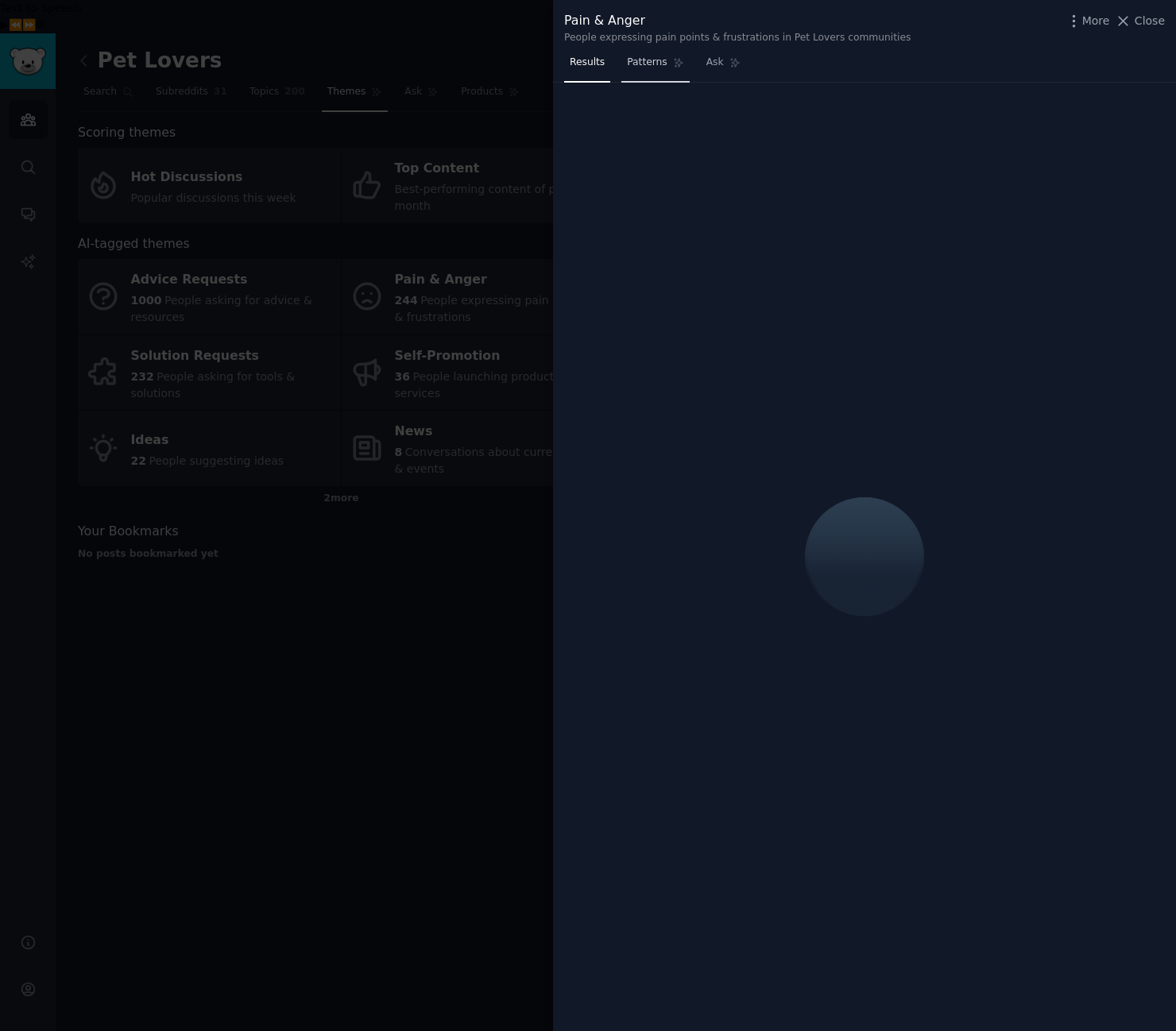
click at [657, 66] on span "Patterns" at bounding box center [646, 62] width 40 height 15
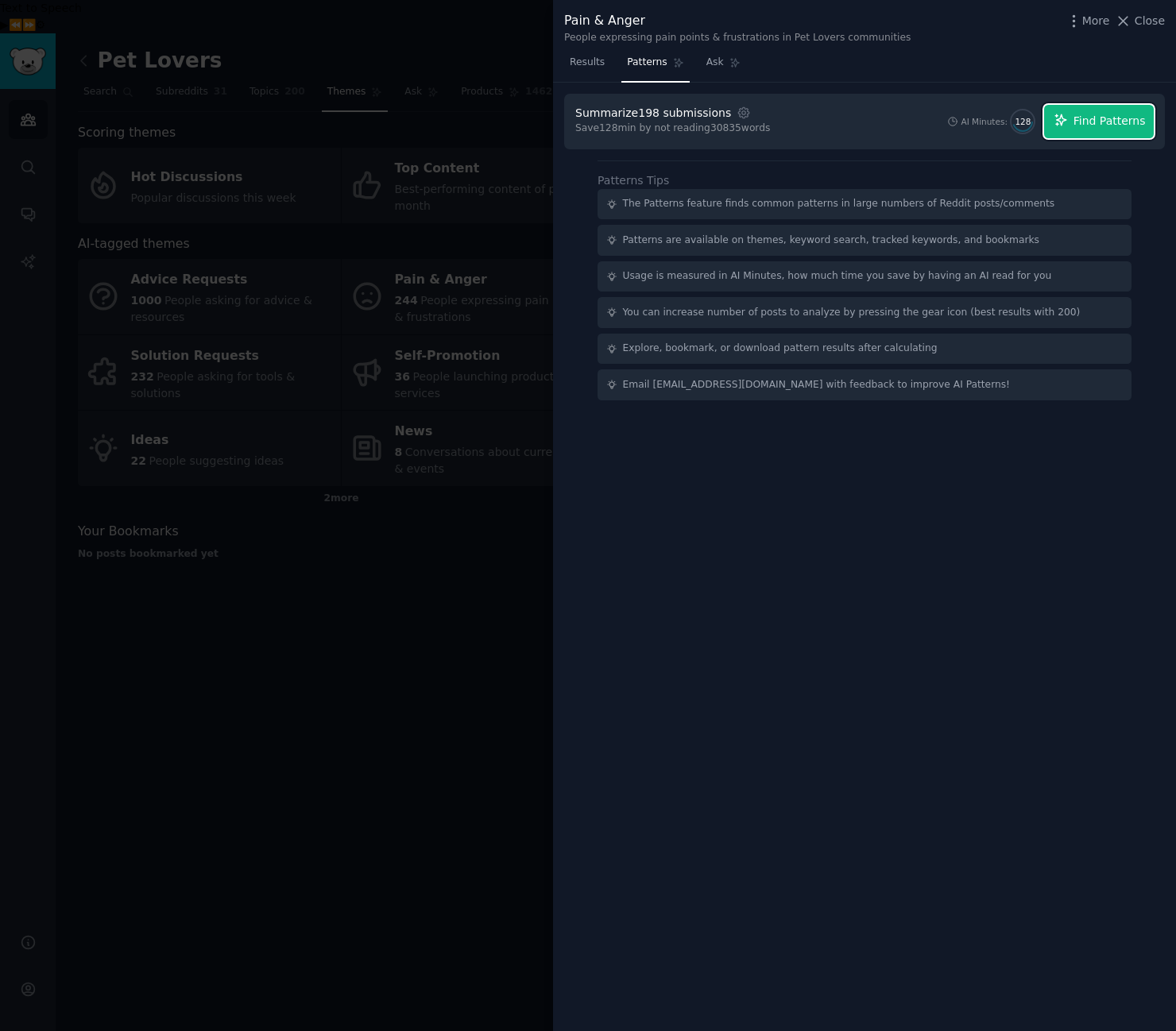
click at [1121, 131] on button "Find Patterns" at bounding box center [1099, 121] width 110 height 34
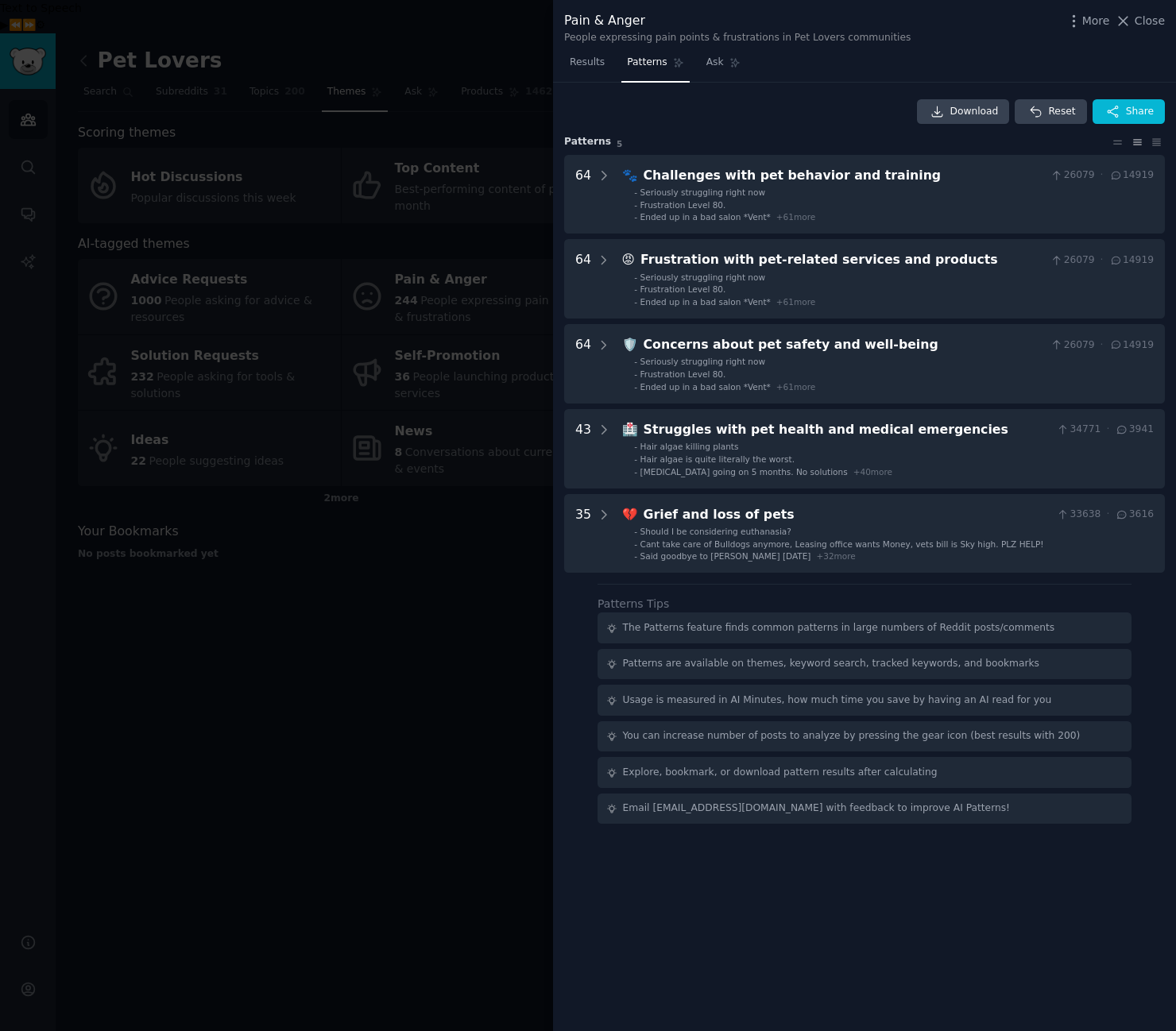
click at [482, 625] on div at bounding box center [588, 516] width 1176 height 1031
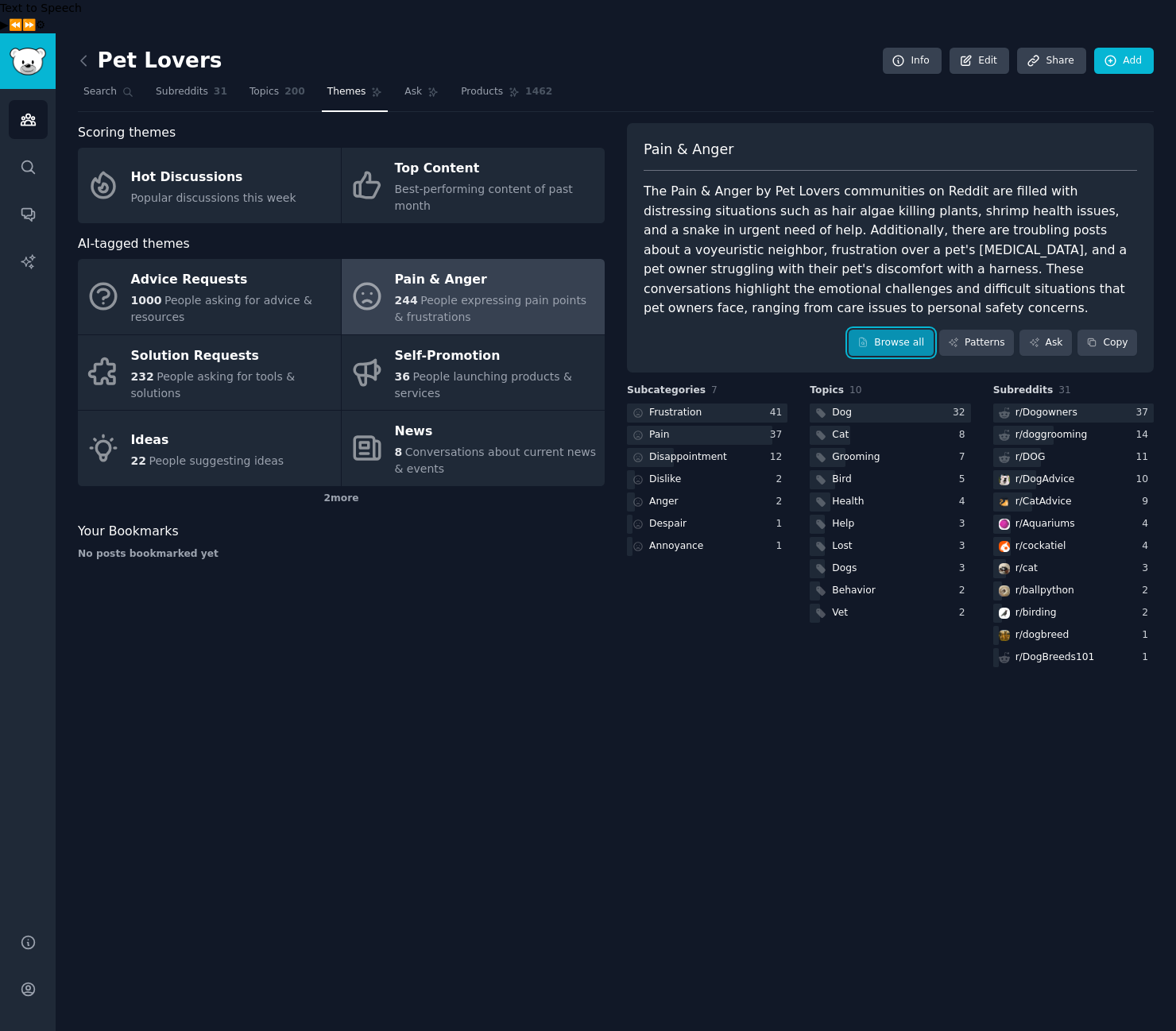
click at [894, 329] on link "Browse all" at bounding box center [891, 342] width 85 height 27
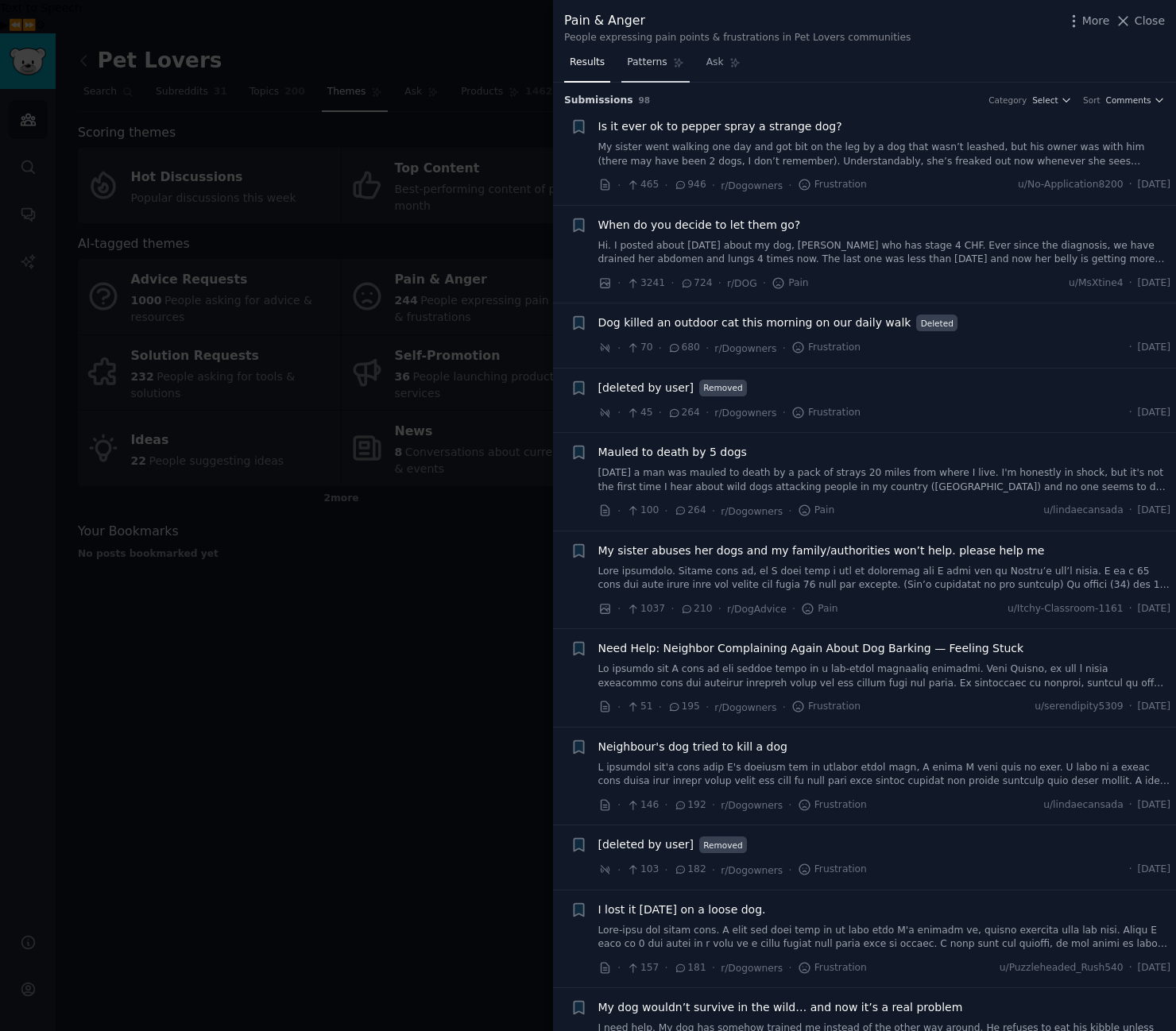
click at [658, 69] on link "Patterns" at bounding box center [655, 67] width 68 height 33
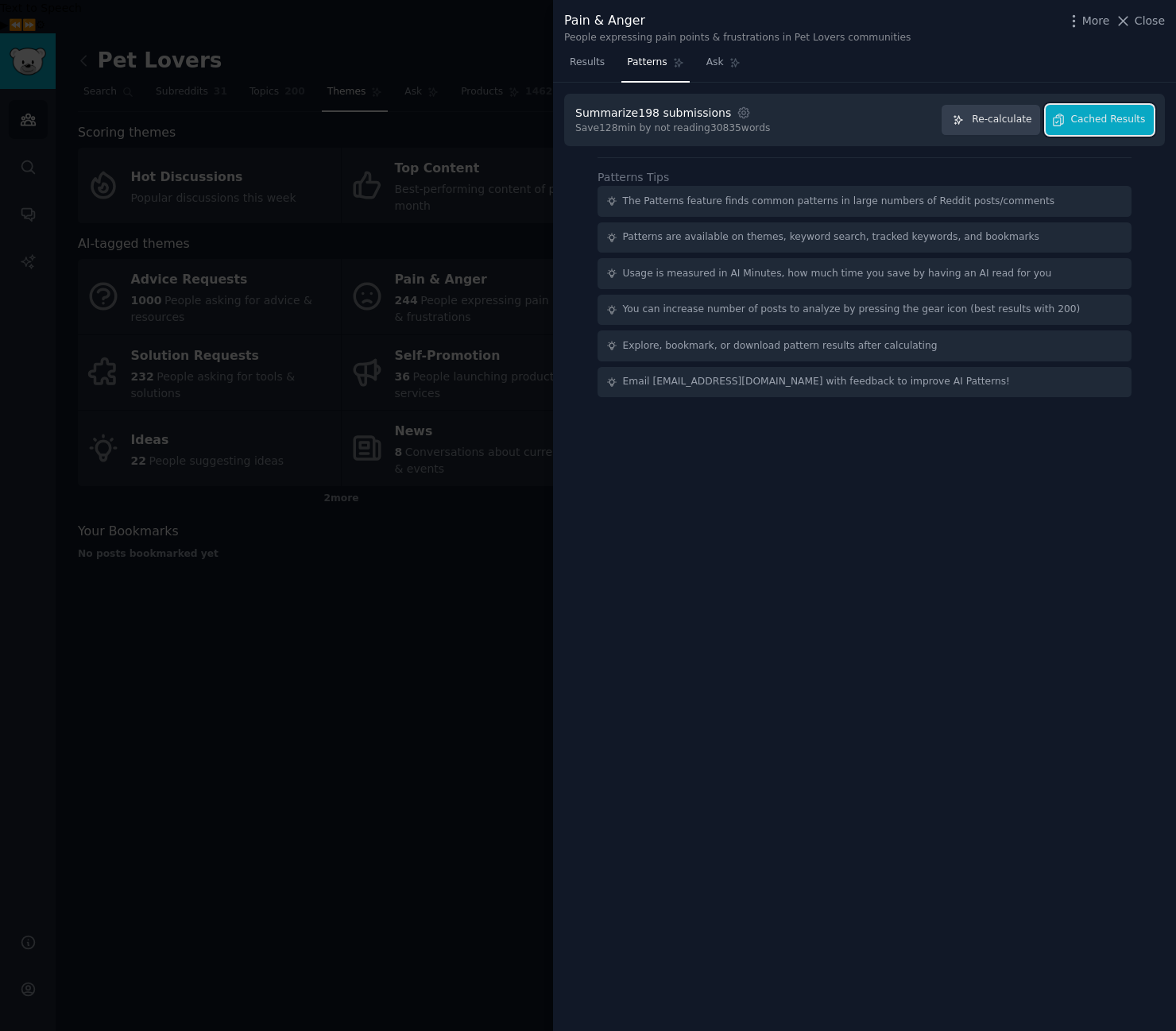
click at [1134, 128] on button "Cached Results" at bounding box center [1099, 120] width 108 height 31
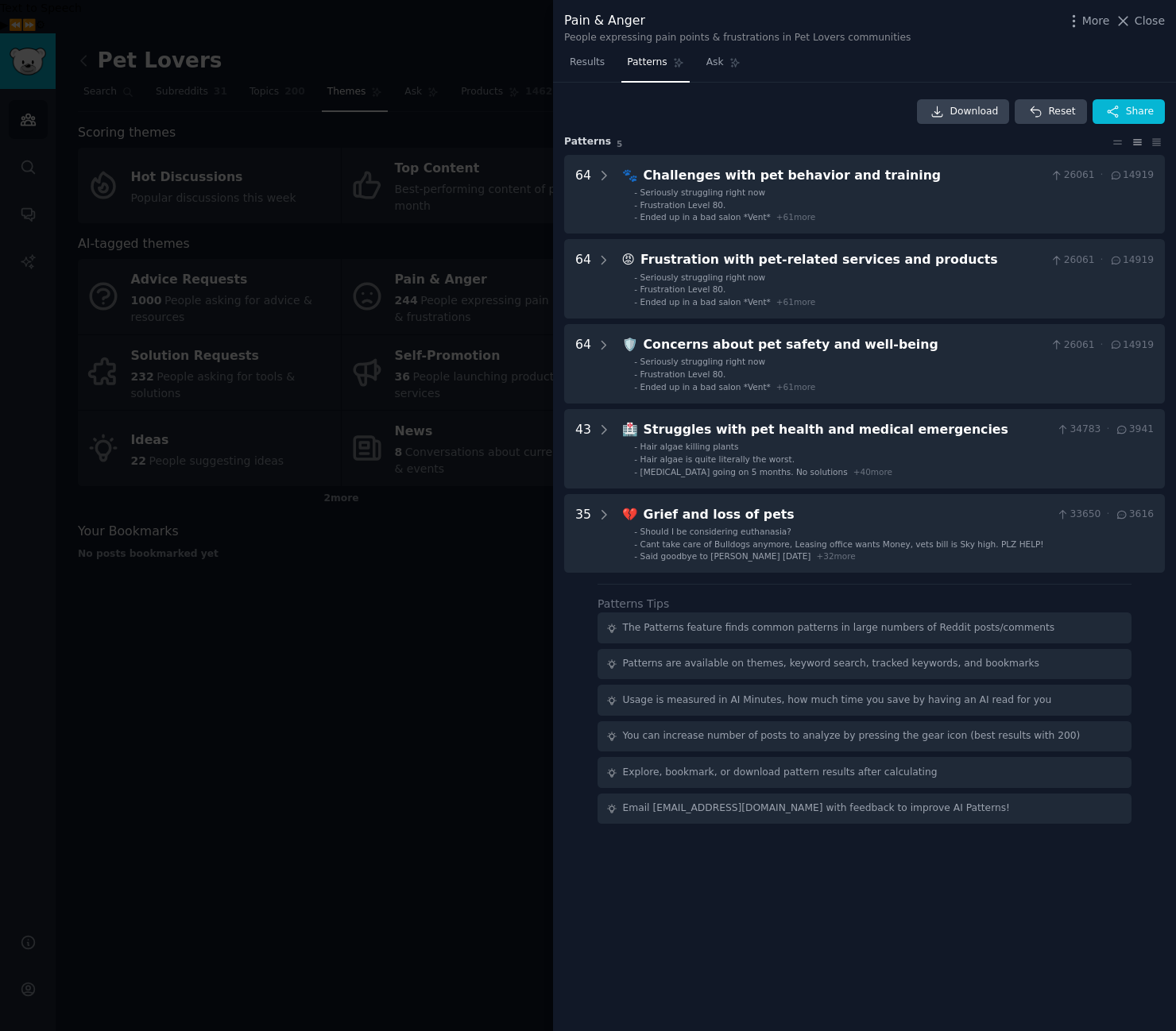
click at [472, 651] on div at bounding box center [588, 516] width 1176 height 1031
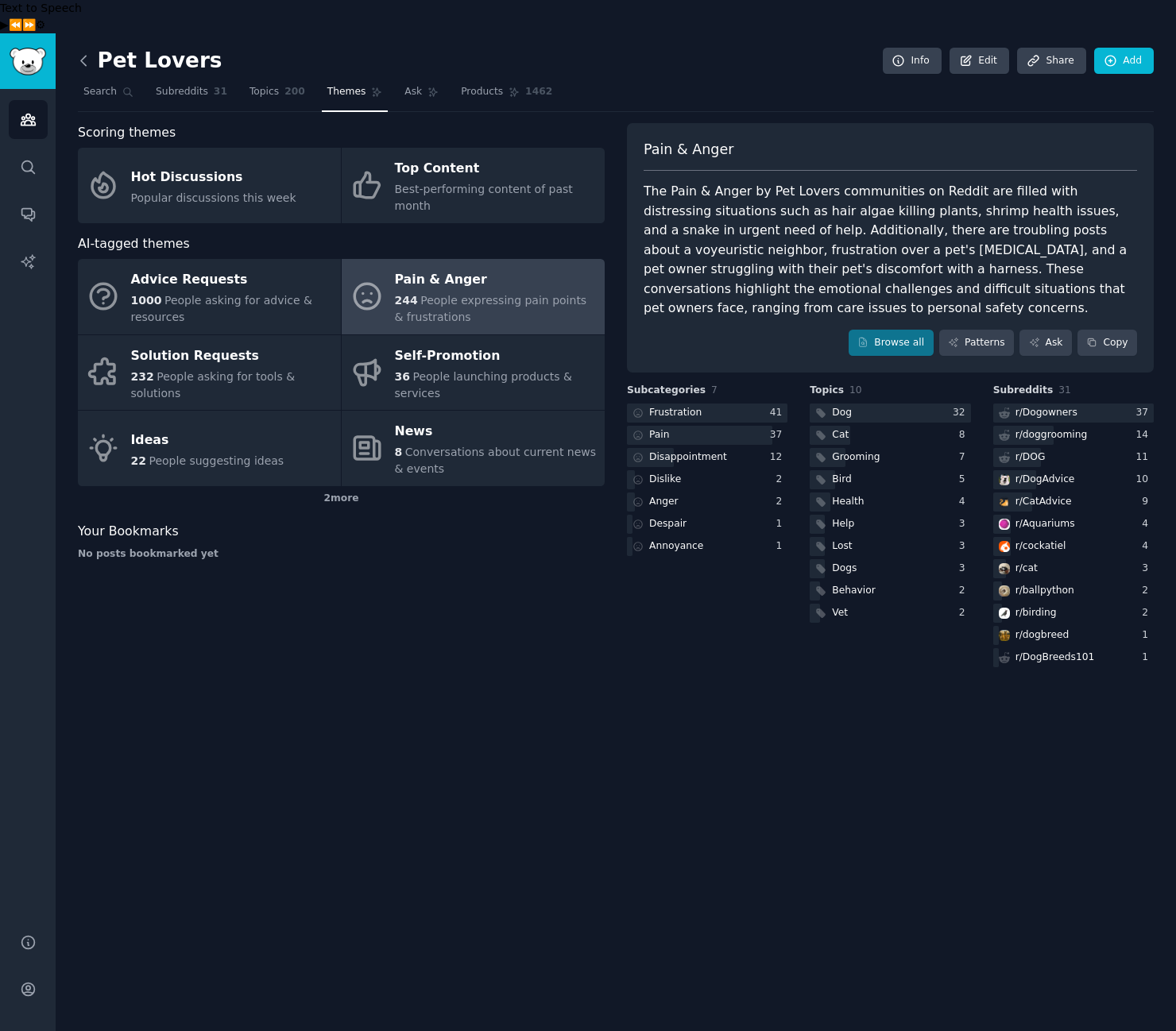
click at [88, 53] on icon at bounding box center [83, 61] width 16 height 16
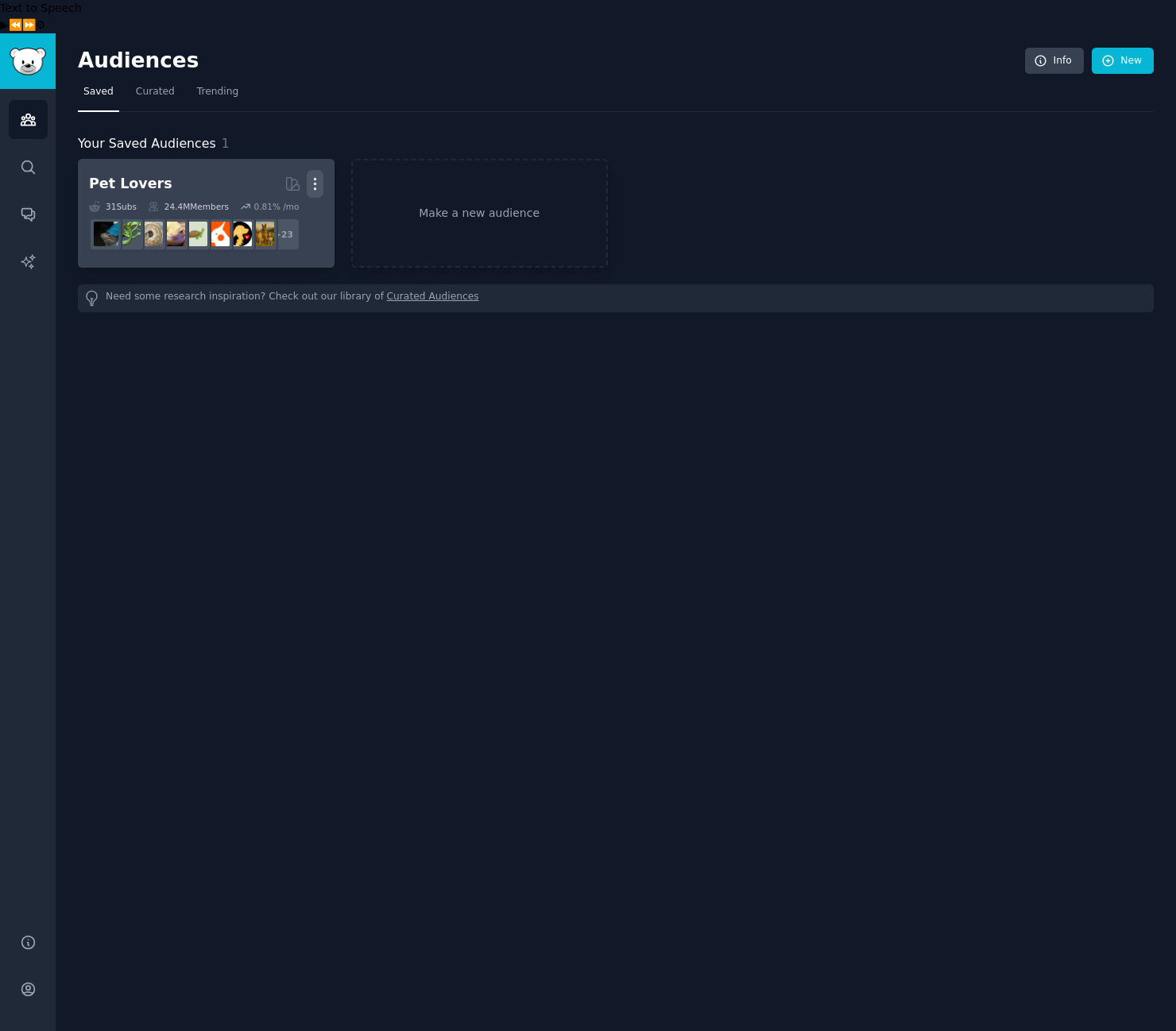
click at [318, 176] on icon "button" at bounding box center [315, 184] width 16 height 16
click at [271, 209] on p "Delete" at bounding box center [271, 217] width 36 height 16
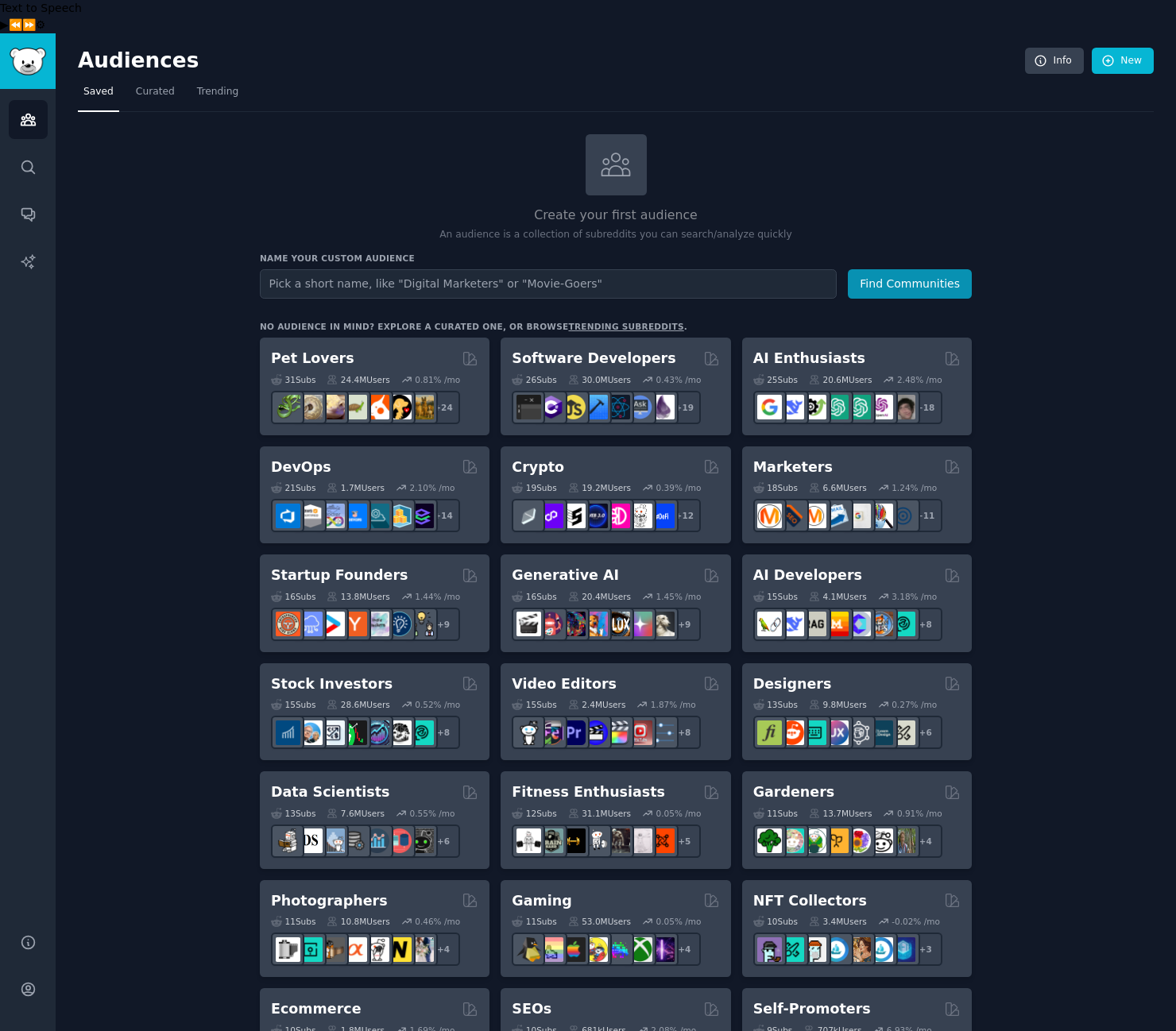
click at [161, 425] on div "Create your first audience An audience is a collection of subreddits you can se…" at bounding box center [615, 999] width 1075 height 1730
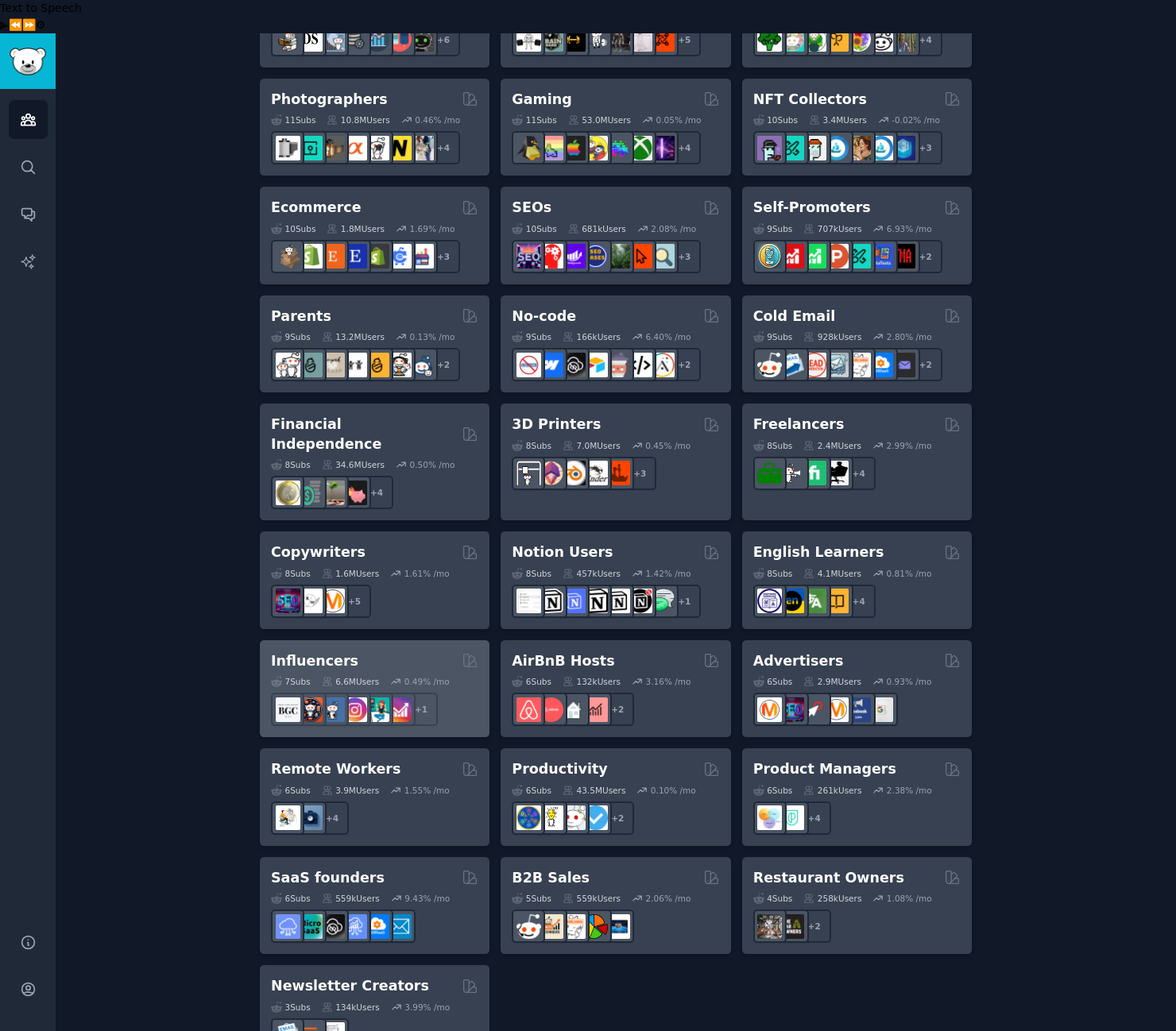
scroll to position [800, 0]
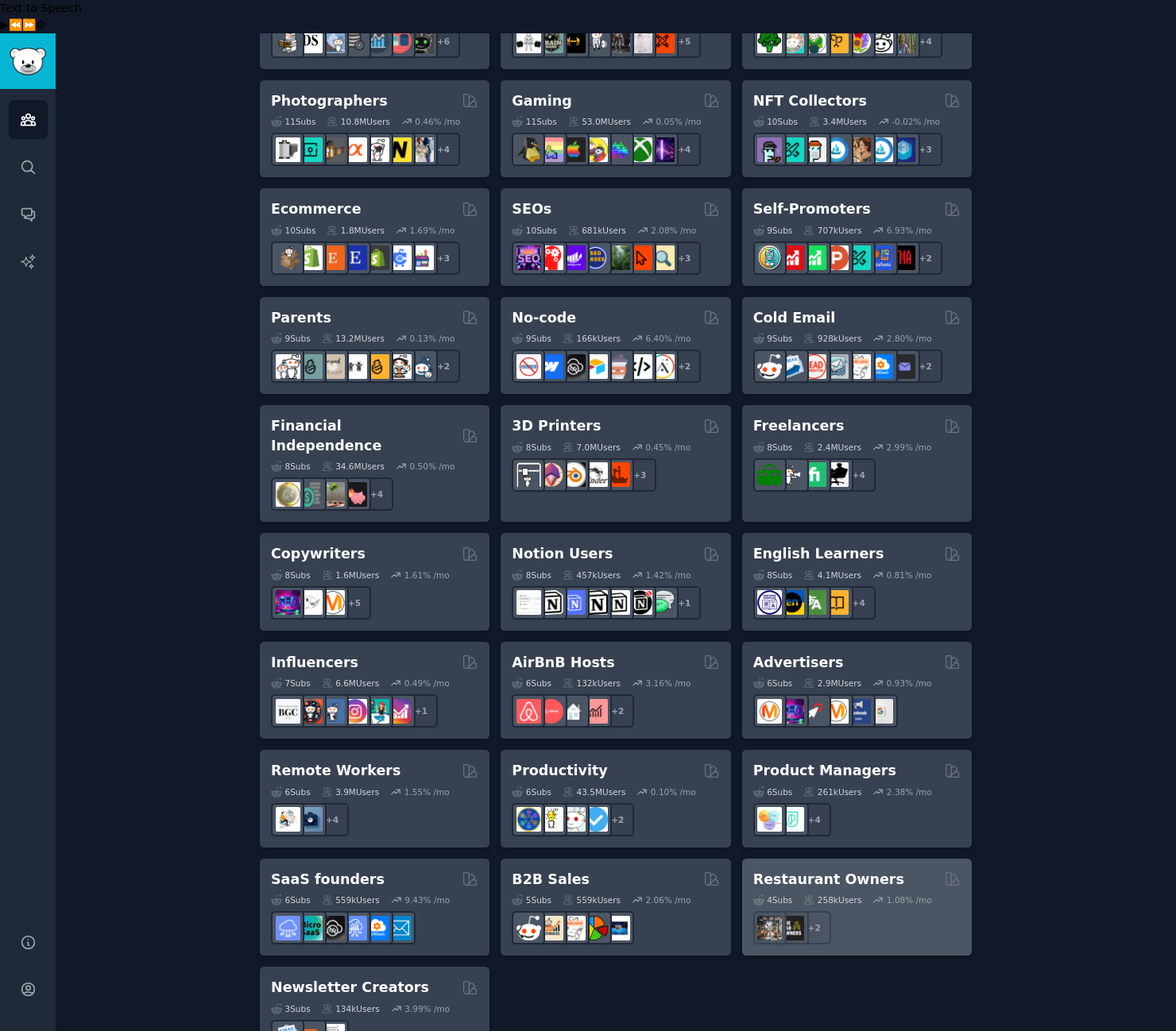
click at [823, 870] on h2 "Restaurant Owners" at bounding box center [828, 879] width 151 height 20
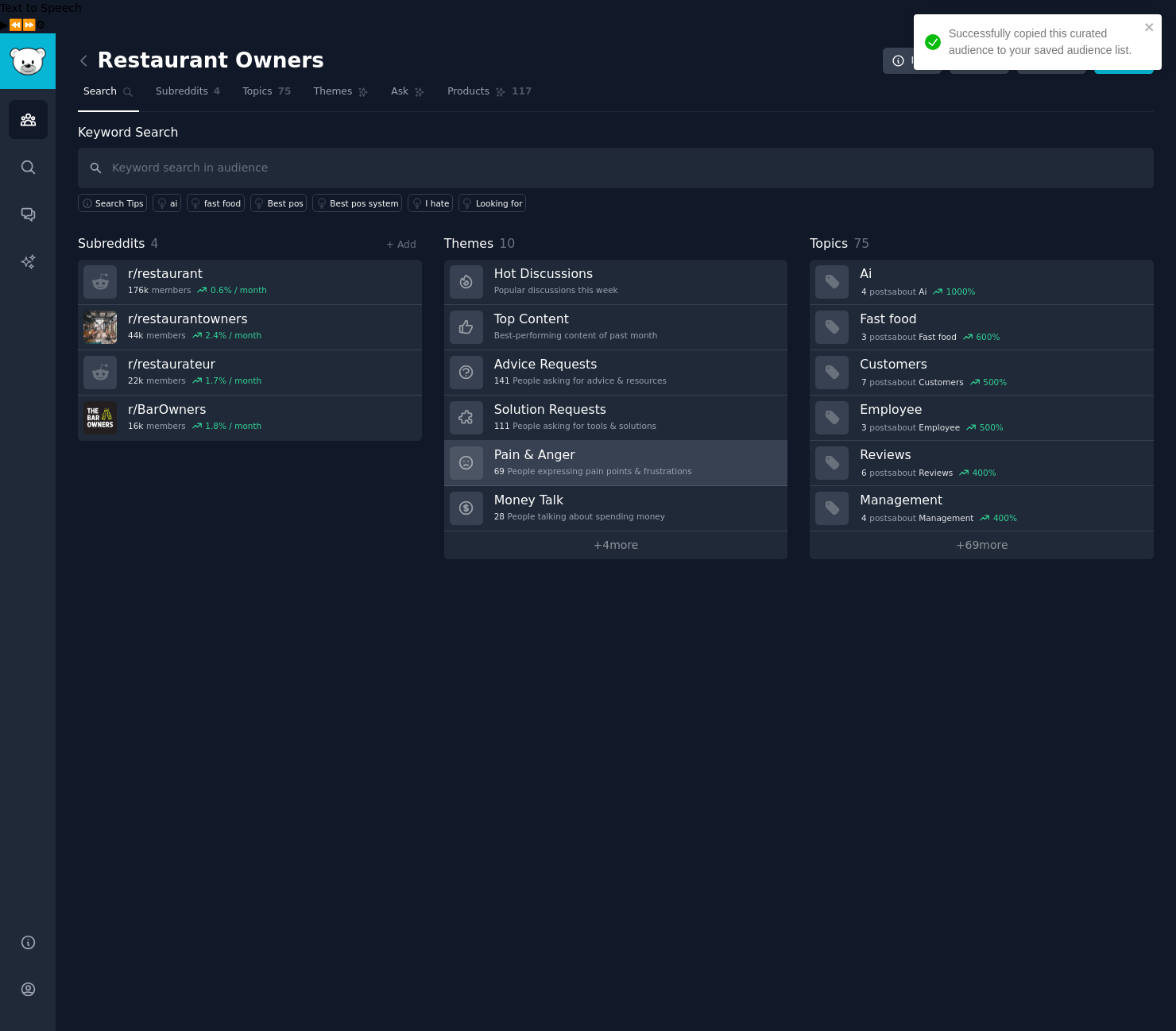
click at [584, 446] on h3 "Pain & Anger" at bounding box center [593, 454] width 198 height 16
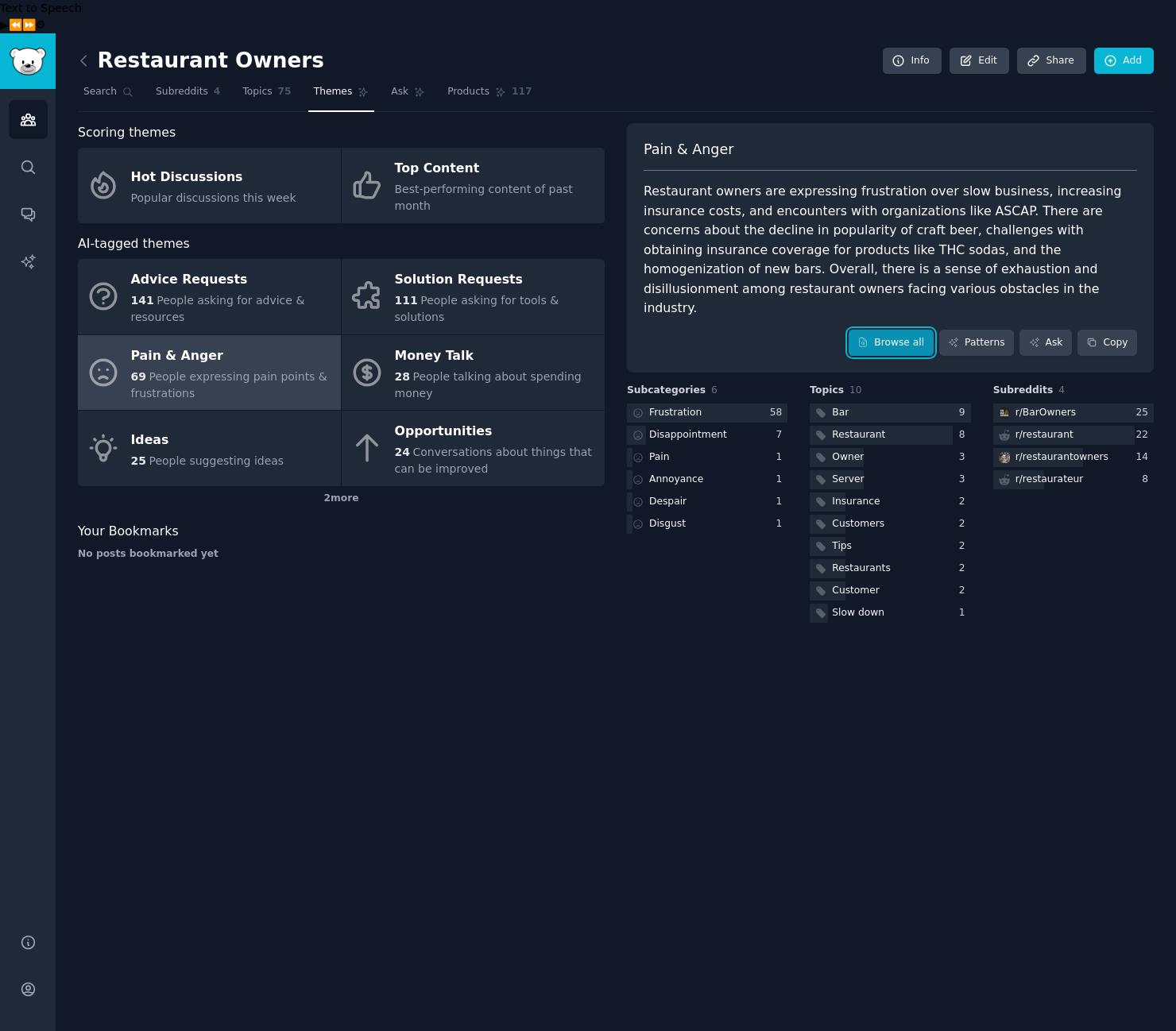
click at [888, 329] on link "Browse all" at bounding box center [891, 342] width 85 height 27
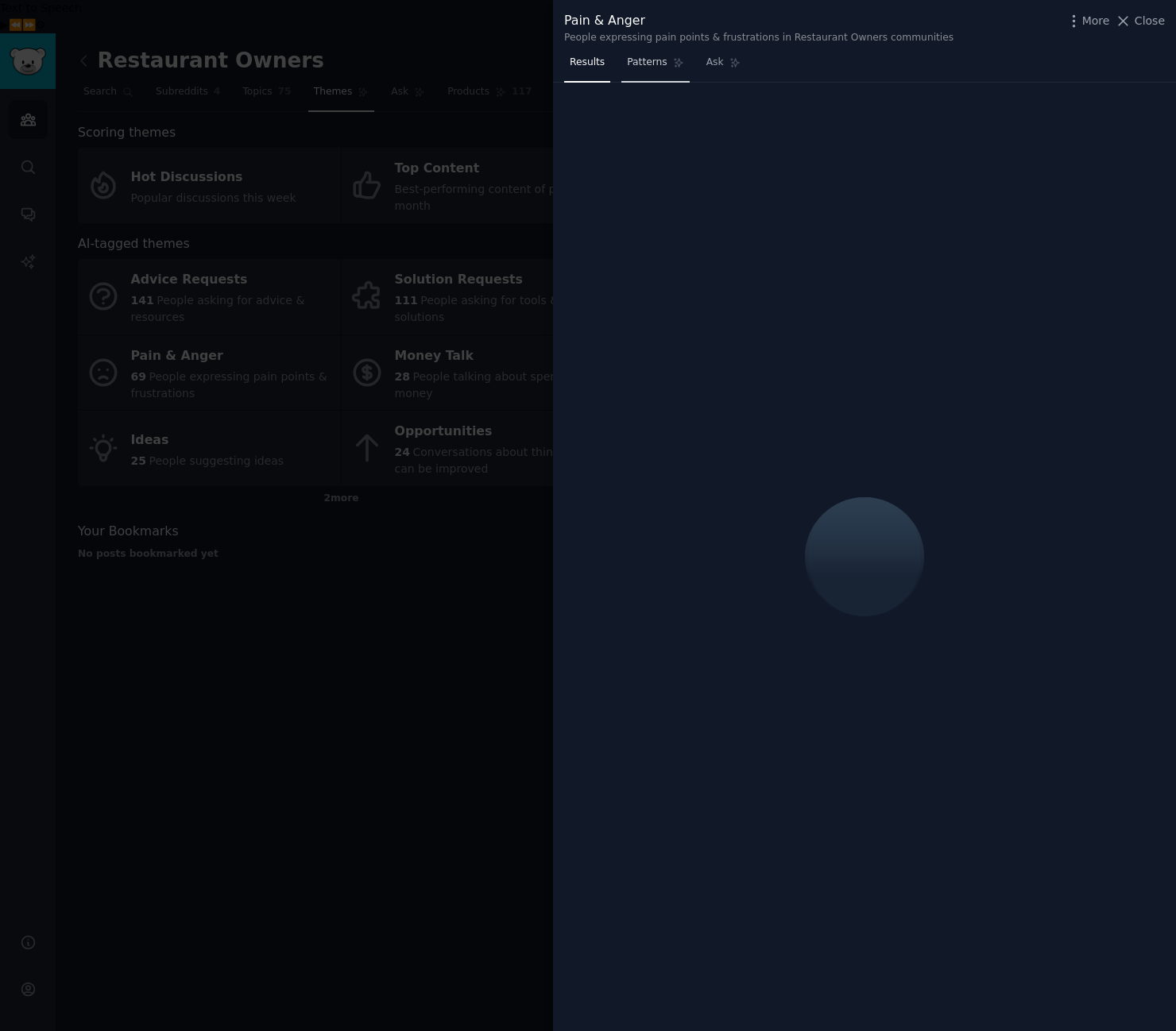
click at [665, 63] on span "Patterns" at bounding box center [646, 62] width 40 height 15
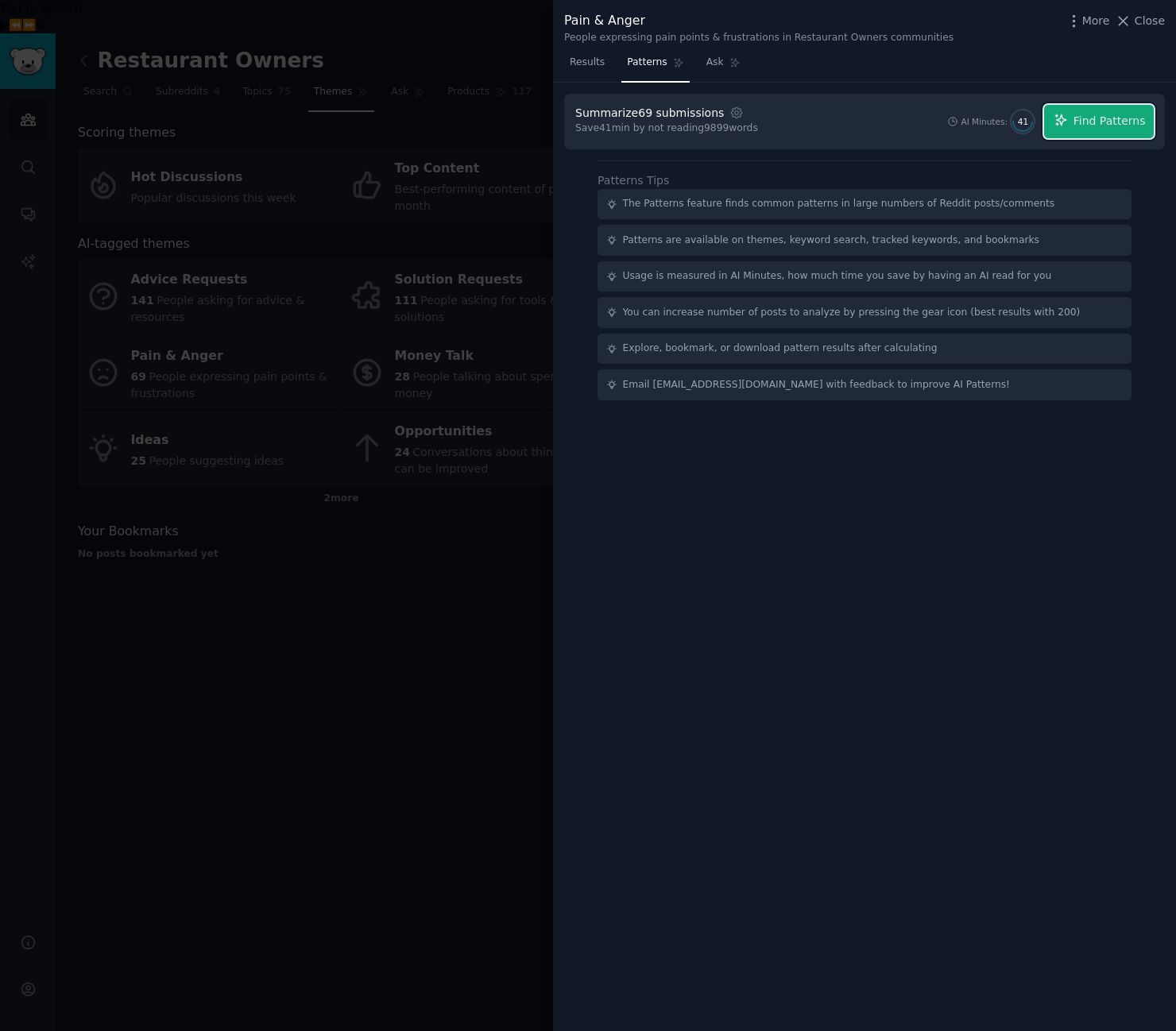
click at [1140, 116] on span "Find Patterns" at bounding box center [1109, 120] width 72 height 16
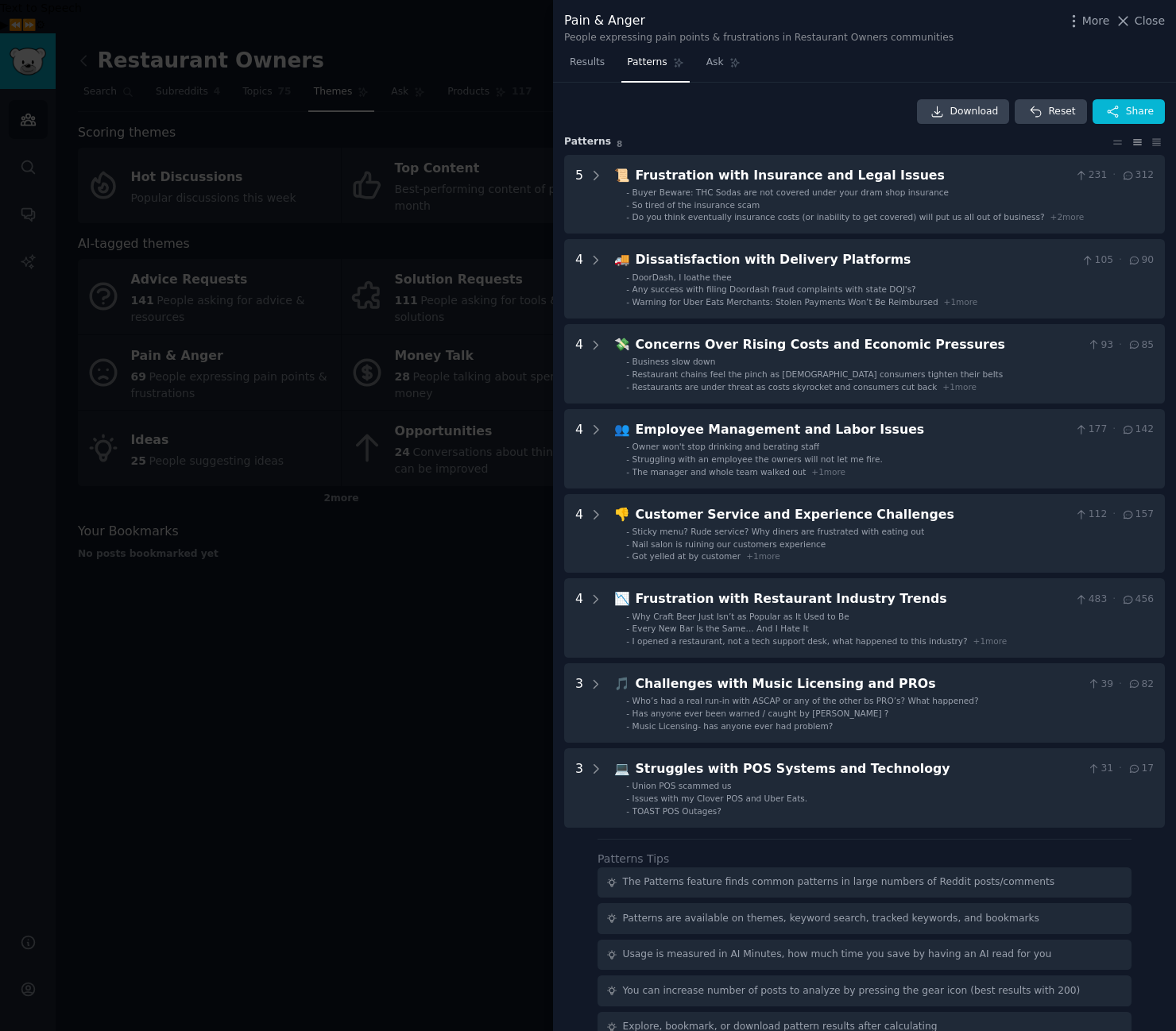
scroll to position [63, 0]
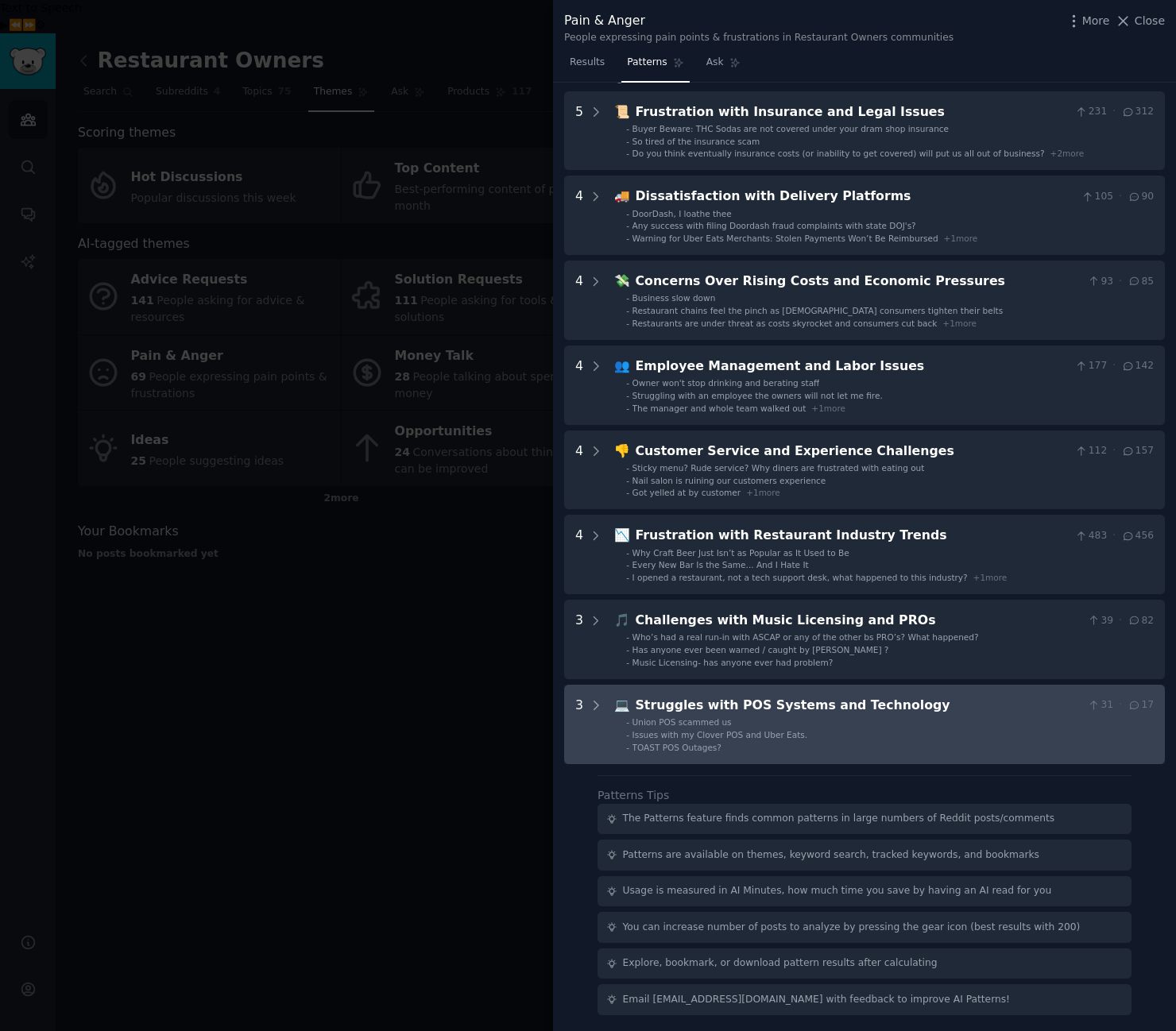
click at [845, 706] on div "Struggles with POS Systems and Technology" at bounding box center [858, 705] width 445 height 20
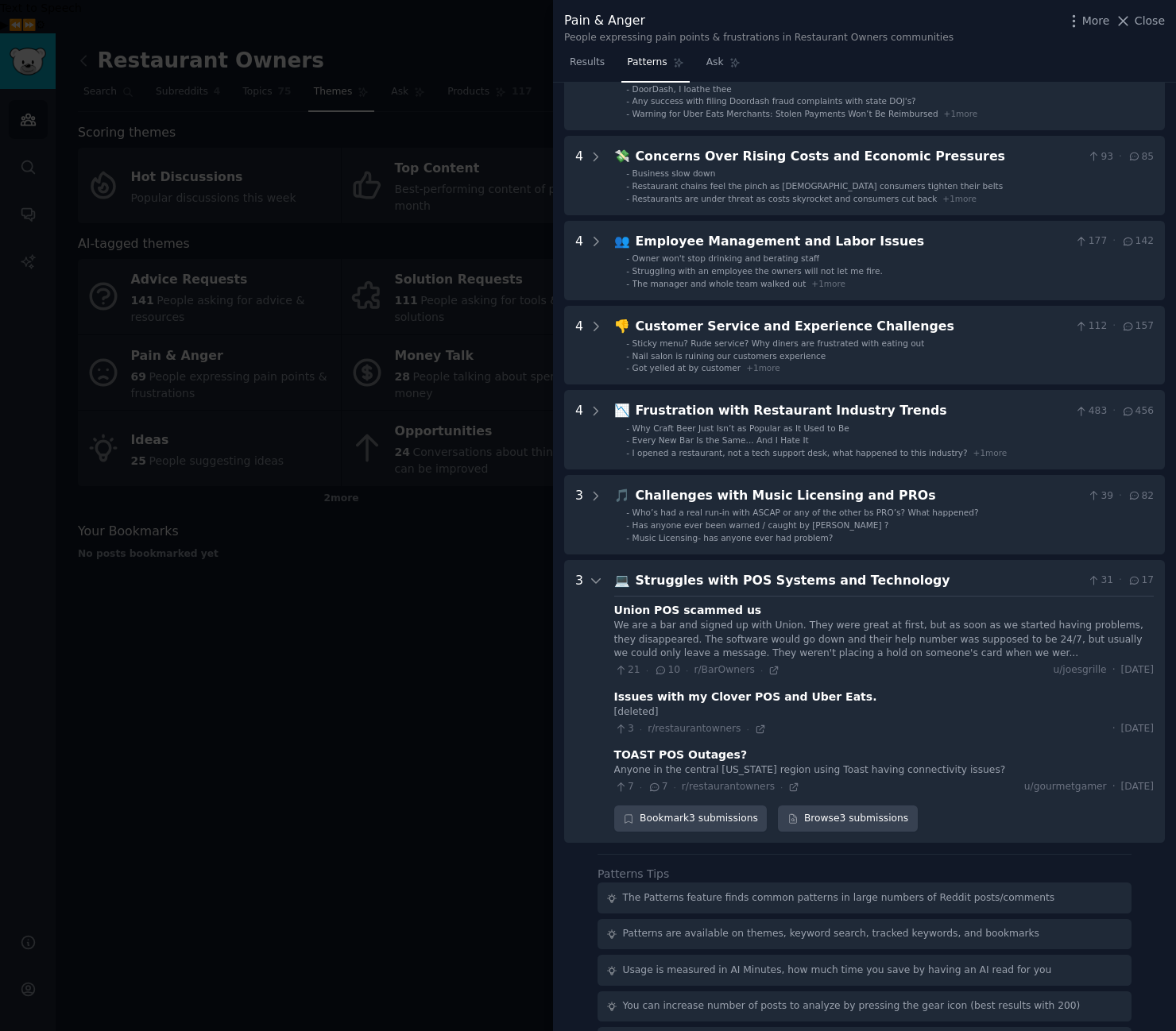
scroll to position [268, 0]
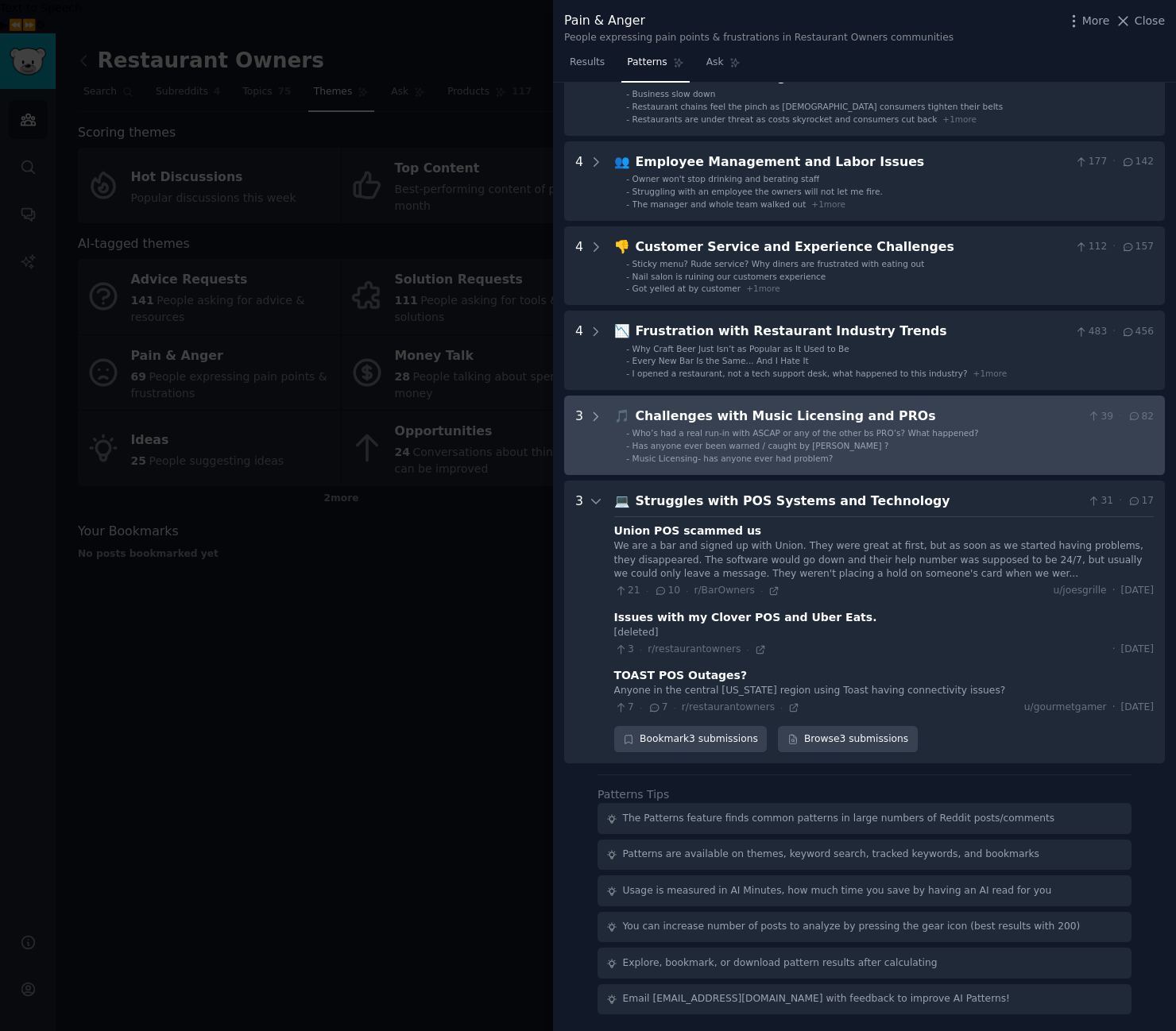
click at [795, 433] on span "Who’s had a real run-in with ASCAP or any of the other bs PRO’s? What happened?" at bounding box center [806, 432] width 347 height 10
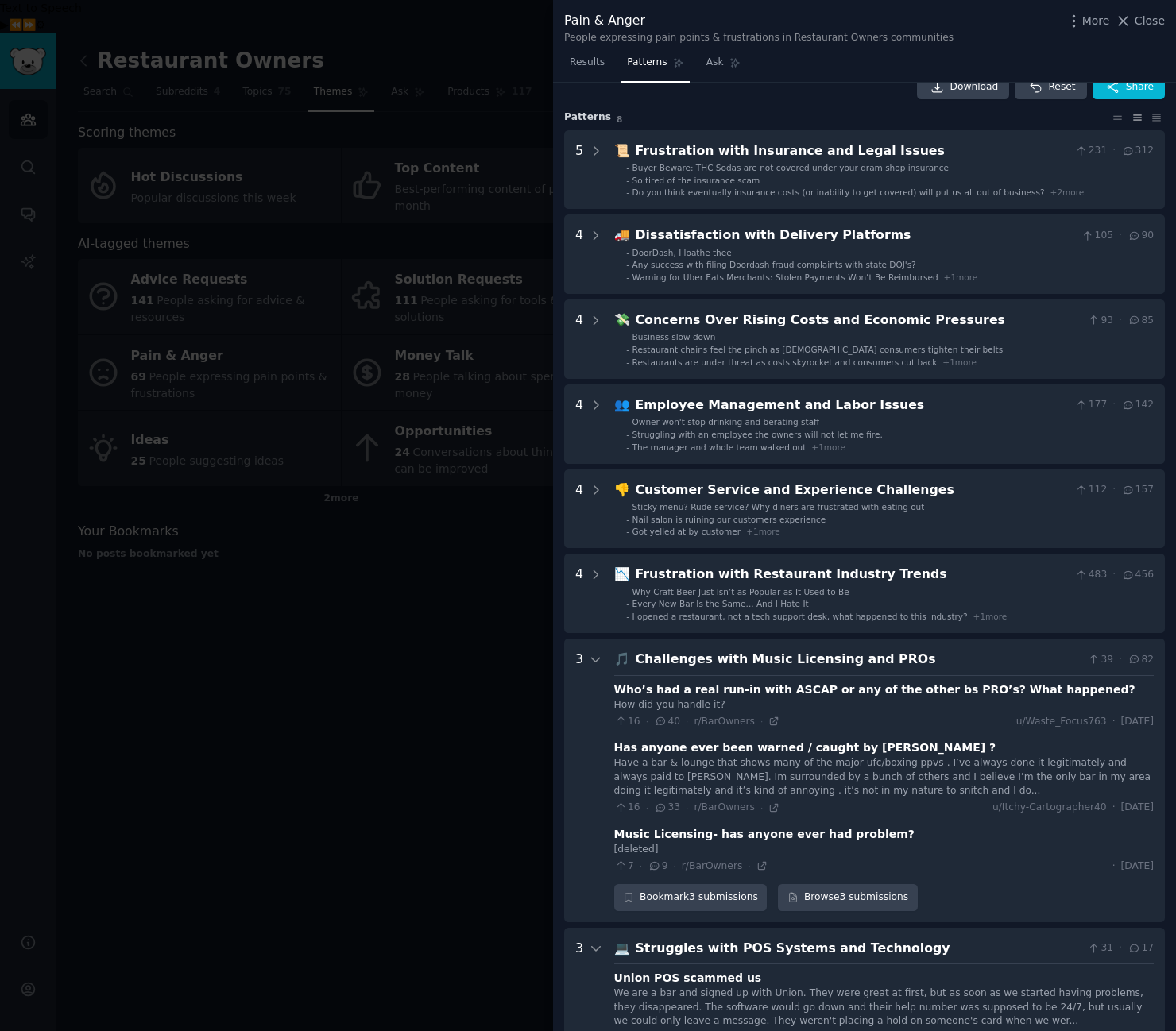
scroll to position [16, 0]
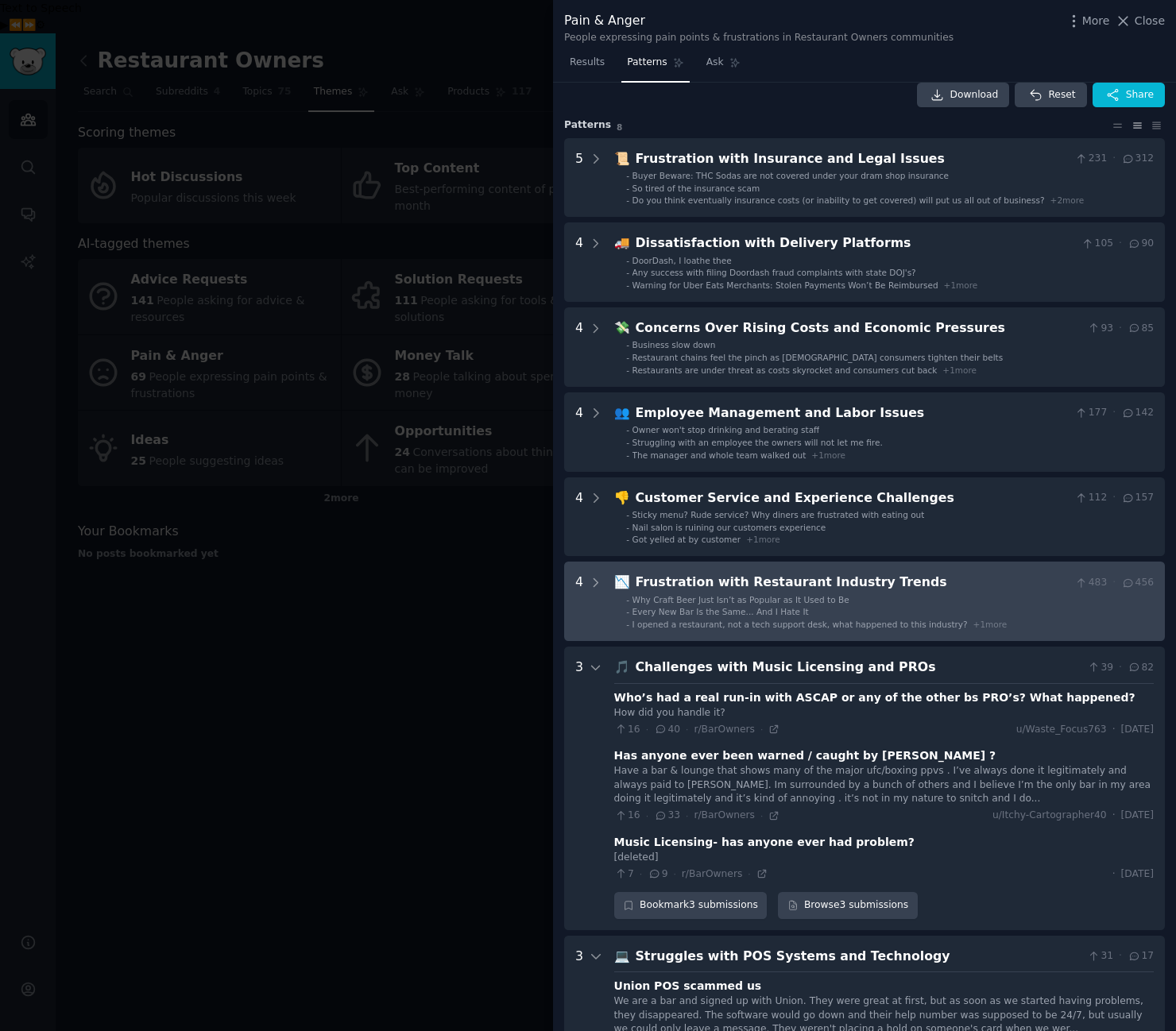
click at [774, 583] on div "Frustration with Restaurant Industry Trends" at bounding box center [852, 582] width 434 height 20
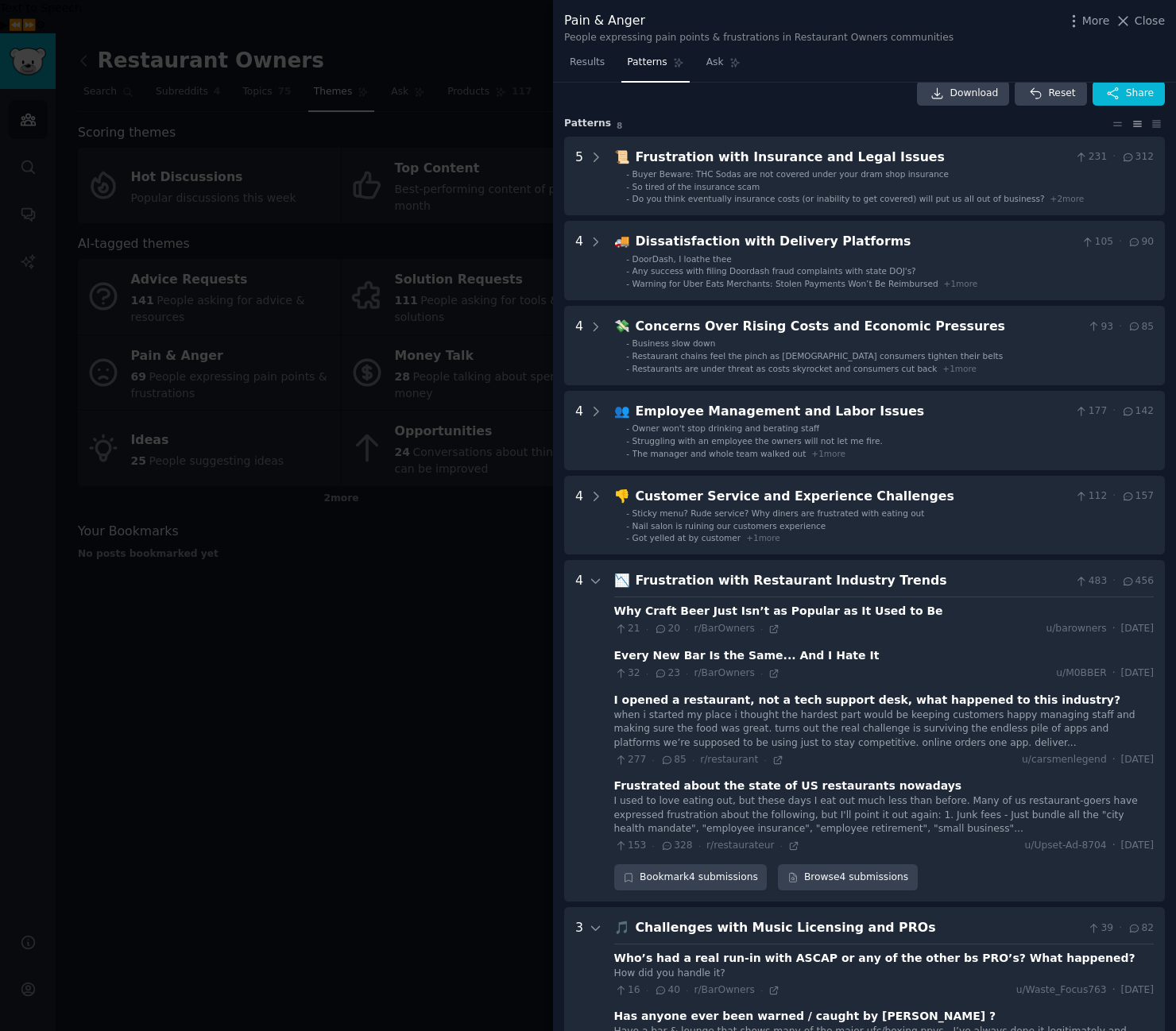
scroll to position [0, 0]
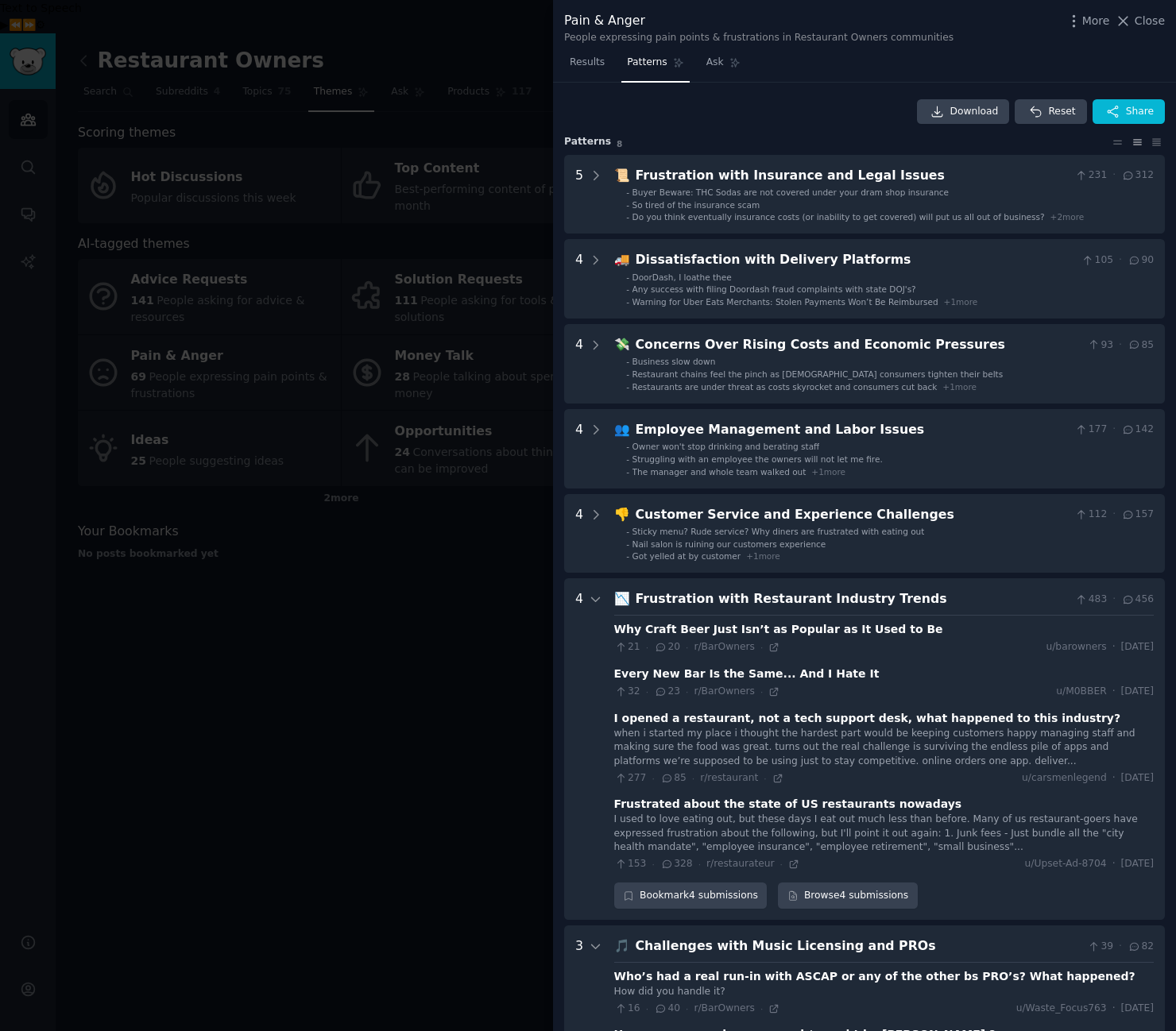
click at [790, 119] on div "Download Reset Share" at bounding box center [864, 112] width 601 height 25
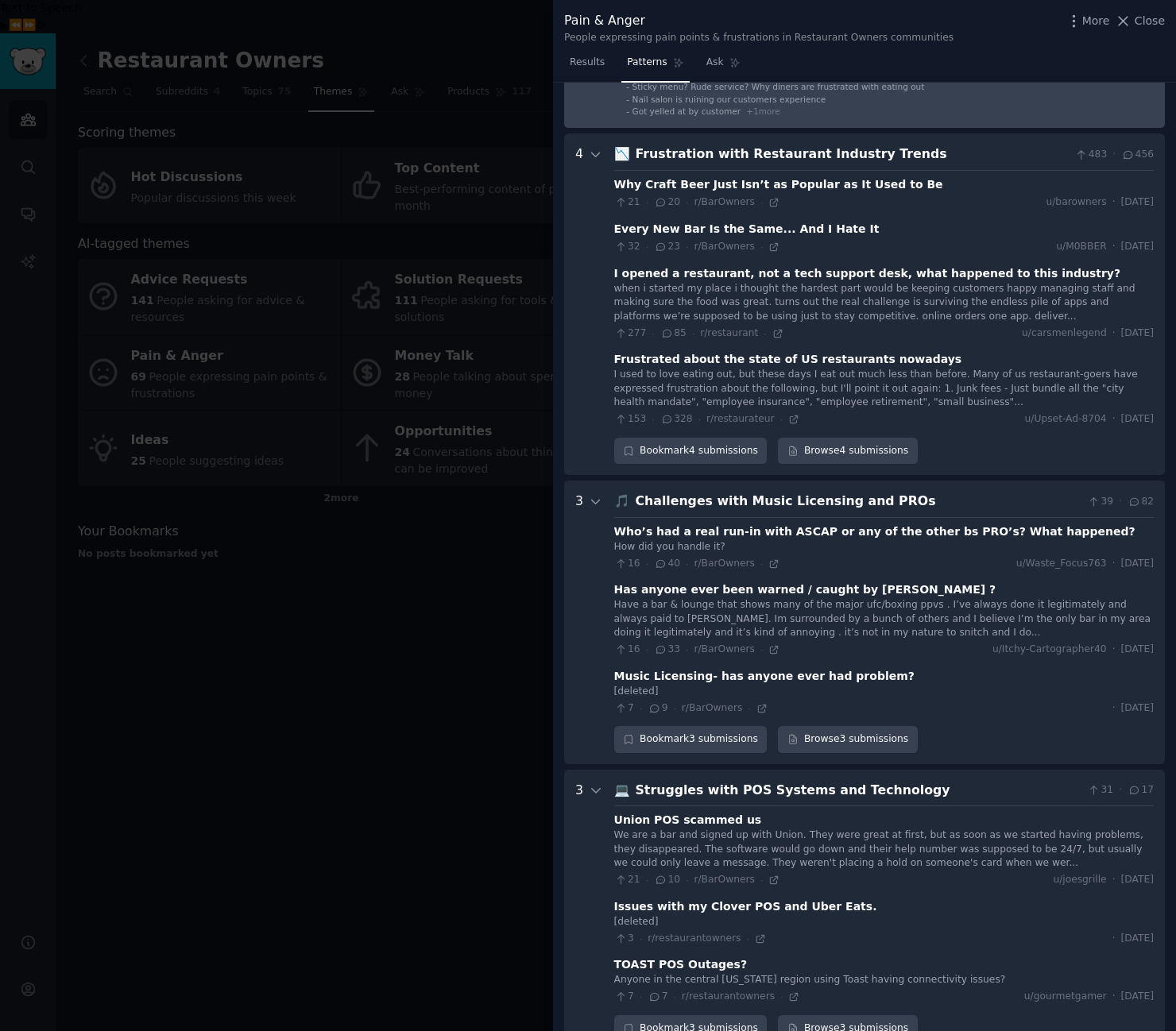
scroll to position [447, 0]
